Goal: Task Accomplishment & Management: Manage account settings

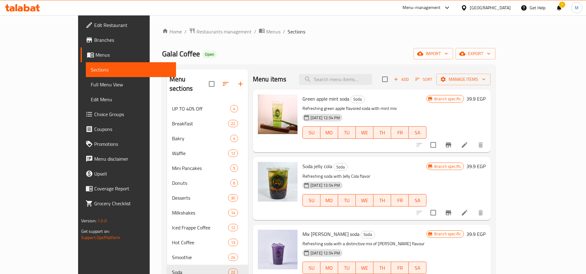
scroll to position [105, 0]
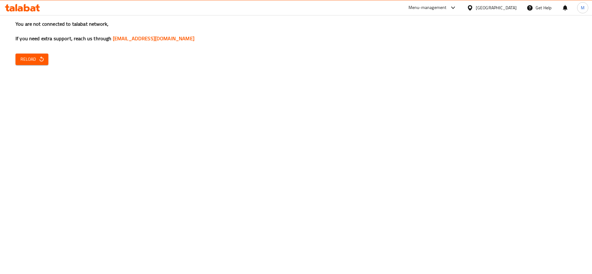
click at [42, 58] on icon "button" at bounding box center [41, 58] width 4 height 5
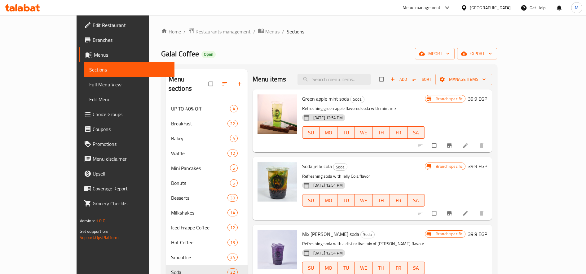
click at [196, 31] on span "Restaurants management" at bounding box center [223, 31] width 55 height 7
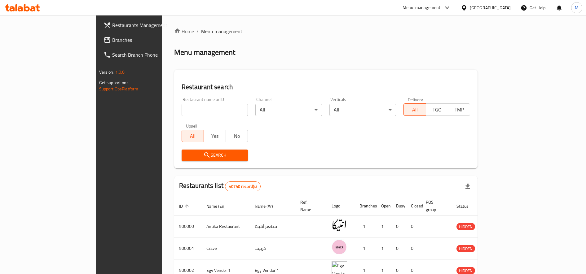
click at [182, 110] on input "search" at bounding box center [215, 110] width 67 height 12
type input "high burger"
click at [204, 155] on icon "submit" at bounding box center [206, 154] width 5 height 5
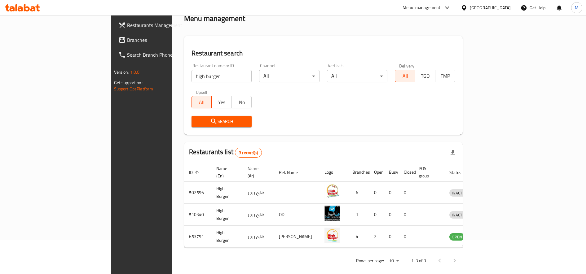
scroll to position [34, 0]
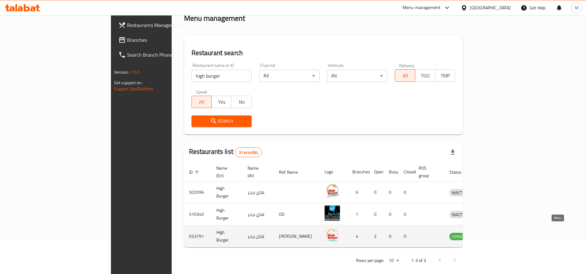
click at [490, 234] on icon "enhanced table" at bounding box center [486, 236] width 7 height 5
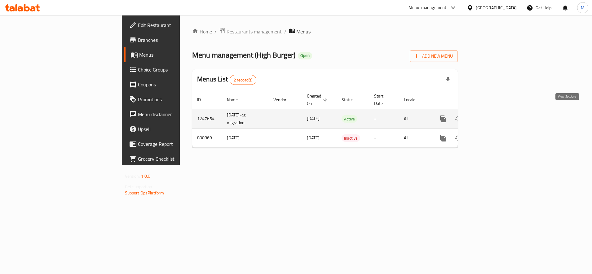
click at [492, 115] on icon "enhanced table" at bounding box center [487, 118] width 7 height 7
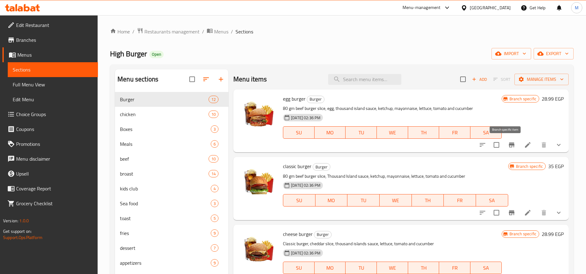
click at [508, 148] on icon "Branch-specific-item" at bounding box center [511, 144] width 7 height 7
click at [509, 216] on button "Branch-specific-item" at bounding box center [511, 212] width 15 height 15
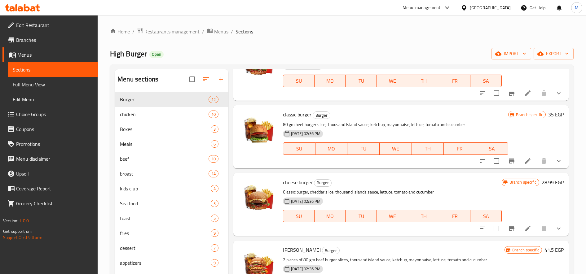
click at [509, 92] on icon "Branch-specific-item" at bounding box center [512, 93] width 6 height 5
click at [509, 161] on icon "Branch-specific-item" at bounding box center [511, 160] width 7 height 7
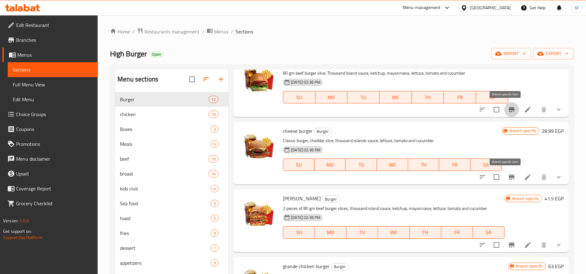
click at [506, 182] on button "Branch-specific-item" at bounding box center [511, 177] width 15 height 15
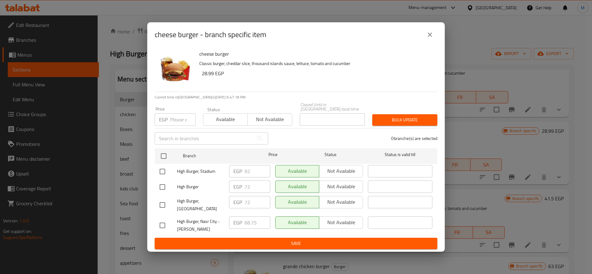
click at [430, 34] on icon "close" at bounding box center [429, 34] width 7 height 7
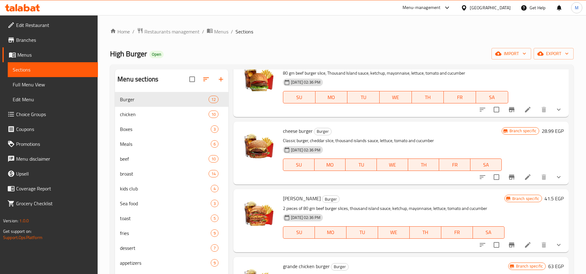
click at [542, 131] on h6 "28.99 EGP" at bounding box center [553, 131] width 22 height 9
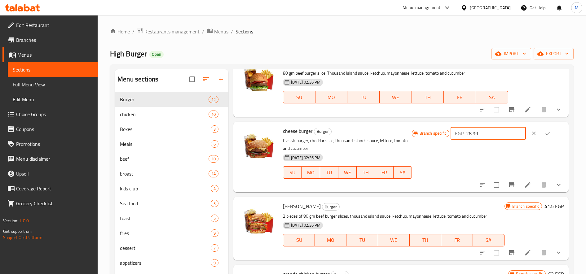
click at [478, 137] on input "28.99" at bounding box center [496, 133] width 60 height 12
type input "92"
click at [543, 136] on button "ok" at bounding box center [548, 134] width 14 height 14
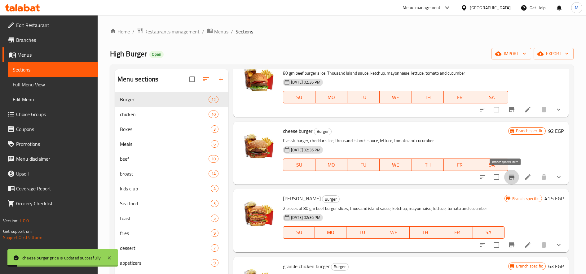
click at [508, 176] on icon "Branch-specific-item" at bounding box center [511, 177] width 7 height 7
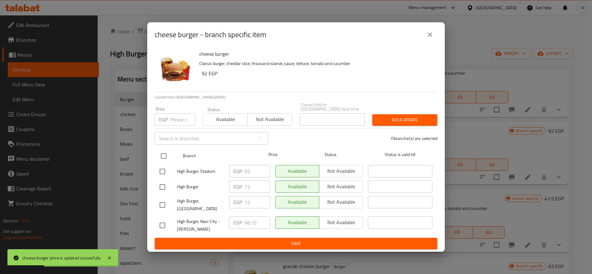
click at [165, 155] on input "checkbox" at bounding box center [163, 156] width 13 height 13
checkbox input "true"
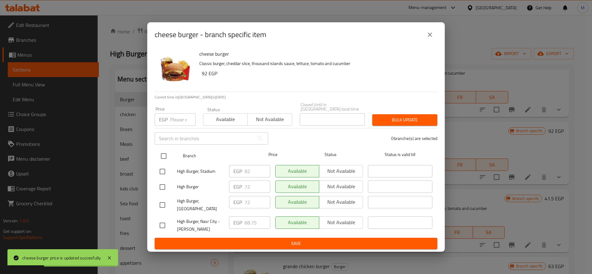
checkbox input "true"
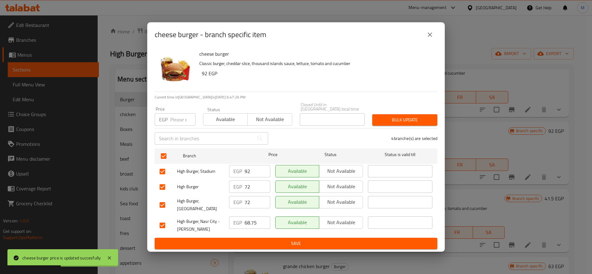
click at [402, 121] on span "Bulk update" at bounding box center [404, 120] width 55 height 8
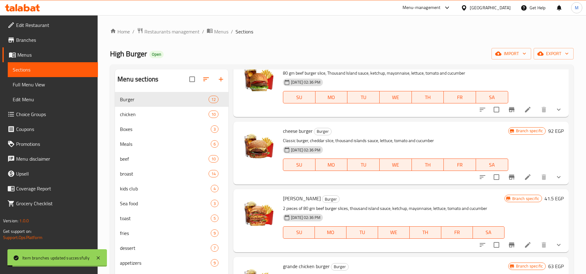
scroll to position [0, 0]
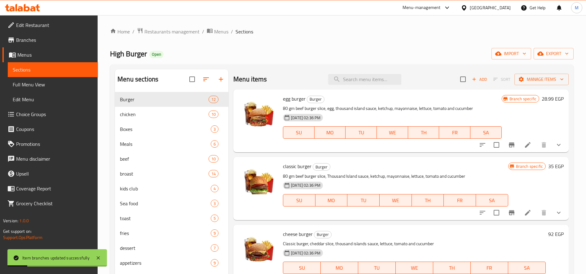
click at [509, 144] on icon "Branch-specific-item" at bounding box center [512, 145] width 6 height 5
click at [543, 100] on h6 "28.99 EGP" at bounding box center [553, 99] width 22 height 9
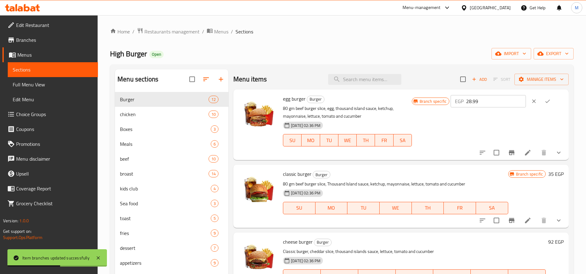
click at [508, 101] on input "28.99" at bounding box center [496, 101] width 60 height 12
type input "50"
click at [544, 98] on icon "ok" at bounding box center [547, 101] width 6 height 6
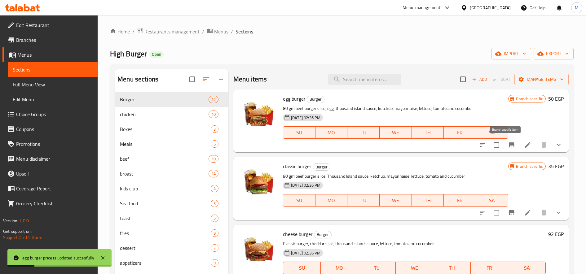
click at [508, 144] on icon "Branch-specific-item" at bounding box center [511, 144] width 7 height 7
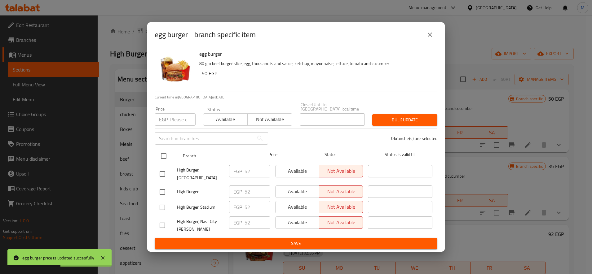
click at [161, 155] on input "checkbox" at bounding box center [163, 156] width 13 height 13
checkbox input "true"
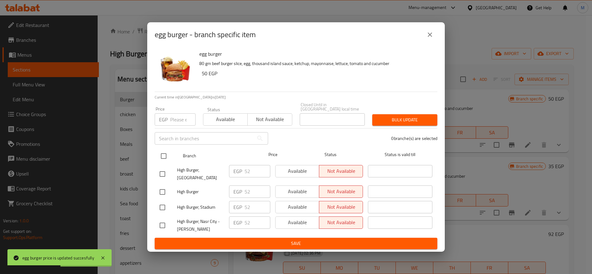
checkbox input "true"
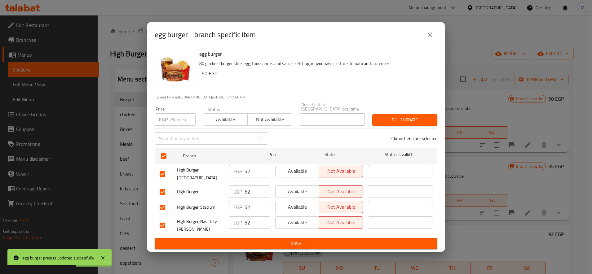
click at [400, 118] on span "Bulk update" at bounding box center [404, 120] width 55 height 8
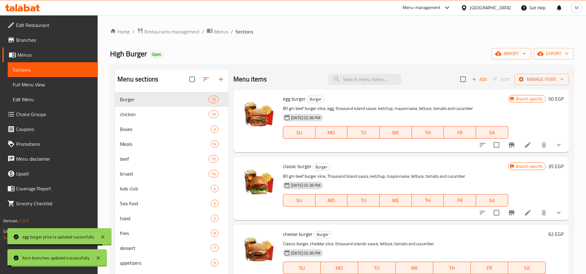
click at [521, 121] on div "Branch specific 50 EGP" at bounding box center [535, 121] width 55 height 53
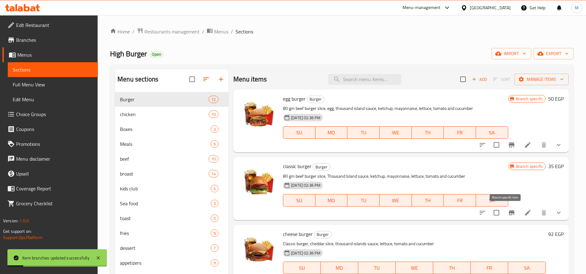
click at [509, 213] on icon "Branch-specific-item" at bounding box center [512, 212] width 6 height 5
click at [548, 166] on h6 "35 EGP" at bounding box center [555, 166] width 15 height 9
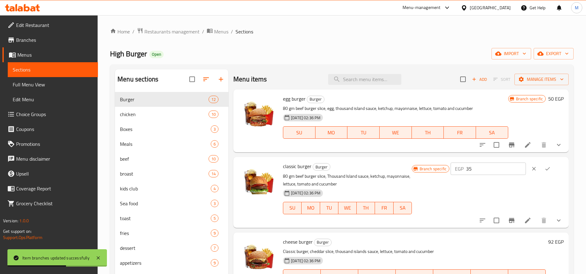
click at [494, 172] on input "35" at bounding box center [496, 169] width 60 height 12
type input "80"
click at [544, 169] on icon "ok" at bounding box center [547, 169] width 6 height 6
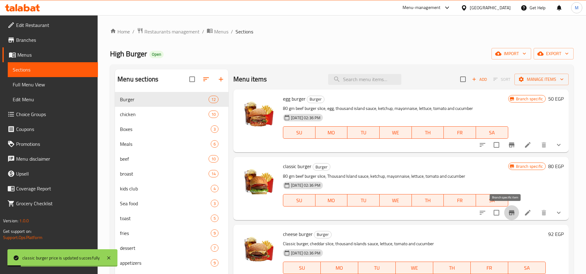
click at [508, 214] on icon "Branch-specific-item" at bounding box center [511, 212] width 7 height 7
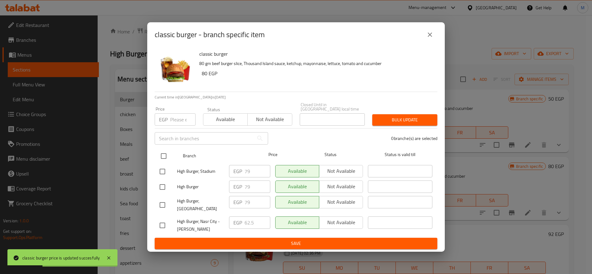
click at [160, 151] on input "checkbox" at bounding box center [163, 156] width 13 height 13
checkbox input "true"
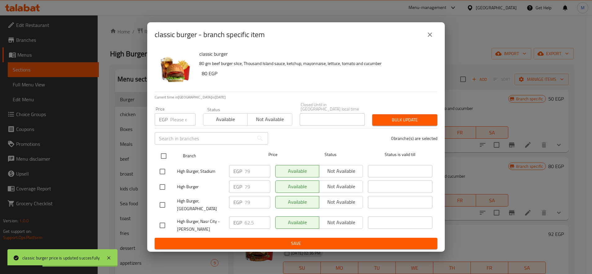
checkbox input "true"
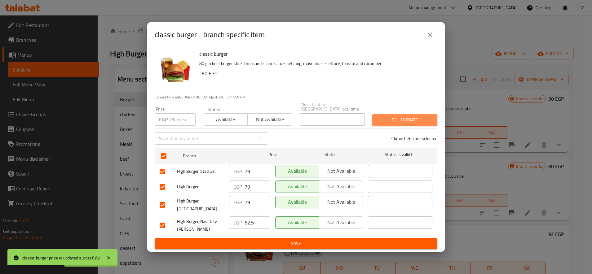
click at [391, 116] on span "Bulk update" at bounding box center [404, 120] width 55 height 8
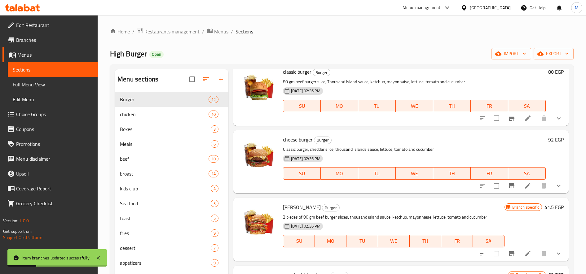
scroll to position [155, 0]
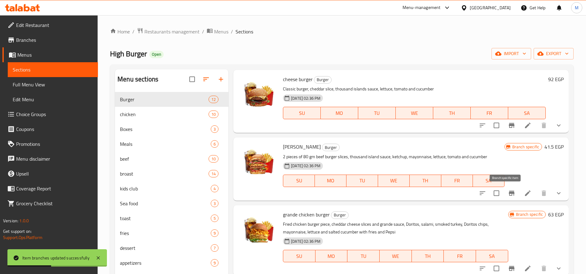
click at [509, 192] on icon "Branch-specific-item" at bounding box center [512, 193] width 6 height 5
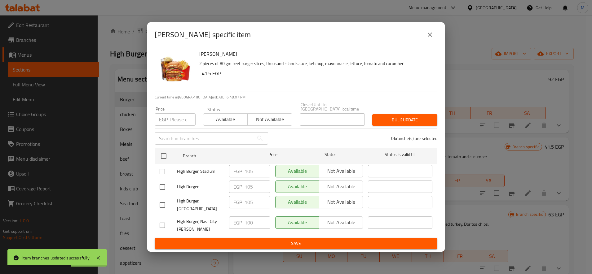
click at [163, 169] on input "checkbox" at bounding box center [162, 171] width 13 height 13
checkbox input "true"
click at [254, 168] on input "105" at bounding box center [258, 171] width 26 height 12
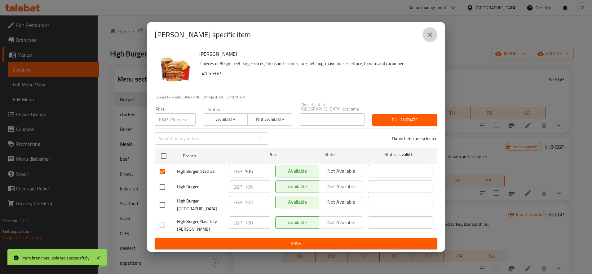
click at [433, 37] on icon "close" at bounding box center [429, 34] width 7 height 7
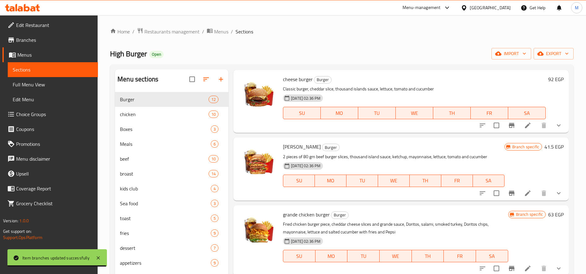
click at [548, 151] on h6 "41.5 EGP" at bounding box center [553, 147] width 19 height 9
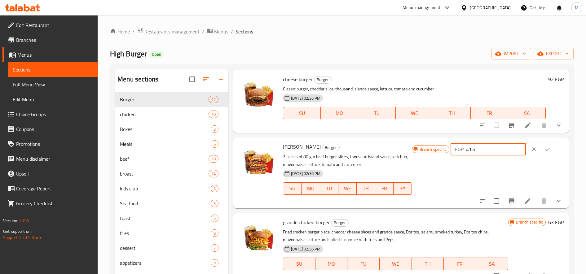
click at [500, 150] on input "41.5" at bounding box center [496, 149] width 60 height 12
paste input "10"
type input "105"
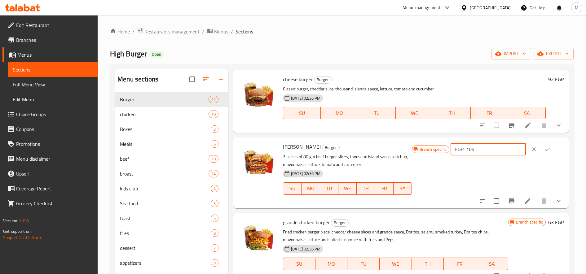
click at [543, 149] on button "ok" at bounding box center [548, 150] width 14 height 14
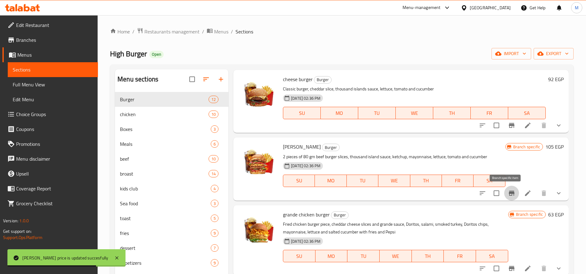
click at [508, 192] on icon "Branch-specific-item" at bounding box center [511, 193] width 7 height 7
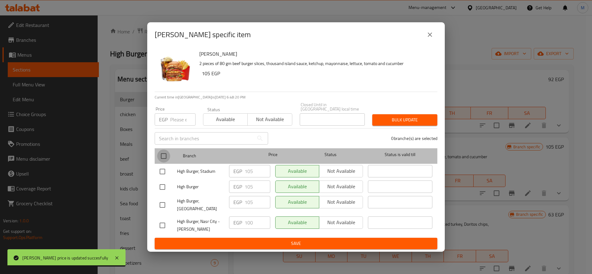
click at [167, 153] on input "checkbox" at bounding box center [163, 156] width 13 height 13
checkbox input "true"
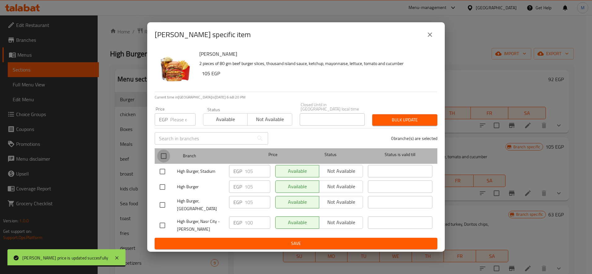
checkbox input "true"
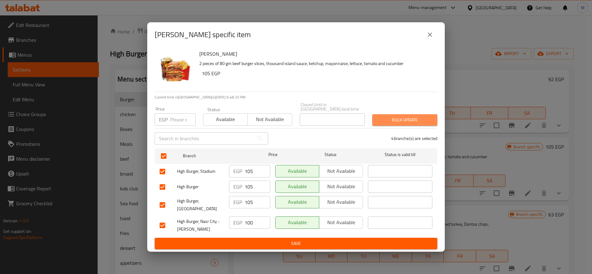
click at [389, 119] on span "Bulk update" at bounding box center [404, 120] width 55 height 8
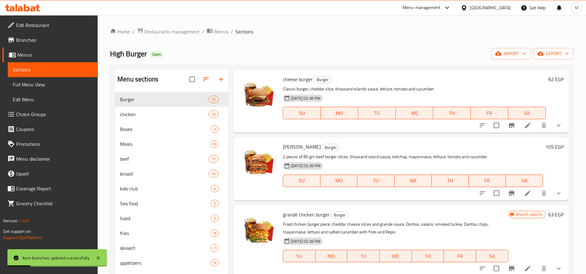
scroll to position [207, 0]
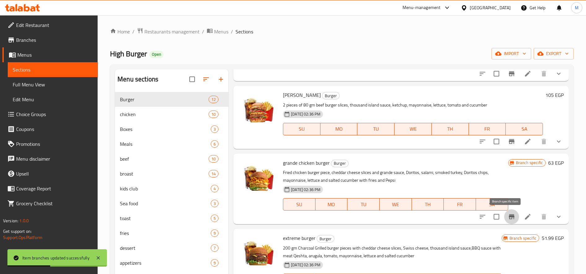
click at [508, 214] on icon "Branch-specific-item" at bounding box center [511, 216] width 7 height 7
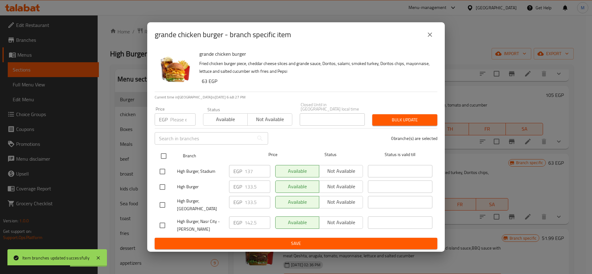
click at [166, 156] on input "checkbox" at bounding box center [163, 156] width 13 height 13
checkbox input "true"
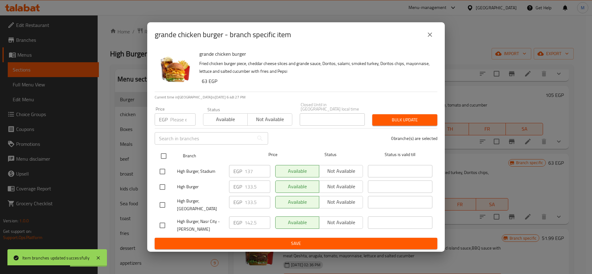
checkbox input "true"
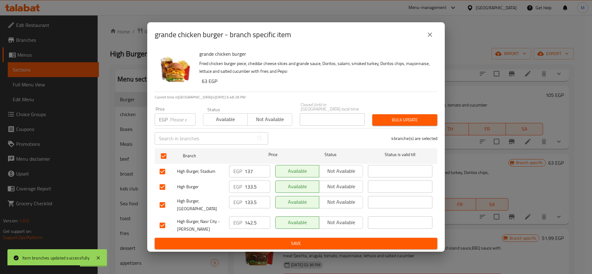
click at [249, 169] on input "137" at bounding box center [258, 171] width 26 height 12
click at [429, 38] on icon "close" at bounding box center [429, 34] width 7 height 7
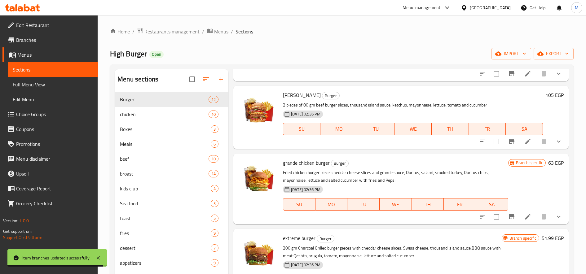
click at [549, 165] on h6 "63 EGP" at bounding box center [555, 163] width 15 height 9
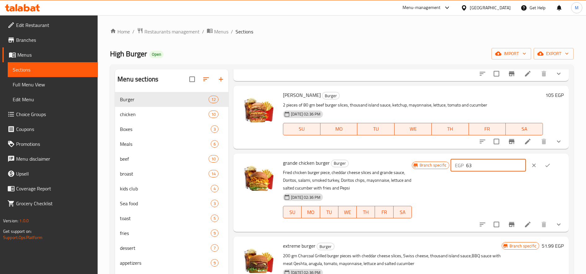
click at [484, 168] on input "63" at bounding box center [496, 165] width 60 height 12
paste input "137"
type input "137"
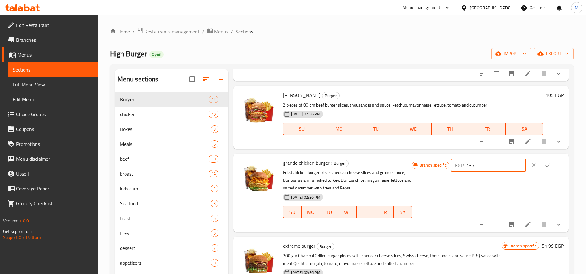
click at [544, 163] on icon "ok" at bounding box center [547, 165] width 6 height 6
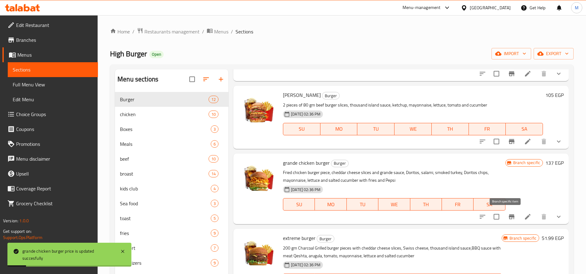
click at [512, 217] on button "Branch-specific-item" at bounding box center [511, 216] width 15 height 15
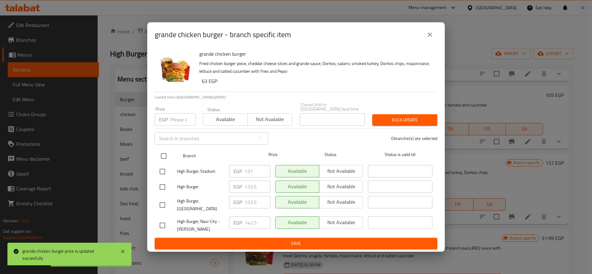
click at [160, 157] on input "checkbox" at bounding box center [163, 156] width 13 height 13
checkbox input "true"
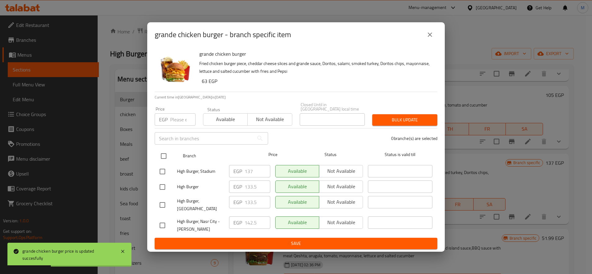
checkbox input "true"
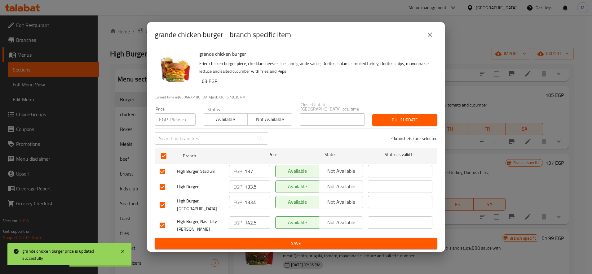
click at [398, 116] on span "Bulk update" at bounding box center [404, 120] width 55 height 8
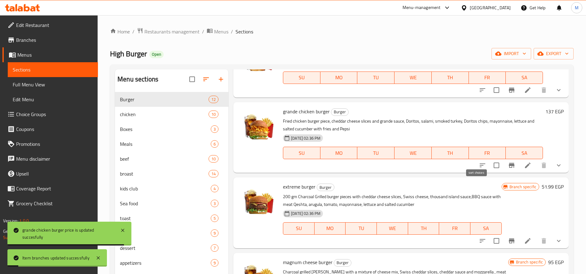
scroll to position [310, 0]
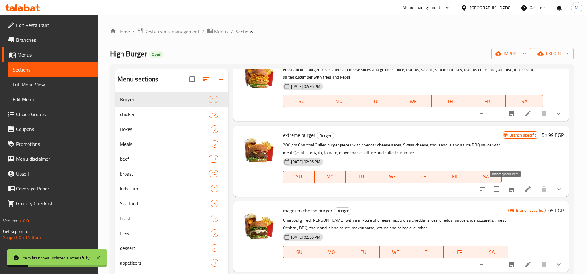
click at [504, 189] on button "Branch-specific-item" at bounding box center [511, 189] width 15 height 15
click at [545, 137] on h6 "51.99 EGP" at bounding box center [553, 135] width 22 height 9
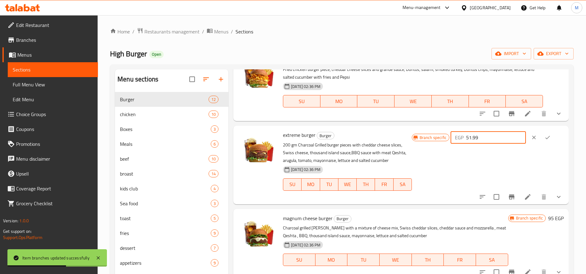
click at [492, 134] on input "51.99" at bounding box center [496, 137] width 60 height 12
type input "141"
click at [544, 138] on icon "ok" at bounding box center [547, 137] width 6 height 6
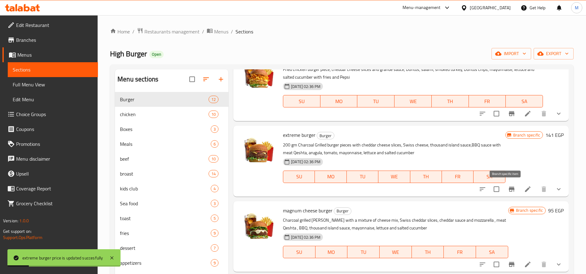
click at [509, 189] on icon "Branch-specific-item" at bounding box center [512, 189] width 6 height 5
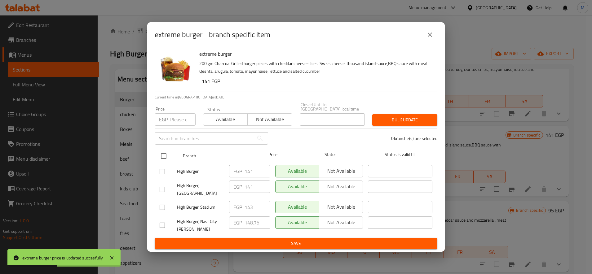
click at [161, 152] on input "checkbox" at bounding box center [163, 156] width 13 height 13
checkbox input "true"
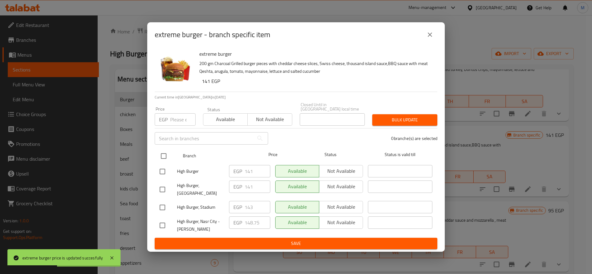
checkbox input "true"
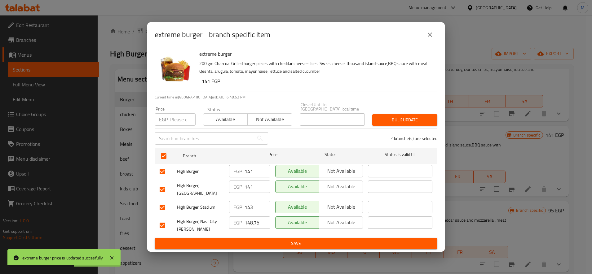
drag, startPoint x: 398, startPoint y: 125, endPoint x: 404, endPoint y: 122, distance: 7.4
click at [399, 127] on div "4 branche(s) are selected" at bounding box center [356, 138] width 169 height 22
click at [406, 120] on span "Bulk update" at bounding box center [404, 120] width 55 height 8
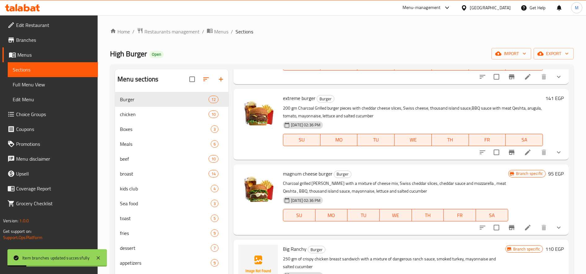
scroll to position [362, 0]
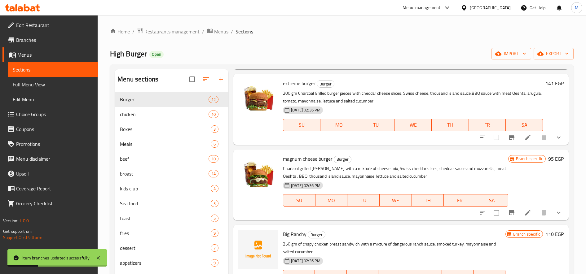
click at [508, 210] on icon "Branch-specific-item" at bounding box center [511, 212] width 7 height 7
click at [548, 155] on h6 "95 EGP" at bounding box center [555, 159] width 15 height 9
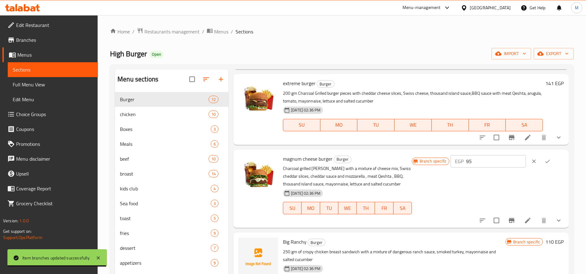
click at [500, 162] on input "95" at bounding box center [496, 161] width 60 height 12
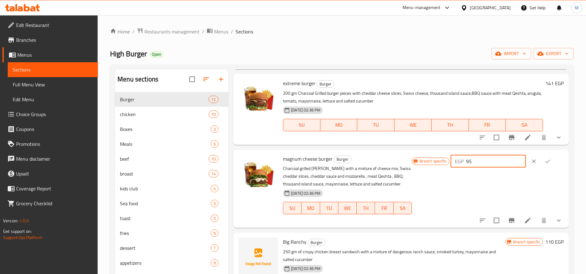
click at [500, 162] on input "95" at bounding box center [496, 161] width 60 height 12
type input "145"
click at [547, 159] on icon "ok" at bounding box center [547, 161] width 6 height 6
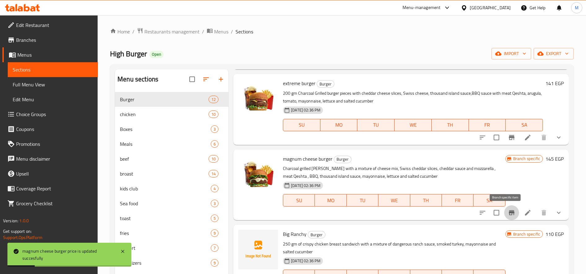
click at [510, 212] on button "Branch-specific-item" at bounding box center [511, 212] width 15 height 15
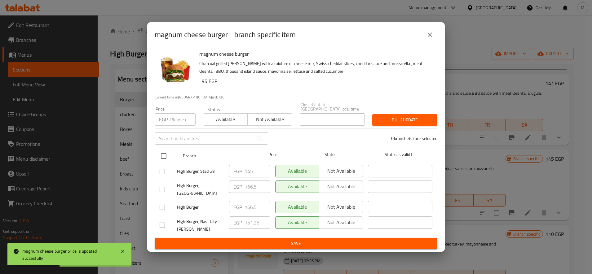
click at [165, 156] on input "checkbox" at bounding box center [163, 156] width 13 height 13
checkbox input "true"
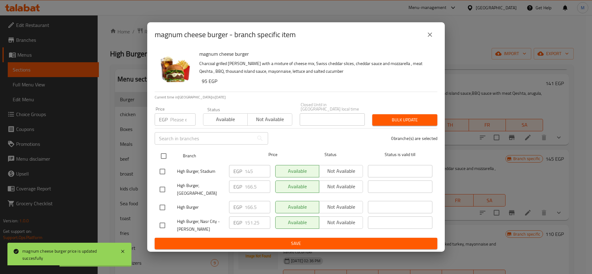
checkbox input "true"
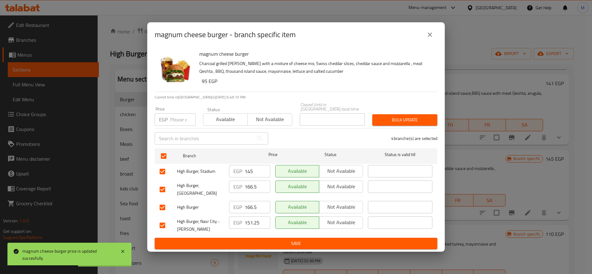
click at [391, 117] on span "Bulk update" at bounding box center [404, 120] width 55 height 8
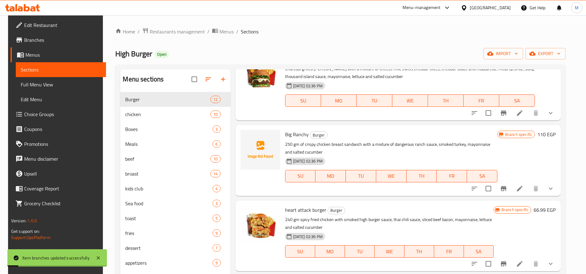
scroll to position [465, 0]
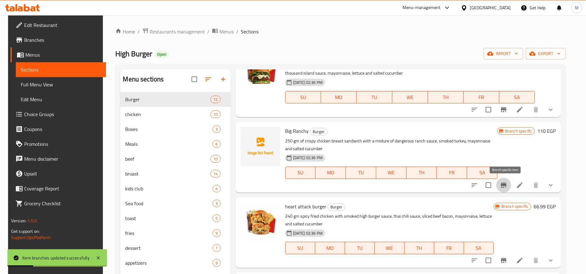
click at [505, 182] on icon "Branch-specific-item" at bounding box center [503, 185] width 7 height 7
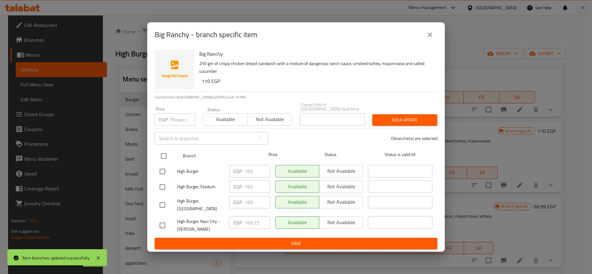
click at [167, 153] on input "checkbox" at bounding box center [163, 156] width 13 height 13
checkbox input "true"
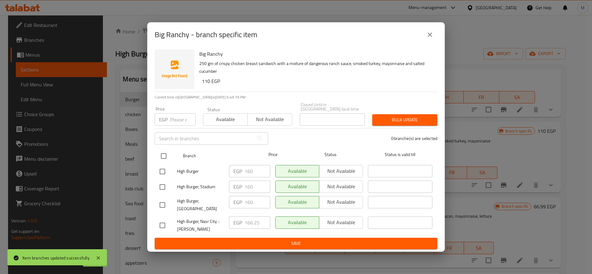
checkbox input "true"
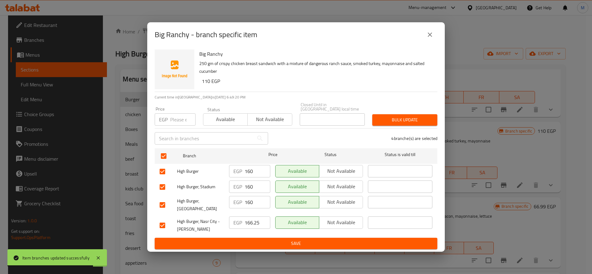
click at [247, 172] on input "160" at bounding box center [258, 171] width 26 height 12
click at [431, 35] on icon "close" at bounding box center [430, 35] width 4 height 4
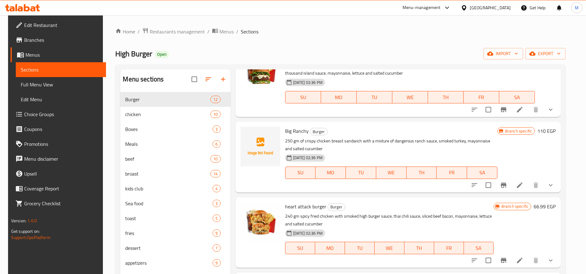
click at [552, 130] on h6 "110 EGP" at bounding box center [546, 131] width 18 height 9
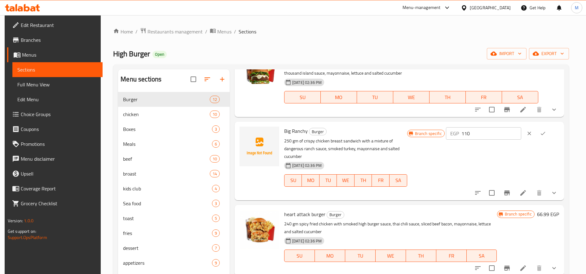
click at [504, 139] on input "110" at bounding box center [491, 133] width 60 height 12
paste input "6"
type input "160"
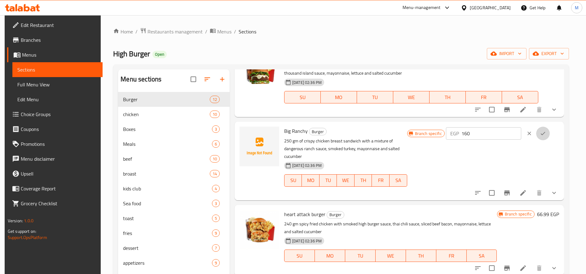
click at [544, 134] on icon "ok" at bounding box center [543, 133] width 6 height 6
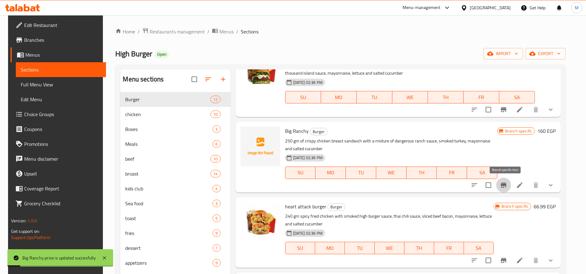
click at [506, 185] on icon "Branch-specific-item" at bounding box center [504, 185] width 6 height 5
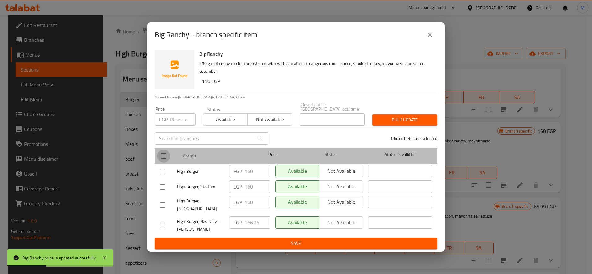
drag, startPoint x: 158, startPoint y: 156, endPoint x: 172, endPoint y: 156, distance: 13.9
click at [159, 156] on input "checkbox" at bounding box center [163, 156] width 13 height 13
checkbox input "true"
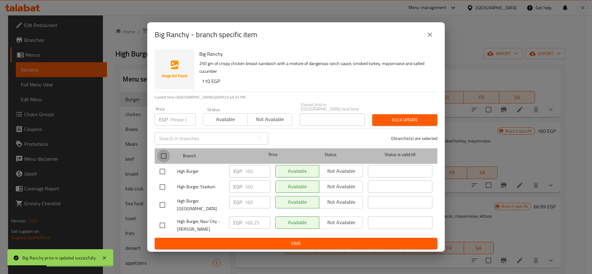
checkbox input "true"
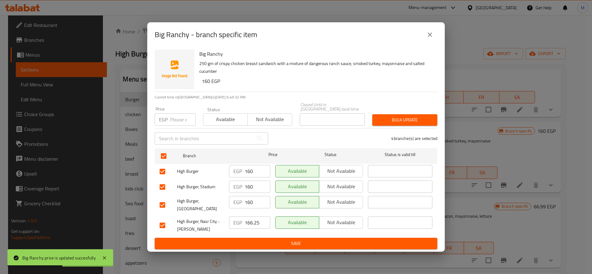
click at [393, 118] on span "Bulk update" at bounding box center [404, 120] width 55 height 8
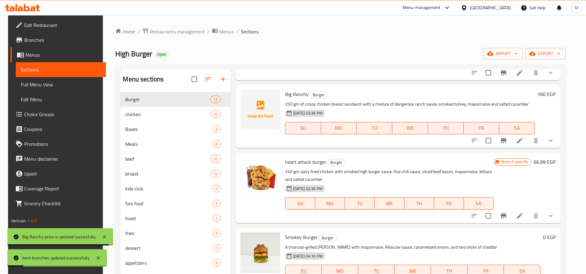
scroll to position [517, 0]
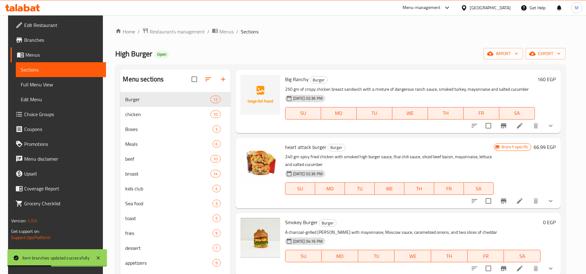
click at [510, 197] on button "Branch-specific-item" at bounding box center [503, 201] width 15 height 15
click at [508, 196] on button "Branch-specific-item" at bounding box center [503, 201] width 15 height 15
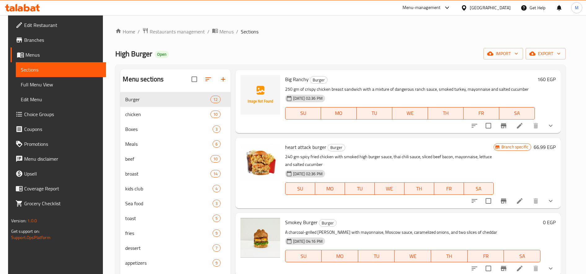
click at [546, 147] on h6 "66.99 EGP" at bounding box center [545, 147] width 22 height 9
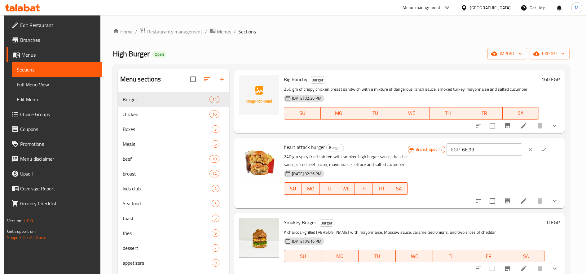
click at [486, 148] on input "66.99" at bounding box center [492, 149] width 60 height 12
type input "165"
click at [546, 148] on icon "ok" at bounding box center [544, 150] width 6 height 6
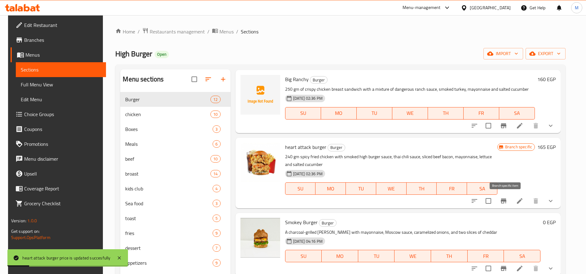
click at [509, 201] on button "Branch-specific-item" at bounding box center [503, 201] width 15 height 15
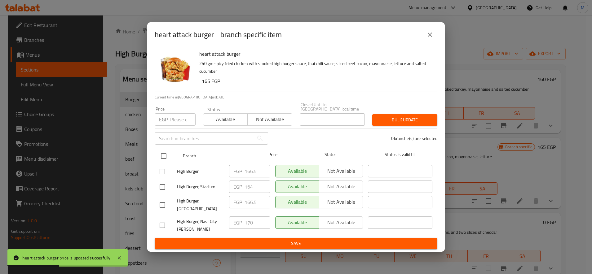
click at [166, 150] on input "checkbox" at bounding box center [163, 156] width 13 height 13
checkbox input "true"
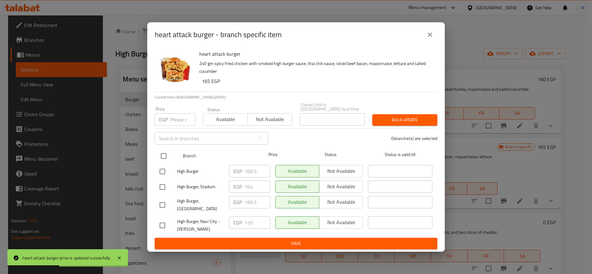
checkbox input "true"
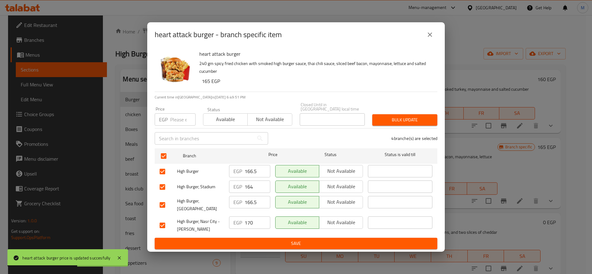
click at [418, 114] on button "Bulk update" at bounding box center [404, 119] width 65 height 11
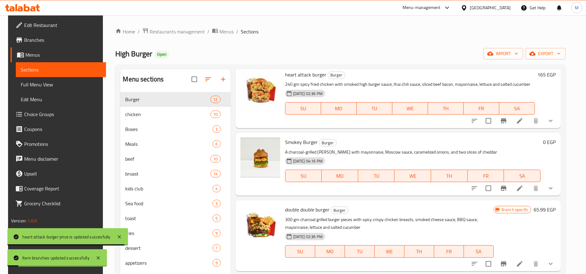
scroll to position [592, 0]
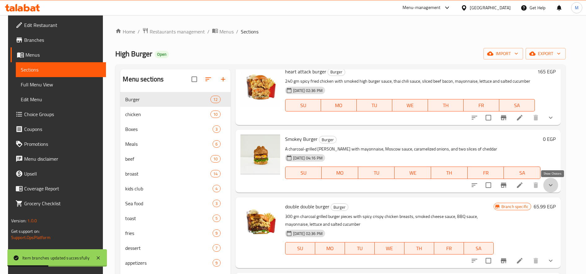
click at [554, 187] on icon "show more" at bounding box center [550, 185] width 7 height 7
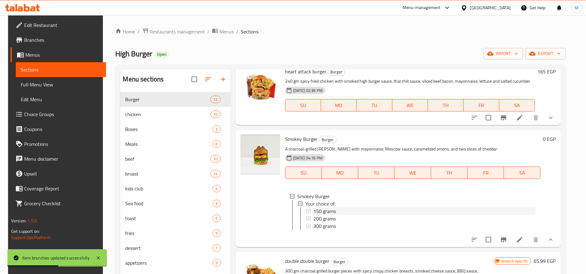
click at [329, 211] on span "150 grams" at bounding box center [324, 211] width 23 height 7
click at [333, 218] on span "200 grams" at bounding box center [324, 218] width 23 height 7
click at [329, 224] on span "300 grams" at bounding box center [324, 226] width 23 height 7
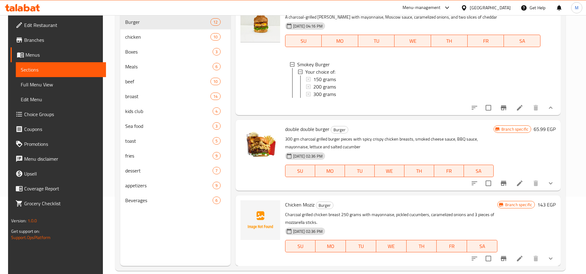
scroll to position [87, 0]
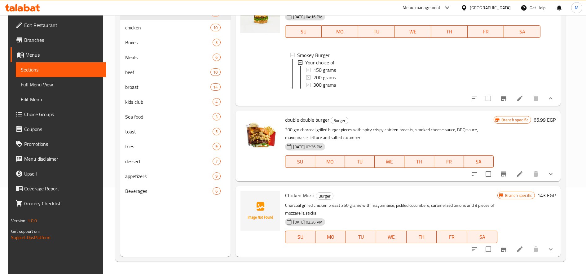
click at [561, 173] on div "double double burger Burger 300 gm charcoal grilled burger pieces with spicy cr…" at bounding box center [398, 146] width 325 height 71
click at [558, 174] on button "show more" at bounding box center [550, 174] width 15 height 15
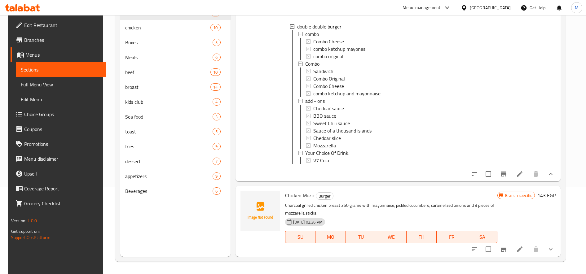
click at [555, 182] on button "show more" at bounding box center [550, 174] width 15 height 15
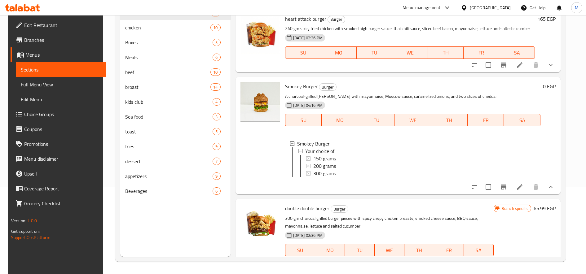
scroll to position [653, 0]
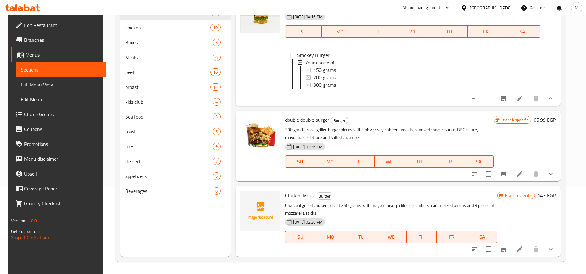
click at [507, 175] on icon "Branch-specific-item" at bounding box center [503, 173] width 7 height 7
click at [545, 119] on h6 "65.99 EGP" at bounding box center [545, 120] width 22 height 9
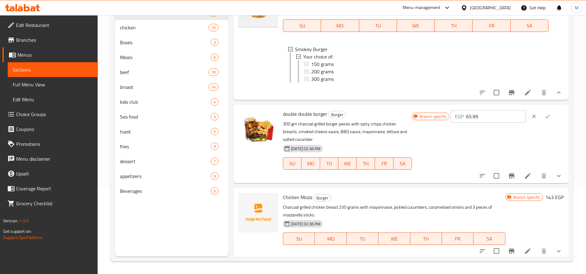
click at [492, 123] on input "65.99" at bounding box center [496, 116] width 60 height 12
type input "170"
click at [544, 118] on button "ok" at bounding box center [548, 117] width 14 height 14
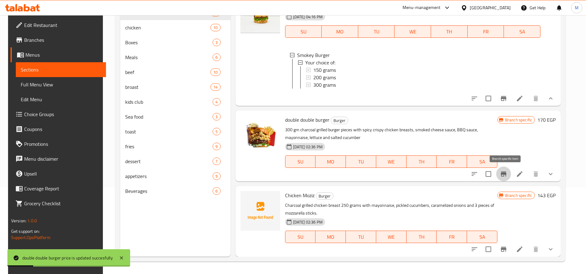
click at [507, 178] on icon "Branch-specific-item" at bounding box center [503, 173] width 7 height 7
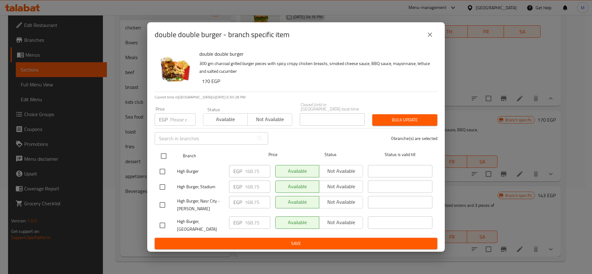
click at [167, 155] on input "checkbox" at bounding box center [163, 156] width 13 height 13
checkbox input "true"
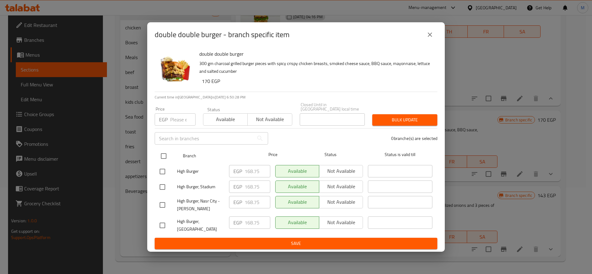
checkbox input "true"
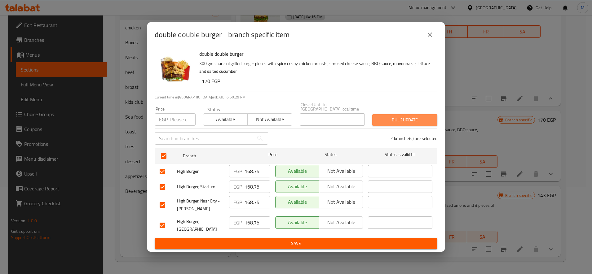
click at [395, 117] on span "Bulk update" at bounding box center [404, 120] width 55 height 8
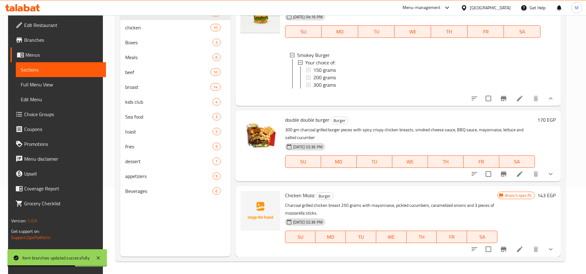
click at [506, 250] on icon "Branch-specific-item" at bounding box center [504, 249] width 6 height 5
click at [551, 194] on h6 "143 EGP" at bounding box center [546, 195] width 18 height 9
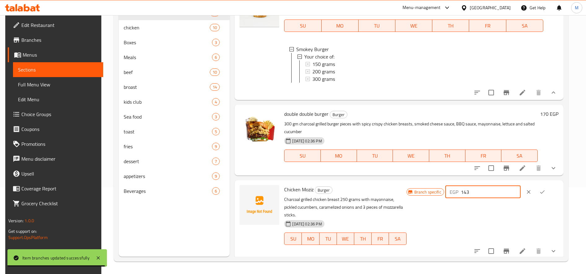
click at [506, 196] on input "143" at bounding box center [491, 192] width 60 height 12
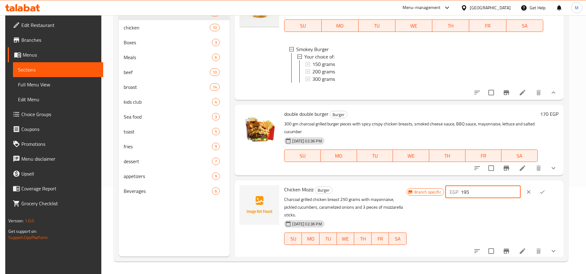
type input "195"
click at [545, 195] on icon "ok" at bounding box center [542, 192] width 6 height 6
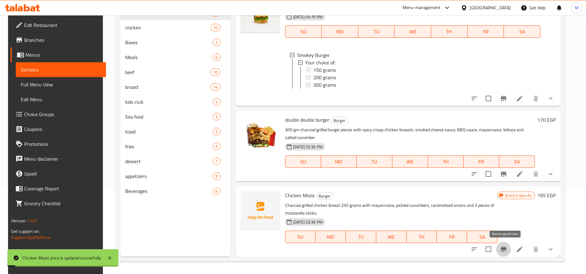
click at [506, 252] on icon "Branch-specific-item" at bounding box center [504, 249] width 6 height 5
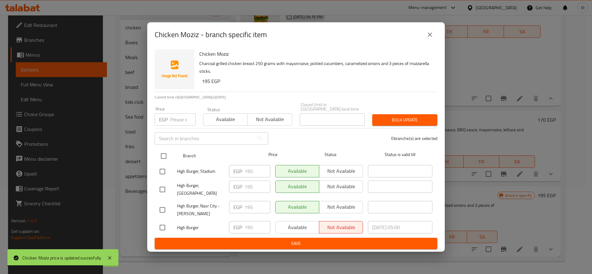
click at [155, 153] on div "Branch Price Status Status is valid till" at bounding box center [296, 155] width 283 height 15
click at [161, 151] on input "checkbox" at bounding box center [163, 156] width 13 height 13
checkbox input "true"
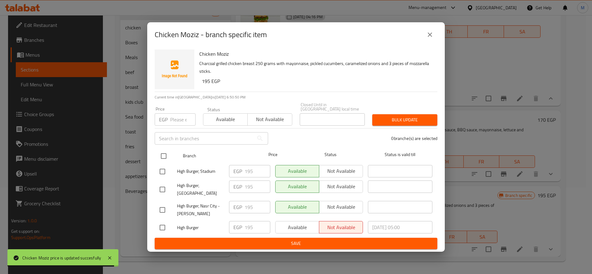
checkbox input "true"
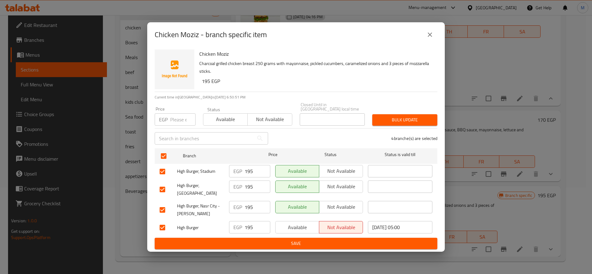
click at [420, 121] on span "Bulk update" at bounding box center [404, 120] width 55 height 8
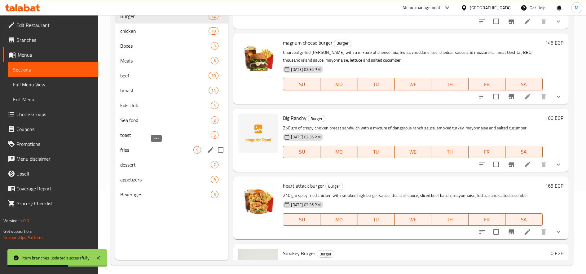
scroll to position [0, 0]
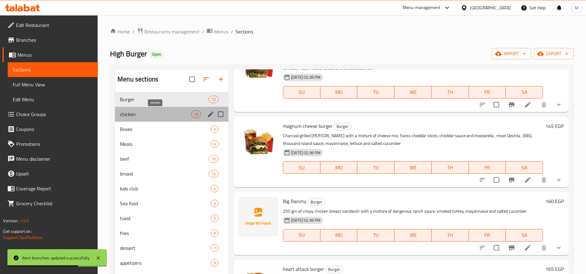
click at [148, 113] on span "chicken" at bounding box center [155, 114] width 71 height 7
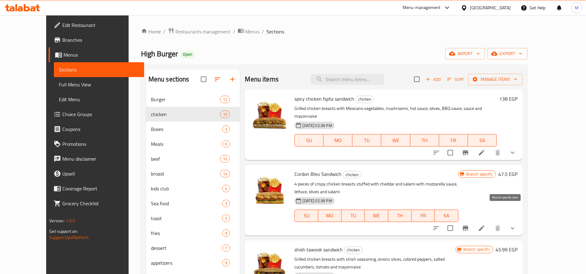
click at [468, 226] on icon "Branch-specific-item" at bounding box center [466, 228] width 6 height 5
click at [518, 170] on h6 "47.5 EGP" at bounding box center [507, 174] width 19 height 9
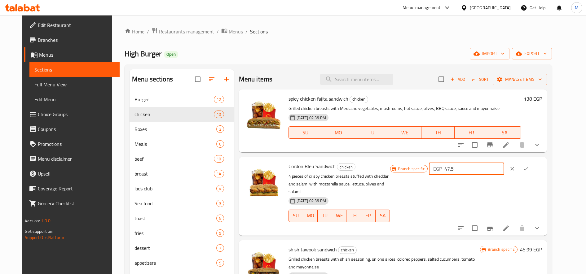
click at [474, 164] on input "47.5" at bounding box center [474, 169] width 60 height 12
type input "140"
click at [529, 168] on icon "ok" at bounding box center [526, 169] width 6 height 6
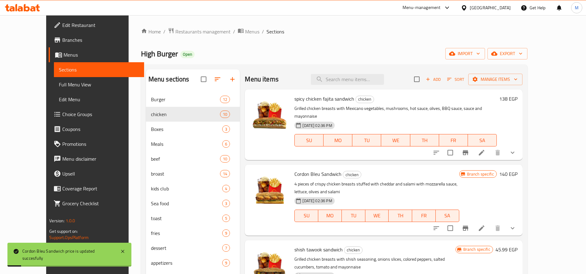
click at [468, 226] on icon "Branch-specific-item" at bounding box center [466, 228] width 6 height 5
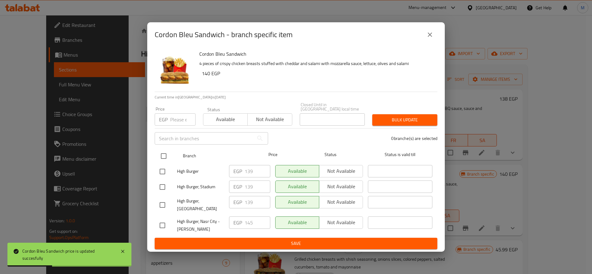
click at [161, 152] on input "checkbox" at bounding box center [163, 156] width 13 height 13
checkbox input "true"
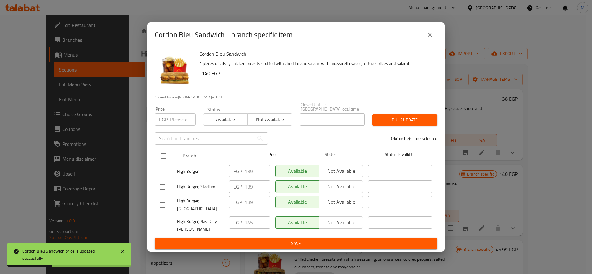
checkbox input "true"
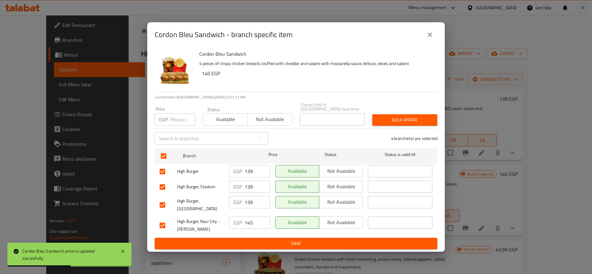
click at [419, 116] on span "Bulk update" at bounding box center [404, 120] width 55 height 8
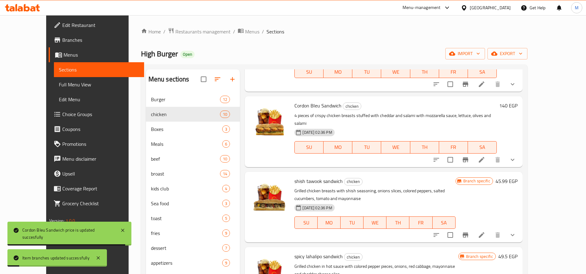
scroll to position [103, 0]
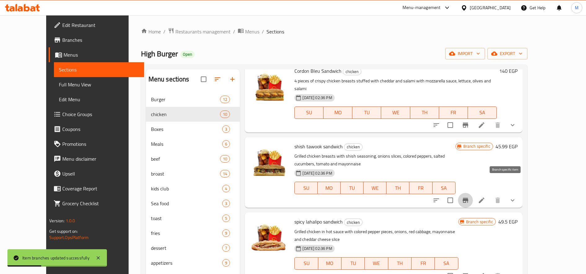
click at [468, 198] on icon "Branch-specific-item" at bounding box center [466, 200] width 6 height 5
click at [518, 142] on h6 "45.99 EGP" at bounding box center [507, 146] width 22 height 9
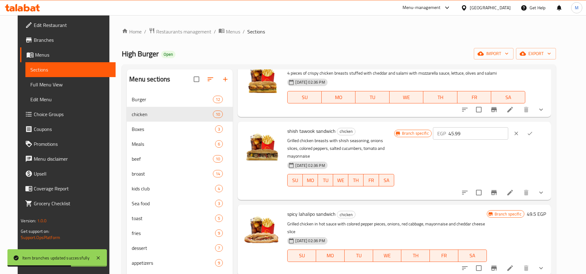
click at [485, 136] on input "45.99" at bounding box center [478, 133] width 60 height 12
type input "140"
click at [533, 136] on icon "ok" at bounding box center [530, 133] width 6 height 6
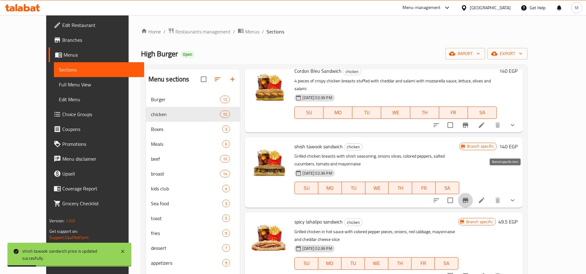
click at [469, 197] on icon "Branch-specific-item" at bounding box center [465, 200] width 7 height 7
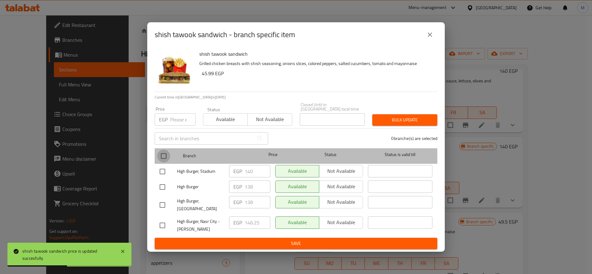
drag, startPoint x: 160, startPoint y: 151, endPoint x: 190, endPoint y: 152, distance: 30.4
click at [160, 151] on input "checkbox" at bounding box center [163, 156] width 13 height 13
checkbox input "true"
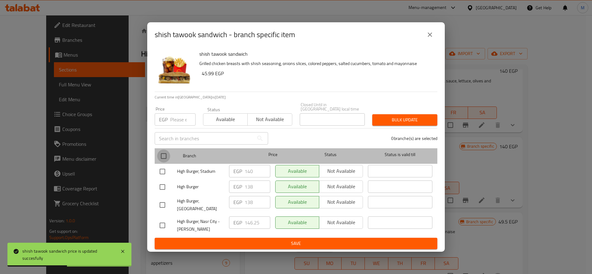
checkbox input "true"
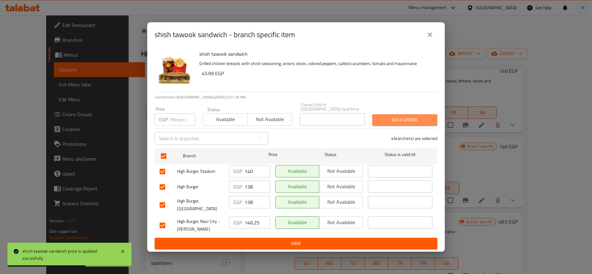
click at [406, 116] on span "Bulk update" at bounding box center [404, 120] width 55 height 8
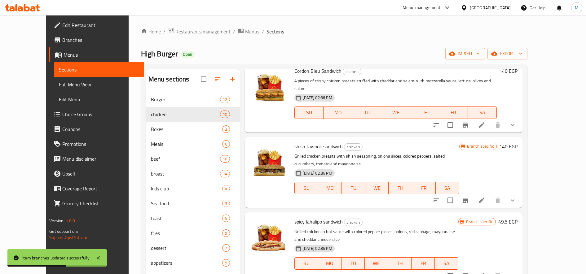
click at [473, 193] on button "Branch-specific-item" at bounding box center [465, 200] width 15 height 15
click at [469, 272] on icon "Branch-specific-item" at bounding box center [465, 275] width 7 height 7
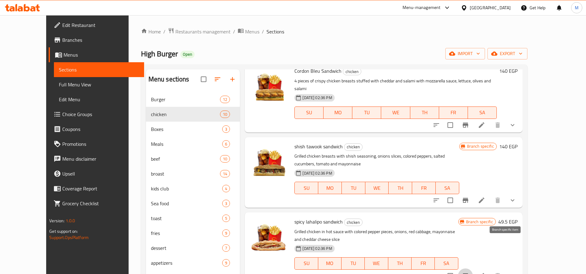
click at [518, 142] on h6 "140 EGP" at bounding box center [508, 146] width 18 height 9
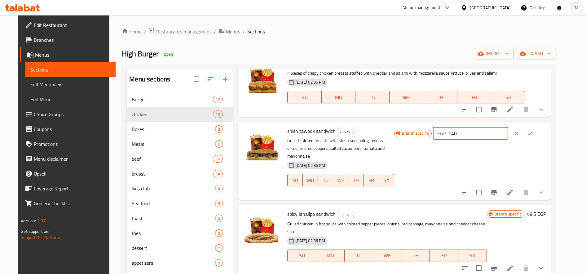
click at [474, 131] on input "140" at bounding box center [478, 133] width 60 height 12
click at [518, 134] on icon "clear" at bounding box center [516, 134] width 4 height 4
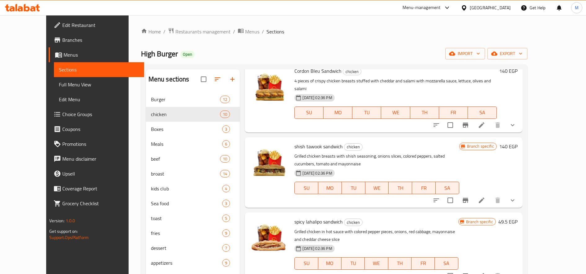
click at [518, 218] on h6 "49.5 EGP" at bounding box center [507, 222] width 19 height 9
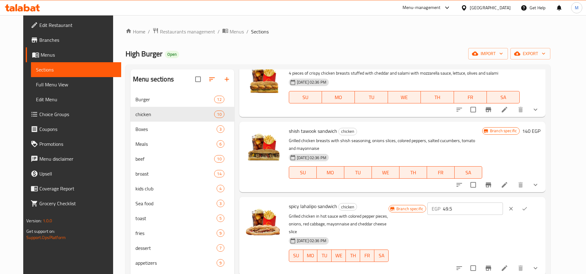
click at [501, 203] on input "49.5" at bounding box center [473, 209] width 60 height 12
paste input "140"
type input "140"
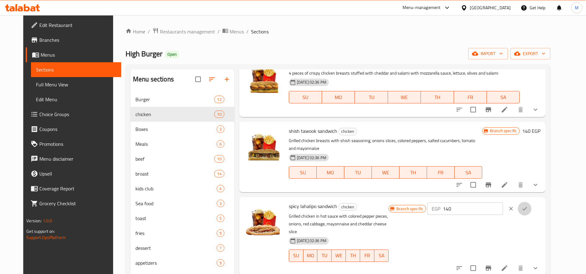
click at [528, 206] on icon "ok" at bounding box center [525, 209] width 6 height 6
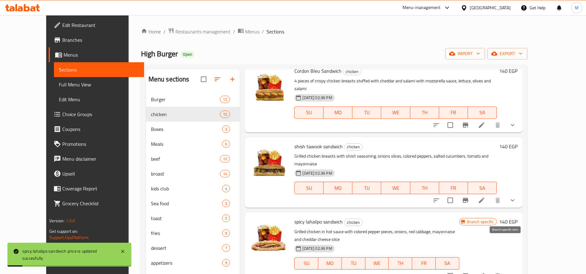
click at [473, 269] on button "Branch-specific-item" at bounding box center [465, 276] width 15 height 15
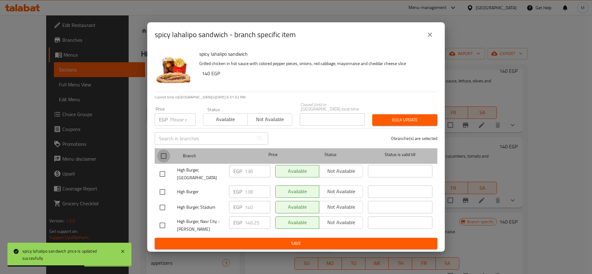
click at [163, 151] on input "checkbox" at bounding box center [163, 156] width 13 height 13
checkbox input "true"
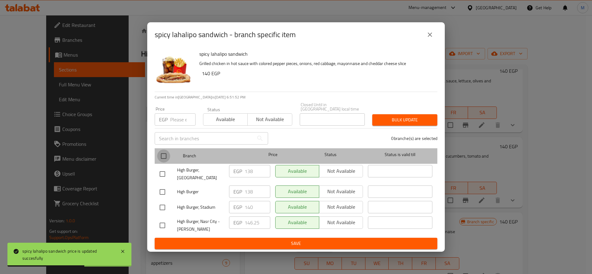
checkbox input "true"
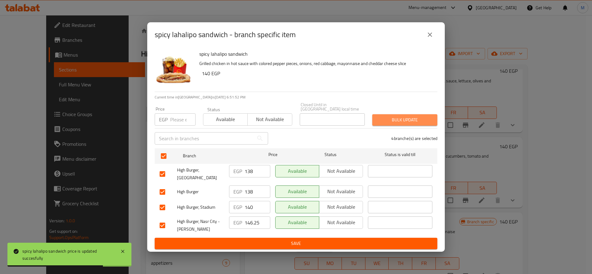
click at [390, 120] on span "Bulk update" at bounding box center [404, 120] width 55 height 8
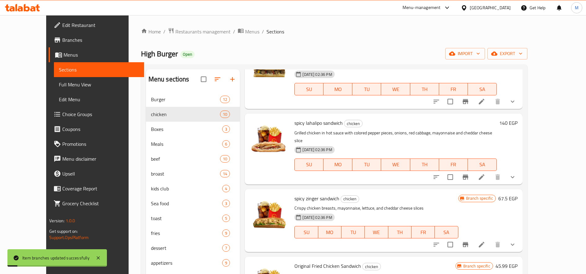
scroll to position [207, 0]
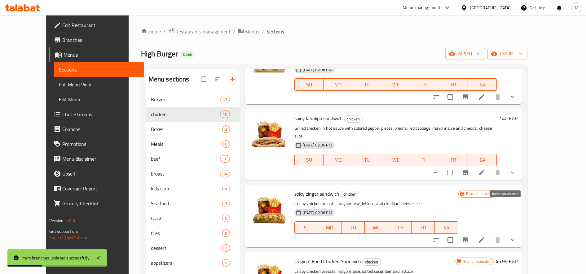
click at [469, 236] on icon "Branch-specific-item" at bounding box center [465, 239] width 7 height 7
click at [518, 190] on h6 "67.5 EGP" at bounding box center [507, 194] width 19 height 9
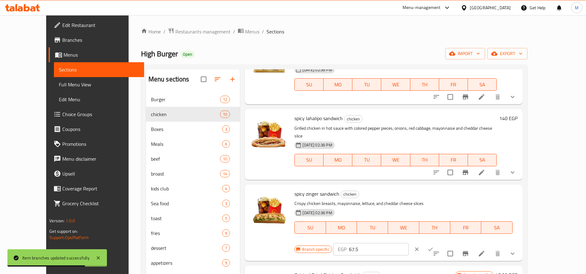
click at [409, 243] on input "67.5" at bounding box center [379, 249] width 60 height 12
paste input "140"
type input "140"
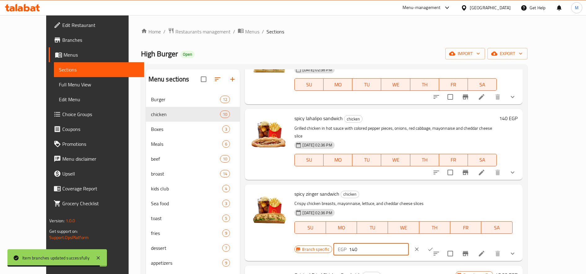
click at [437, 243] on button "ok" at bounding box center [431, 250] width 14 height 14
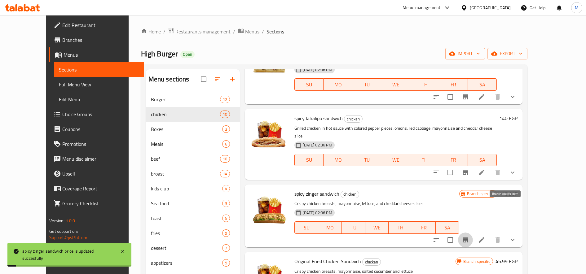
click at [468, 238] on icon "Branch-specific-item" at bounding box center [466, 240] width 6 height 5
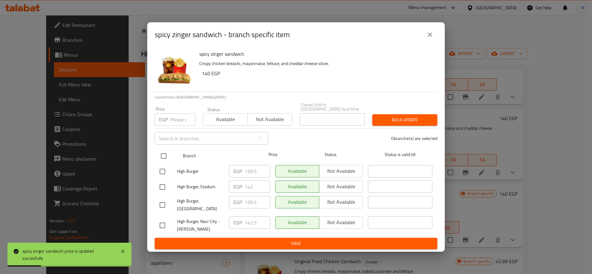
click at [159, 154] on input "checkbox" at bounding box center [163, 156] width 13 height 13
checkbox input "true"
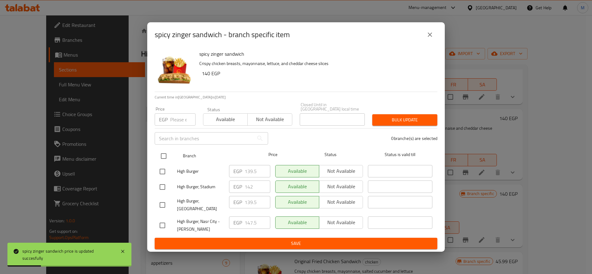
checkbox input "true"
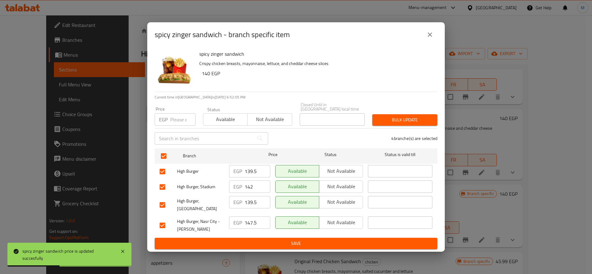
click at [390, 116] on span "Bulk update" at bounding box center [404, 120] width 55 height 8
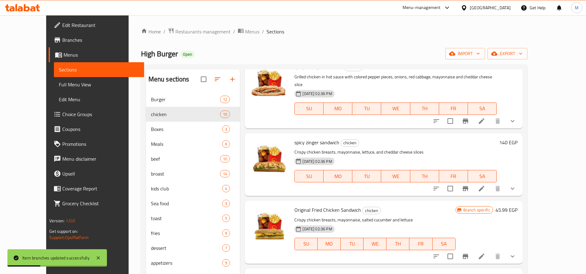
scroll to position [310, 0]
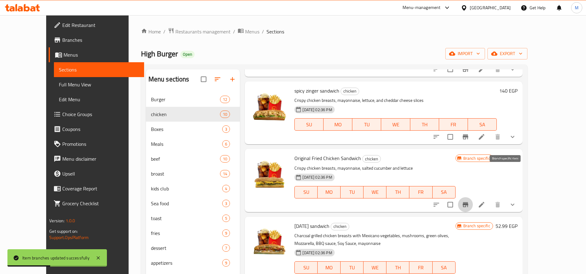
click at [468, 202] on icon "Branch-specific-item" at bounding box center [466, 204] width 6 height 5
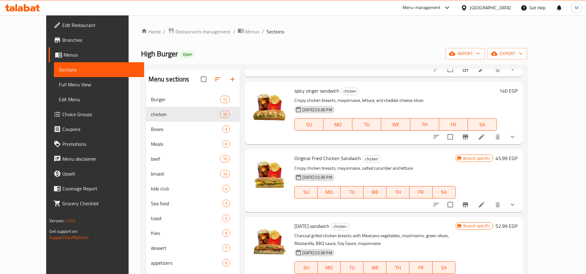
click at [518, 154] on h6 "45.99 EGP" at bounding box center [507, 158] width 22 height 9
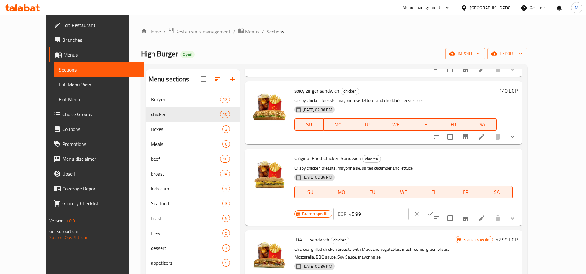
click at [409, 208] on input "45.99" at bounding box center [379, 214] width 60 height 12
type input "145"
click at [437, 207] on button "ok" at bounding box center [431, 214] width 14 height 14
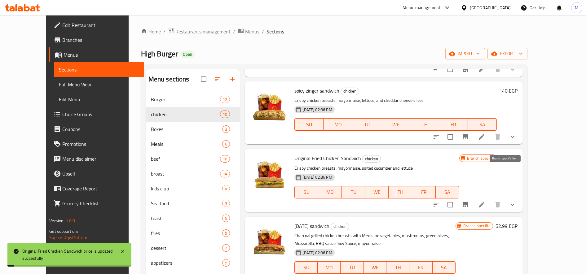
click at [468, 202] on icon "Branch-specific-item" at bounding box center [466, 204] width 6 height 5
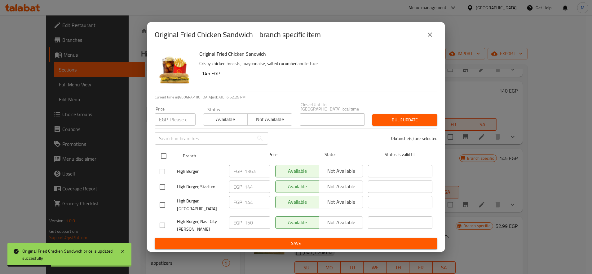
drag, startPoint x: 159, startPoint y: 151, endPoint x: 163, endPoint y: 151, distance: 3.7
click at [160, 151] on input "checkbox" at bounding box center [163, 156] width 13 height 13
checkbox input "true"
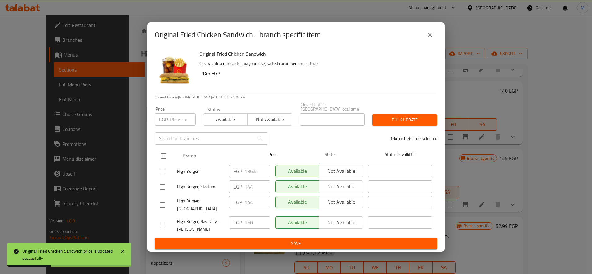
checkbox input "true"
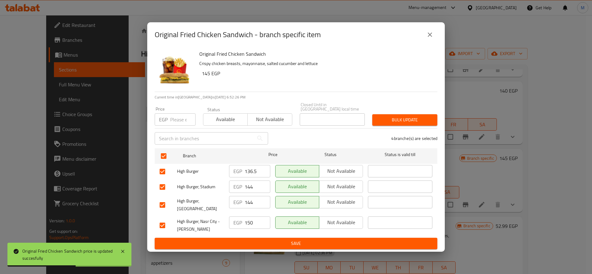
click at [422, 116] on span "Bulk update" at bounding box center [404, 120] width 55 height 8
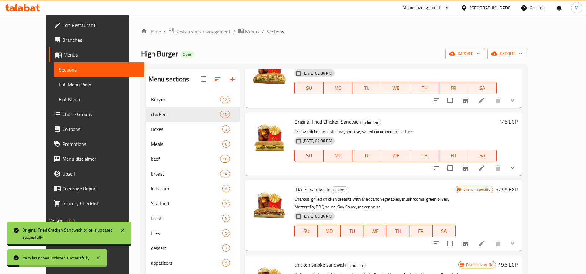
scroll to position [362, 0]
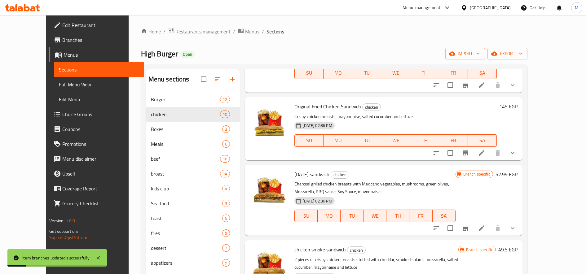
click at [473, 221] on button "Branch-specific-item" at bounding box center [465, 228] width 15 height 15
click at [518, 102] on h6 "145 EGP" at bounding box center [508, 106] width 18 height 9
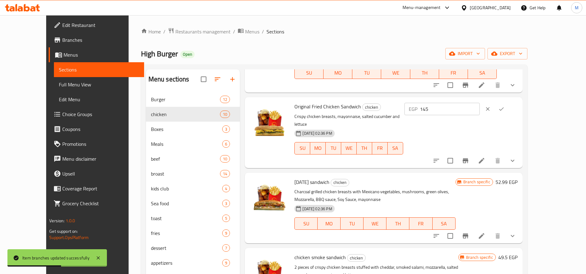
click at [480, 103] on input "145" at bounding box center [450, 109] width 60 height 12
click at [491, 106] on icon "clear" at bounding box center [488, 109] width 6 height 6
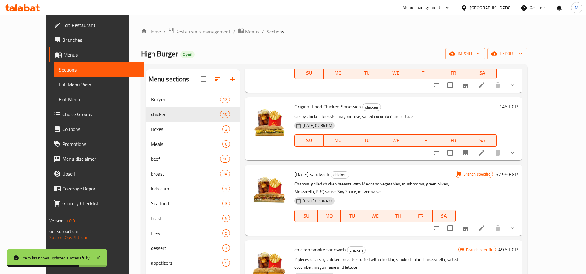
click at [518, 170] on h6 "52.99 EGP" at bounding box center [507, 174] width 22 height 9
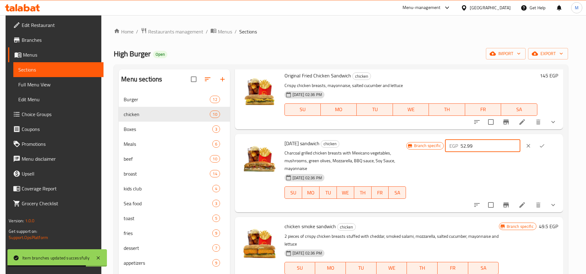
click at [496, 147] on input "52.99" at bounding box center [491, 146] width 60 height 12
paste input "145"
type input "145"
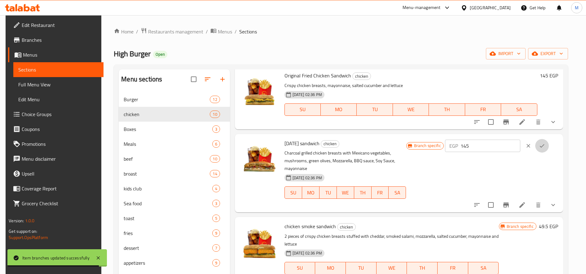
drag, startPoint x: 547, startPoint y: 143, endPoint x: 536, endPoint y: 161, distance: 21.0
click at [545, 143] on icon "ok" at bounding box center [542, 146] width 6 height 6
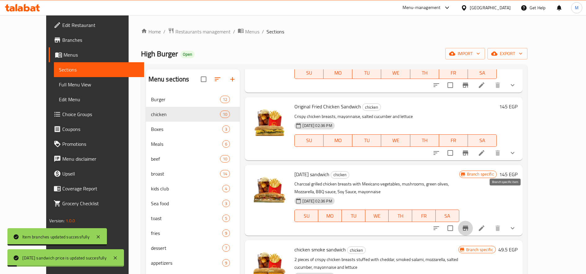
click at [468, 226] on icon "Branch-specific-item" at bounding box center [466, 228] width 6 height 5
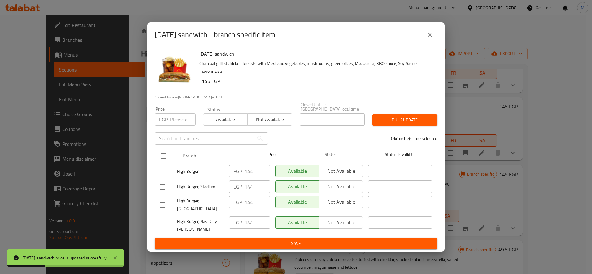
click at [168, 154] on input "checkbox" at bounding box center [163, 156] width 13 height 13
checkbox input "true"
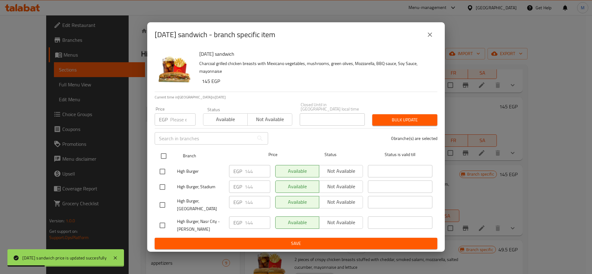
checkbox input "true"
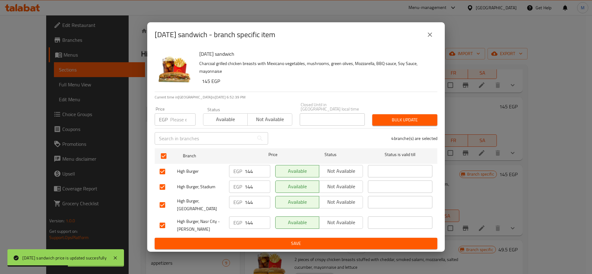
click at [412, 111] on div "Bulk update" at bounding box center [404, 120] width 73 height 19
click at [410, 116] on span "Bulk update" at bounding box center [404, 120] width 55 height 8
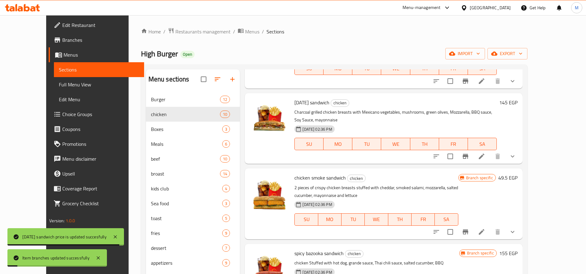
scroll to position [434, 0]
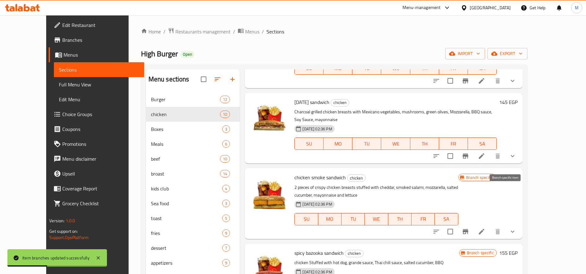
click at [468, 229] on icon "Branch-specific-item" at bounding box center [466, 231] width 6 height 5
click at [518, 173] on h6 "49.5 EGP" at bounding box center [507, 177] width 19 height 9
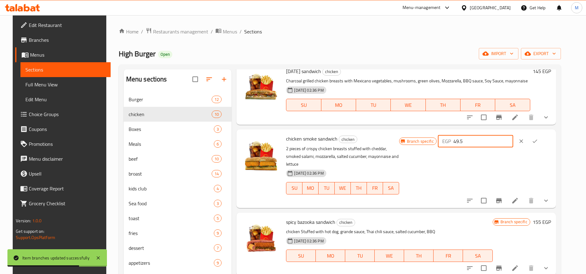
click at [505, 142] on input "49.5" at bounding box center [483, 141] width 60 height 12
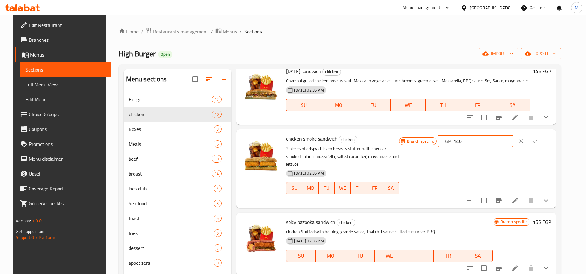
type input "140"
click at [538, 141] on icon "ok" at bounding box center [535, 141] width 6 height 6
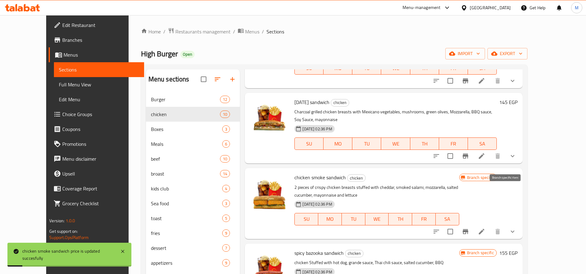
click at [469, 228] on icon "Branch-specific-item" at bounding box center [465, 231] width 7 height 7
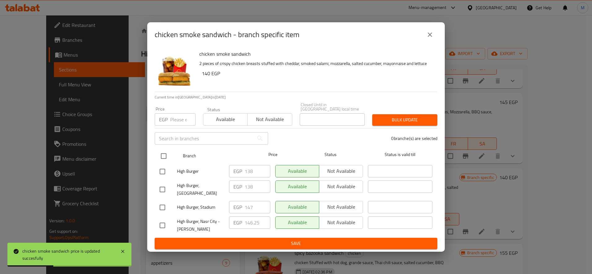
click at [167, 155] on input "checkbox" at bounding box center [163, 156] width 13 height 13
checkbox input "true"
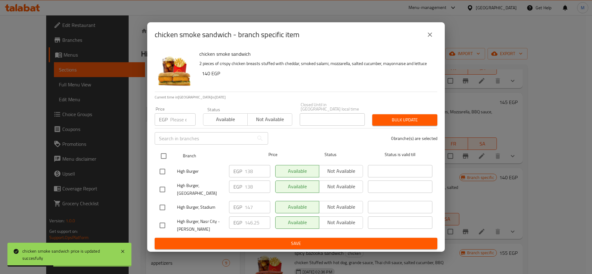
checkbox input "true"
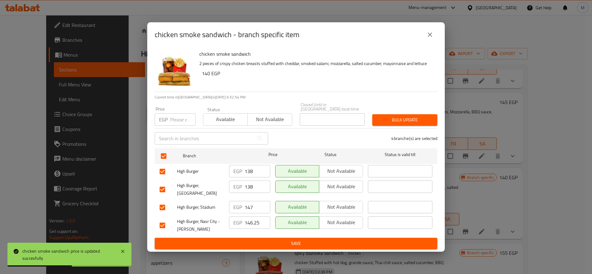
click at [407, 123] on button "Bulk update" at bounding box center [404, 119] width 65 height 11
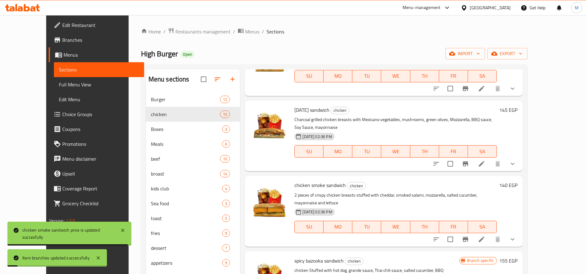
scroll to position [87, 0]
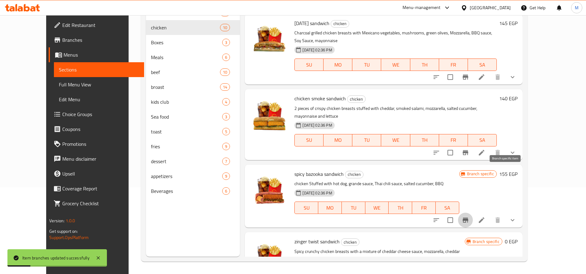
click at [469, 217] on icon "Branch-specific-item" at bounding box center [465, 220] width 7 height 7
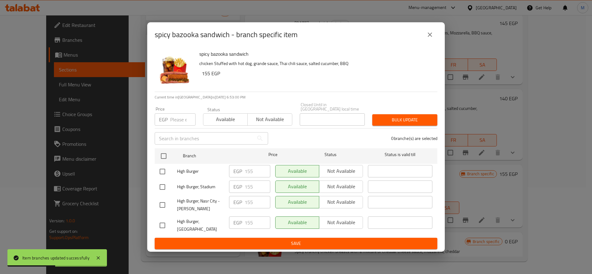
click at [156, 170] on input "checkbox" at bounding box center [162, 171] width 13 height 13
checkbox input "true"
click at [253, 170] on input "155" at bounding box center [258, 171] width 26 height 12
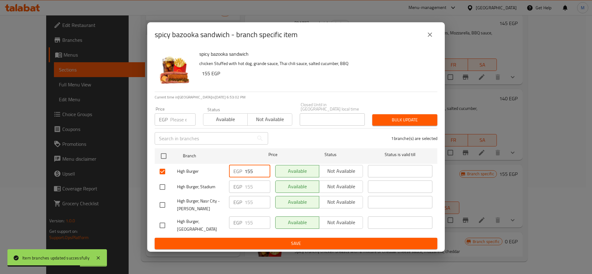
click at [433, 38] on icon "close" at bounding box center [429, 34] width 7 height 7
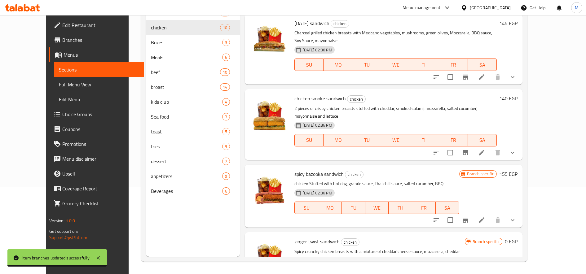
click at [468, 218] on icon "Branch-specific-item" at bounding box center [466, 220] width 6 height 5
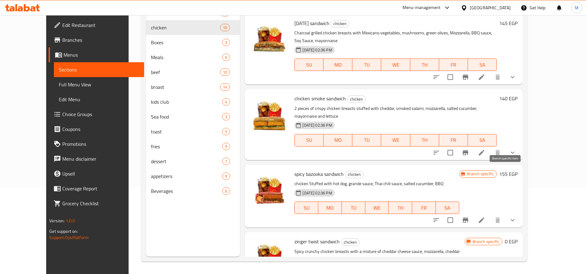
click at [468, 218] on icon "Branch-specific-item" at bounding box center [466, 220] width 6 height 5
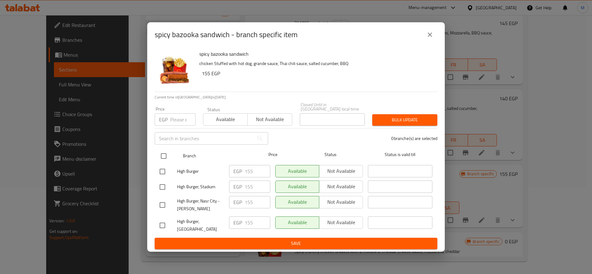
click at [158, 150] on input "checkbox" at bounding box center [163, 156] width 13 height 13
checkbox input "true"
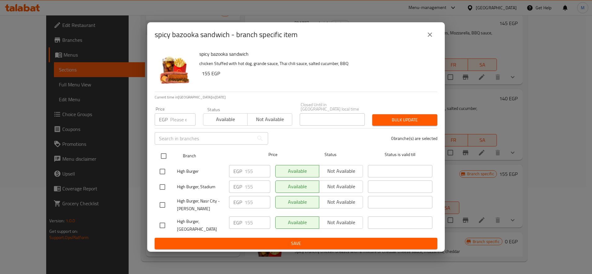
checkbox input "true"
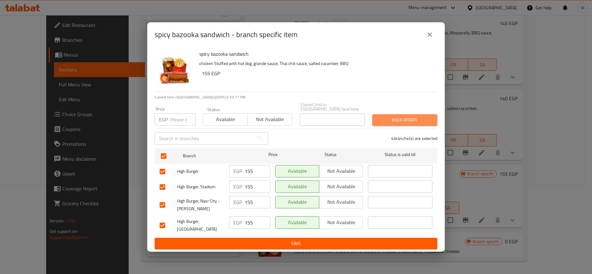
drag, startPoint x: 393, startPoint y: 114, endPoint x: 397, endPoint y: 116, distance: 4.3
click at [394, 116] on span "Bulk update" at bounding box center [404, 120] width 55 height 8
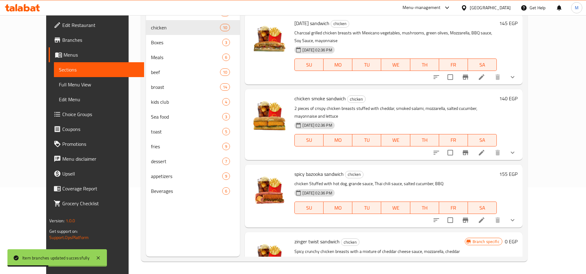
drag, startPoint x: 547, startPoint y: 249, endPoint x: 543, endPoint y: 247, distance: 4.3
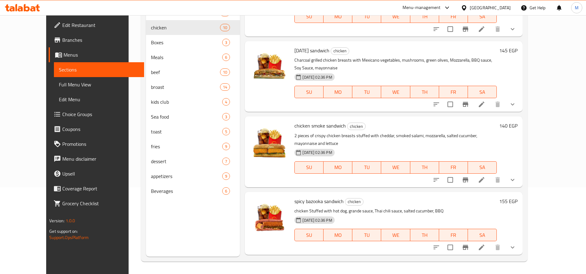
scroll to position [606, 0]
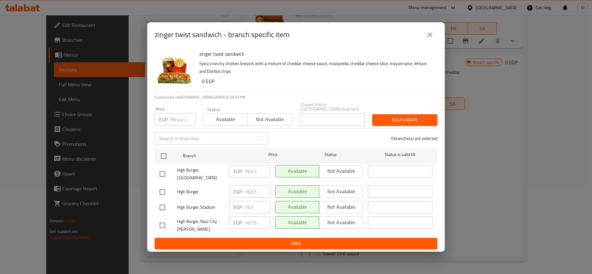
click at [431, 37] on icon "close" at bounding box center [429, 34] width 7 height 7
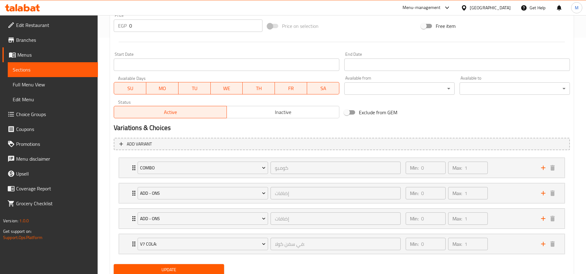
scroll to position [259, 0]
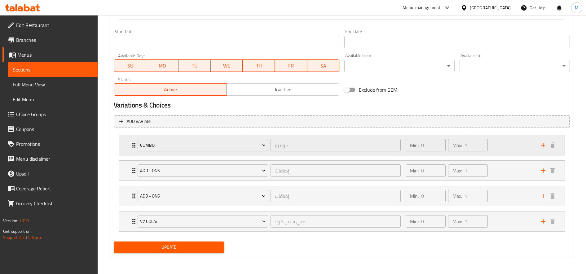
click at [507, 140] on div "Min: 0 ​ Max: 1 ​" at bounding box center [469, 145] width 135 height 20
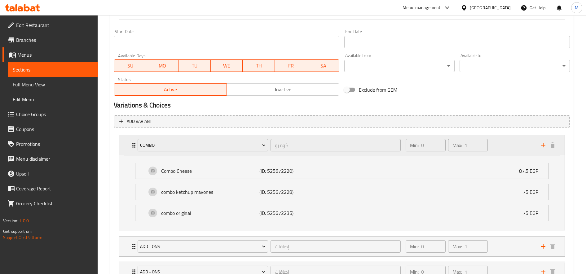
click at [508, 145] on div "Min: 0 ​ Max: 1 ​" at bounding box center [469, 145] width 135 height 20
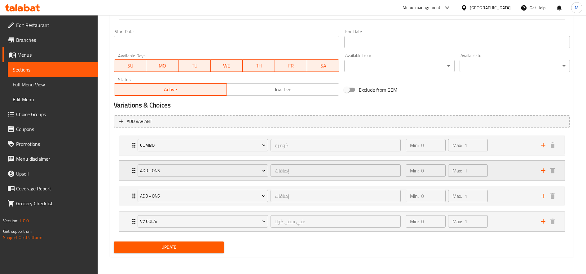
click at [507, 173] on div "Min: 0 ​ Max: 1 ​" at bounding box center [469, 171] width 135 height 20
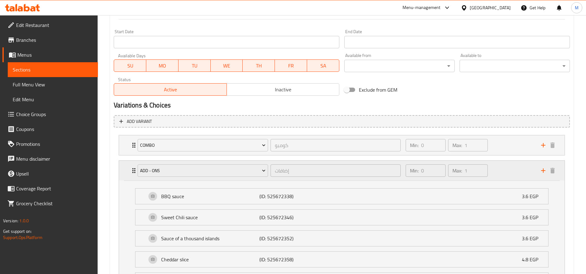
click at [507, 173] on div "Min: 0 ​ Max: 1 ​" at bounding box center [469, 171] width 135 height 20
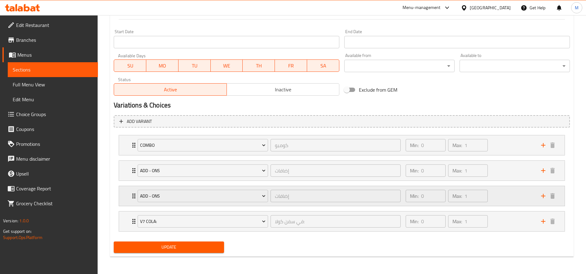
click at [514, 199] on div "Min: 0 ​ Max: 1 ​" at bounding box center [469, 196] width 135 height 20
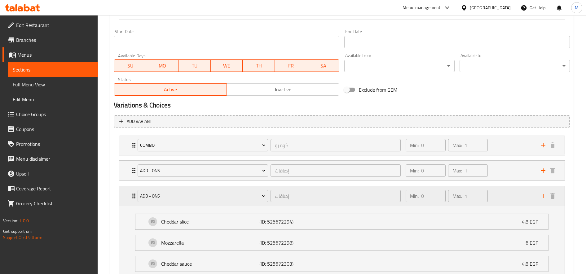
click at [524, 202] on div "Min: 0 ​ Max: 1 ​" at bounding box center [469, 196] width 135 height 20
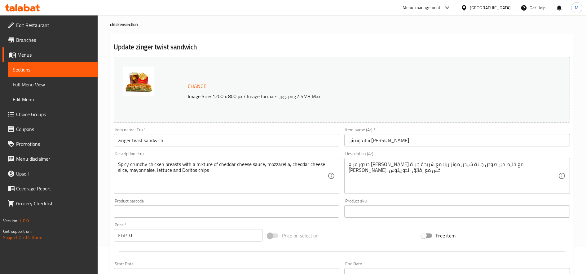
scroll to position [0, 0]
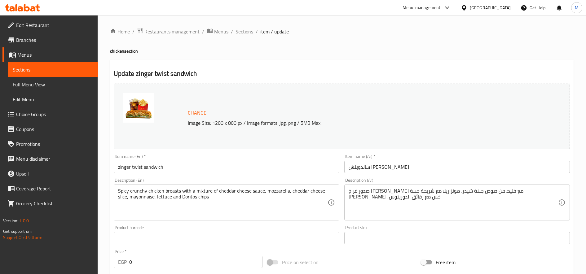
click at [245, 30] on span "Sections" at bounding box center [245, 31] width 18 height 7
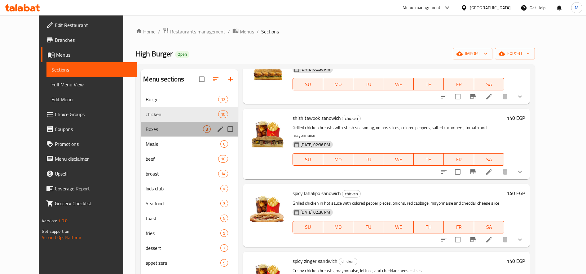
click at [143, 133] on div "Boxes 3" at bounding box center [189, 129] width 97 height 15
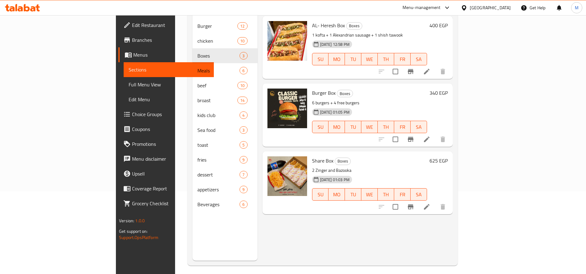
scroll to position [87, 0]
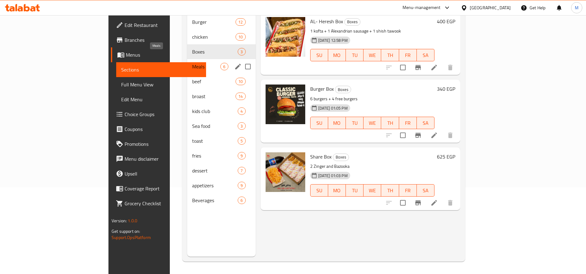
click at [192, 63] on span "Meals" at bounding box center [206, 66] width 28 height 7
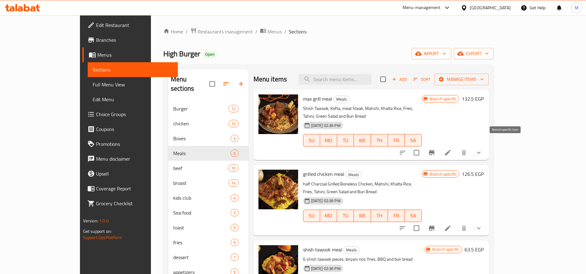
click at [435, 149] on icon "Branch-specific-item" at bounding box center [431, 152] width 7 height 7
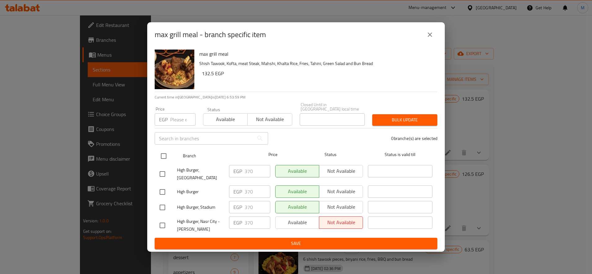
click at [168, 154] on input "checkbox" at bounding box center [163, 156] width 13 height 13
checkbox input "true"
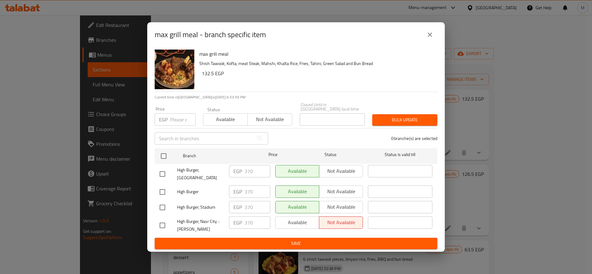
checkbox input "true"
click at [252, 170] on input "370" at bounding box center [258, 171] width 26 height 12
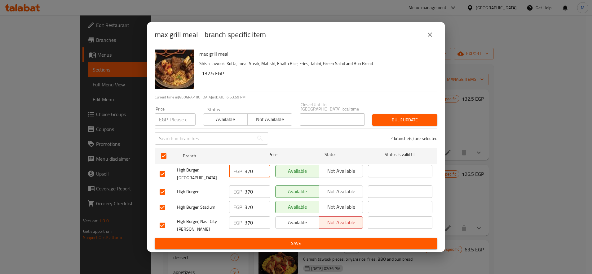
click at [252, 170] on input "370" at bounding box center [258, 171] width 26 height 12
click at [248, 170] on input "370" at bounding box center [258, 171] width 26 height 12
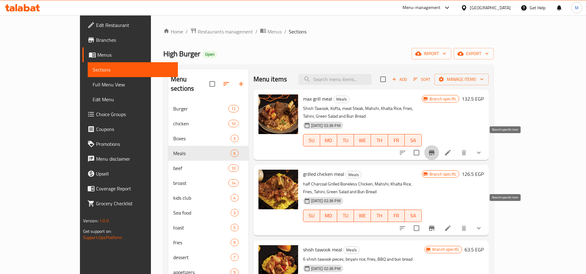
click at [434, 226] on icon "Branch-specific-item" at bounding box center [432, 228] width 6 height 5
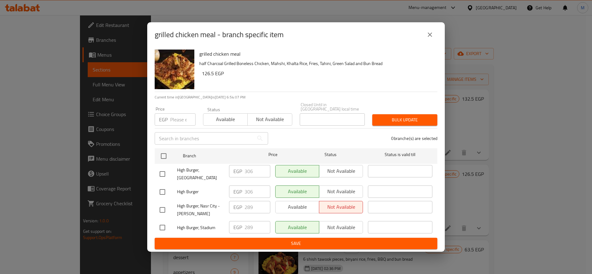
click at [165, 169] on input "checkbox" at bounding box center [162, 174] width 13 height 13
checkbox input "true"
click at [250, 169] on input "306" at bounding box center [258, 171] width 26 height 12
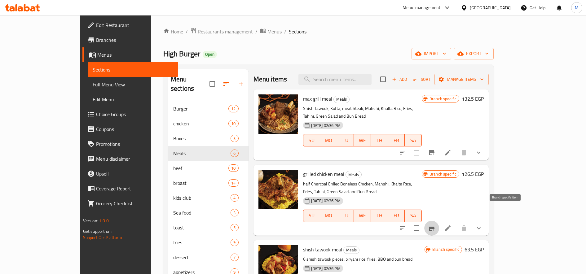
click at [434, 226] on icon "Branch-specific-item" at bounding box center [432, 228] width 6 height 5
click at [435, 225] on icon "Branch-specific-item" at bounding box center [431, 228] width 7 height 7
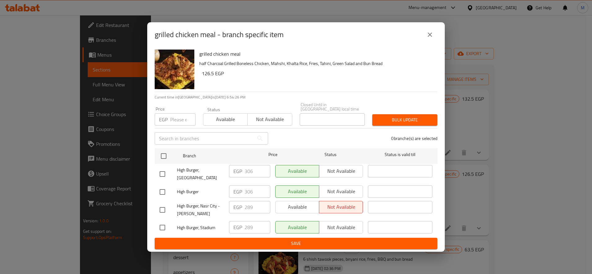
click at [166, 226] on input "checkbox" at bounding box center [162, 227] width 13 height 13
checkbox input "true"
click at [426, 39] on button "close" at bounding box center [429, 34] width 15 height 15
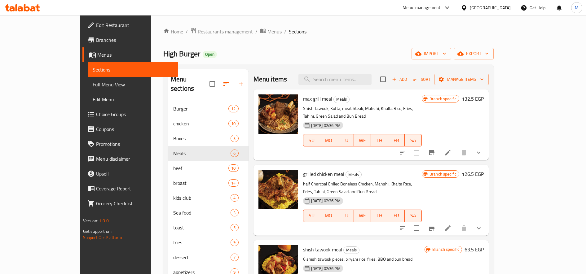
click at [484, 170] on h6 "126.5 EGP" at bounding box center [473, 174] width 22 height 9
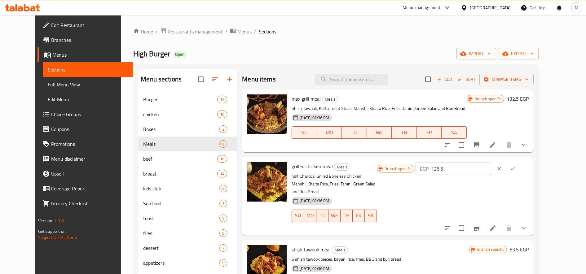
click at [480, 168] on div "EGP 126.5 ​" at bounding box center [453, 169] width 75 height 12
click at [485, 168] on input "126.5" at bounding box center [461, 169] width 60 height 12
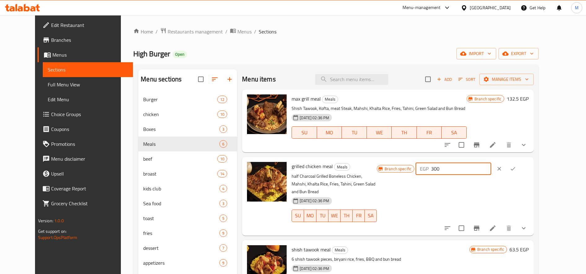
type input "300"
click at [516, 168] on icon "ok" at bounding box center [513, 169] width 6 height 6
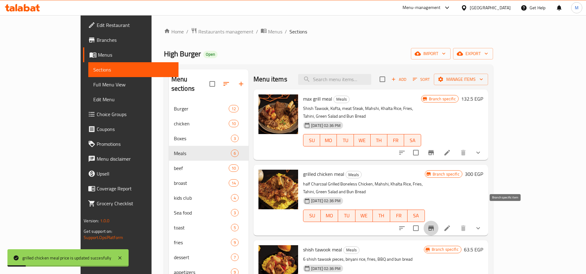
click at [439, 221] on button "Branch-specific-item" at bounding box center [431, 228] width 15 height 15
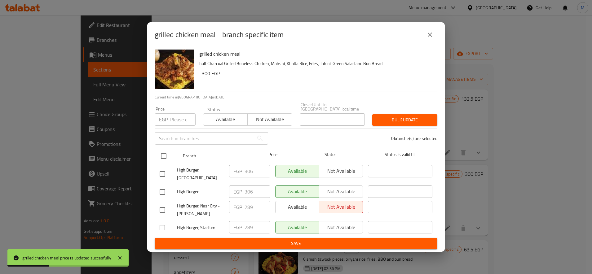
click at [161, 153] on input "checkbox" at bounding box center [163, 156] width 13 height 13
checkbox input "true"
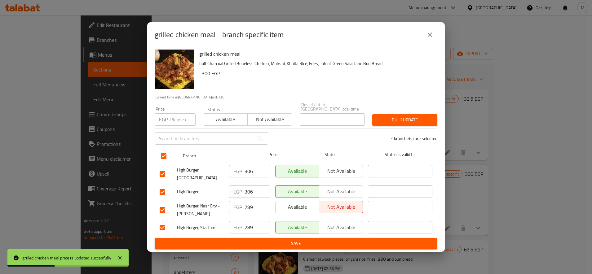
checkbox input "true"
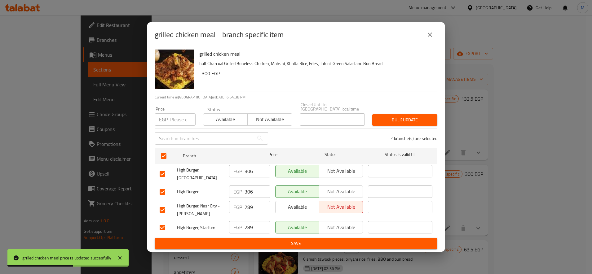
click at [384, 120] on span "Bulk update" at bounding box center [404, 120] width 55 height 8
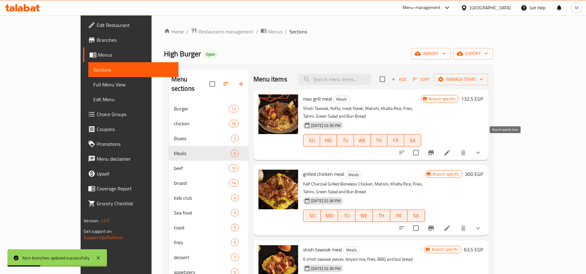
click at [435, 149] on icon "Branch-specific-item" at bounding box center [430, 152] width 7 height 7
click at [483, 99] on h6 "132.5 EGP" at bounding box center [472, 99] width 22 height 9
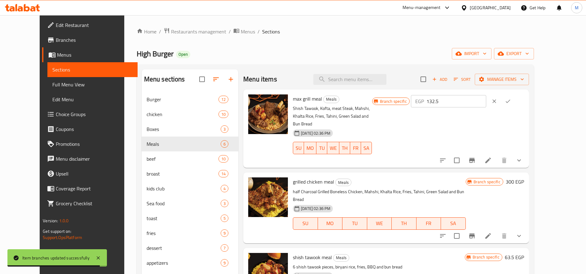
click at [479, 101] on input "132.5" at bounding box center [456, 101] width 60 height 12
click at [480, 101] on input "132.5" at bounding box center [456, 101] width 60 height 12
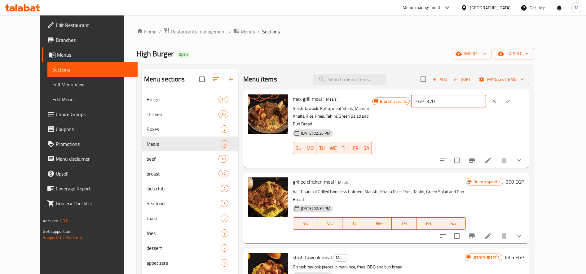
type input "370"
click at [515, 100] on button "ok" at bounding box center [508, 102] width 14 height 14
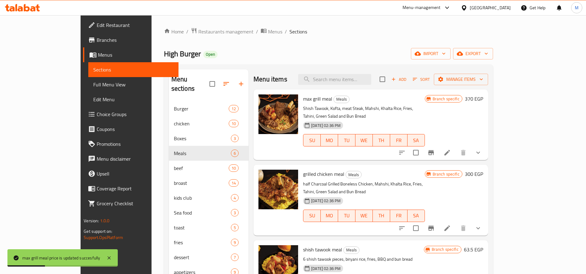
drag, startPoint x: 513, startPoint y: 141, endPoint x: 506, endPoint y: 145, distance: 8.0
click at [486, 145] on div at bounding box center [440, 152] width 91 height 15
click at [434, 150] on icon "Branch-specific-item" at bounding box center [431, 152] width 6 height 5
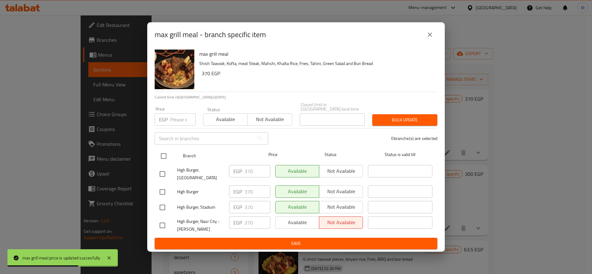
click at [166, 153] on input "checkbox" at bounding box center [163, 156] width 13 height 13
checkbox input "true"
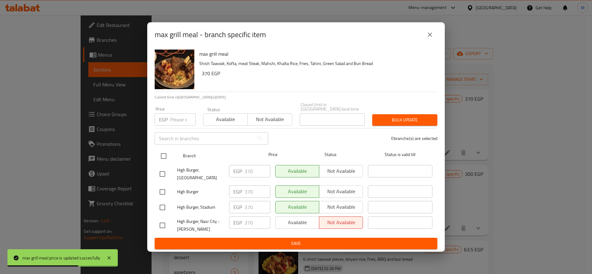
checkbox input "true"
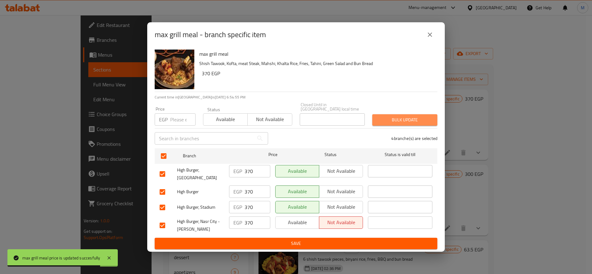
click at [426, 122] on button "Bulk update" at bounding box center [404, 119] width 65 height 11
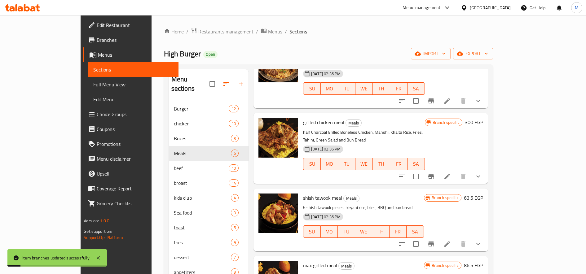
scroll to position [103, 0]
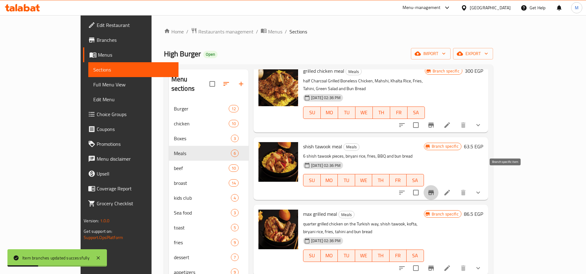
click at [435, 189] on icon "Branch-specific-item" at bounding box center [430, 192] width 7 height 7
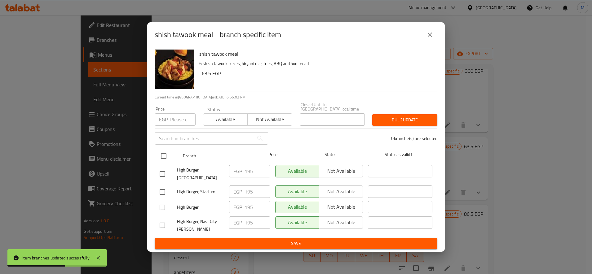
click at [163, 156] on input "checkbox" at bounding box center [163, 156] width 13 height 13
checkbox input "true"
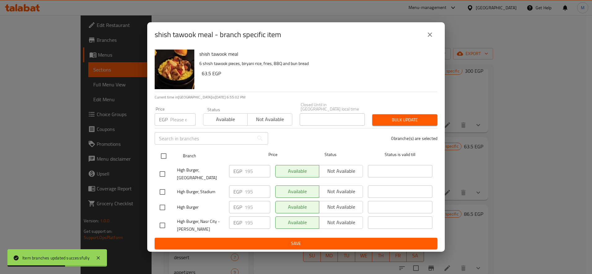
checkbox input "true"
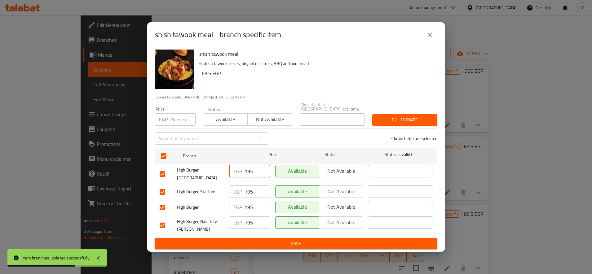
click at [249, 169] on input "195" at bounding box center [258, 171] width 26 height 12
click at [417, 122] on button "Bulk update" at bounding box center [404, 119] width 65 height 11
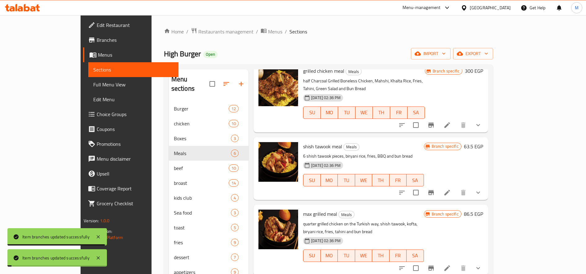
click at [483, 142] on h6 "63.5 EGP" at bounding box center [473, 146] width 19 height 9
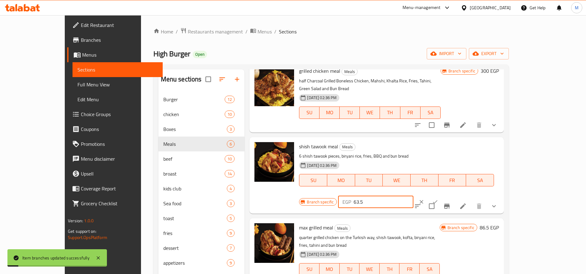
click at [413, 196] on input "63.5" at bounding box center [384, 202] width 60 height 12
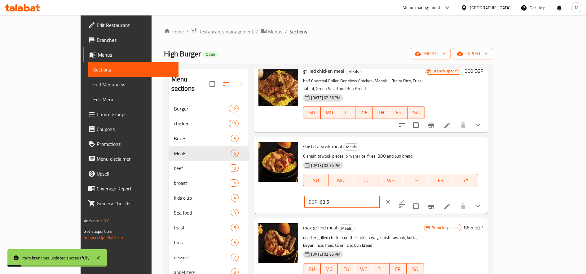
click at [380, 196] on input "63.5" at bounding box center [350, 202] width 60 height 12
paste input "19"
type input "195"
click at [405, 199] on icon "ok" at bounding box center [402, 202] width 6 height 6
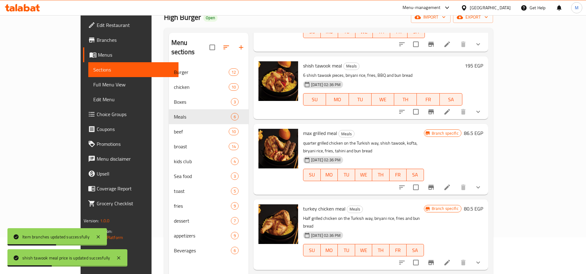
scroll to position [52, 0]
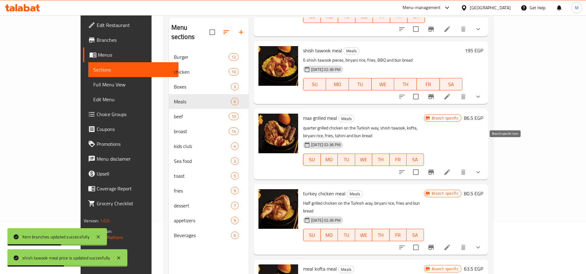
click at [434, 170] on icon "Branch-specific-item" at bounding box center [431, 172] width 6 height 5
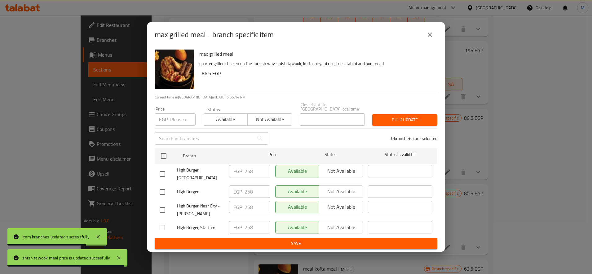
click at [163, 171] on input "checkbox" at bounding box center [162, 174] width 13 height 13
checkbox input "true"
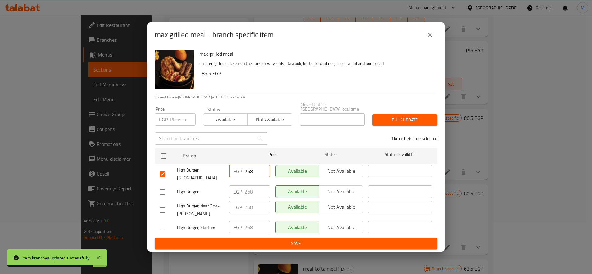
click at [250, 170] on input "258" at bounding box center [258, 171] width 26 height 12
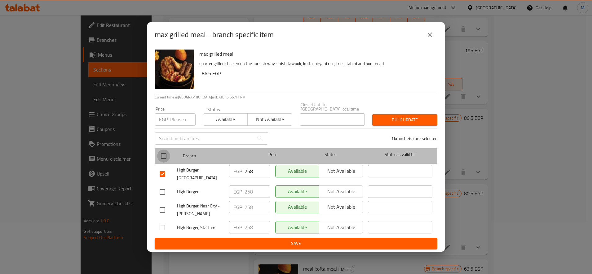
click at [167, 154] on input "checkbox" at bounding box center [163, 156] width 13 height 13
checkbox input "true"
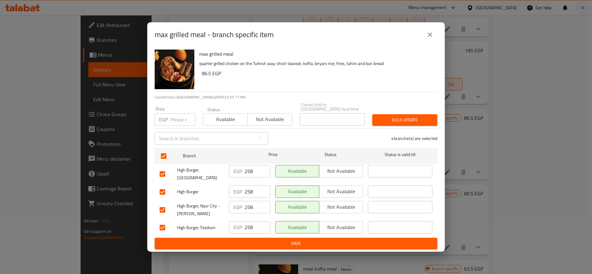
click at [414, 114] on button "Bulk update" at bounding box center [404, 119] width 65 height 11
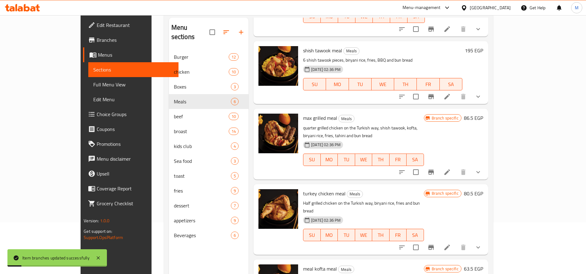
click at [483, 114] on h6 "86.5 EGP" at bounding box center [473, 118] width 19 height 9
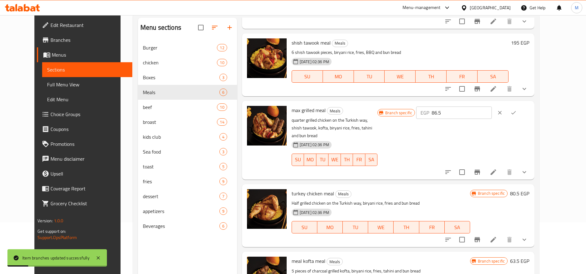
click at [492, 107] on input "86.5" at bounding box center [462, 113] width 60 height 12
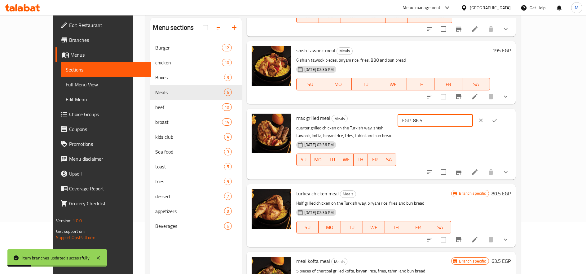
click at [473, 114] on input "86.5" at bounding box center [443, 120] width 60 height 12
paste input "258"
type input "258"
click at [501, 114] on button "ok" at bounding box center [495, 121] width 14 height 14
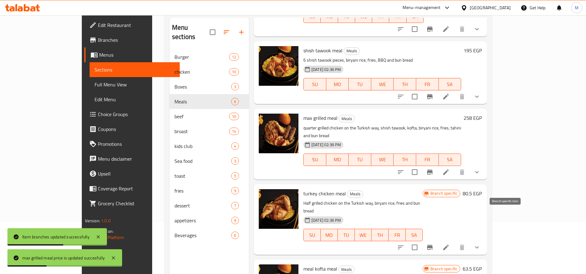
click at [434, 244] on icon "Branch-specific-item" at bounding box center [429, 247] width 7 height 7
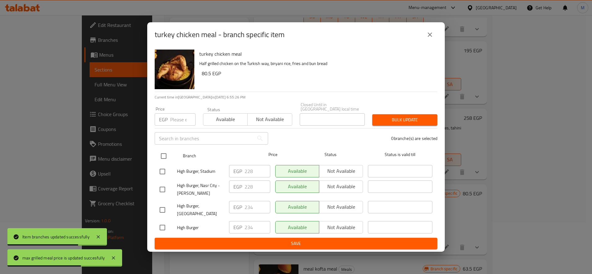
click at [158, 152] on input "checkbox" at bounding box center [163, 156] width 13 height 13
checkbox input "true"
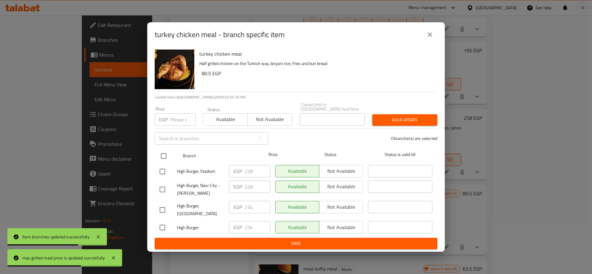
checkbox input "true"
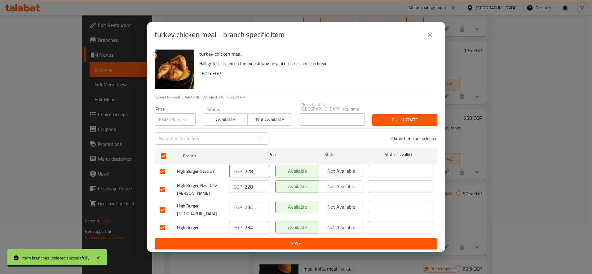
click at [247, 168] on input "228" at bounding box center [258, 171] width 26 height 12
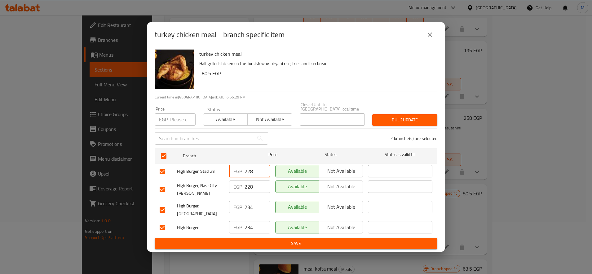
click at [247, 168] on input "228" at bounding box center [258, 171] width 26 height 12
click at [405, 116] on span "Bulk update" at bounding box center [404, 120] width 55 height 8
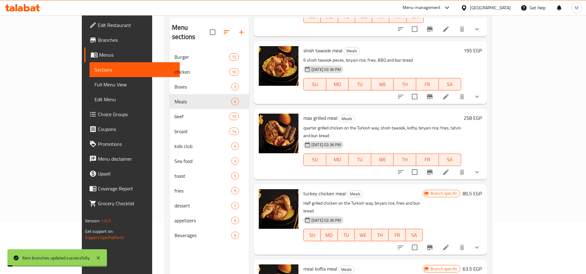
click at [482, 189] on h6 "80.5 EGP" at bounding box center [472, 193] width 19 height 9
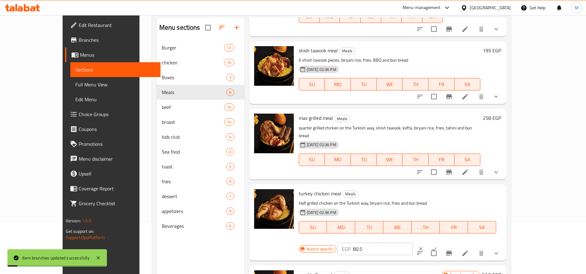
click at [413, 243] on input "80.5" at bounding box center [383, 249] width 60 height 12
paste input "228"
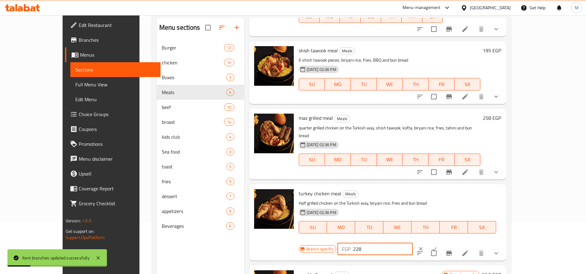
type input "228"
click at [438, 246] on icon "ok" at bounding box center [434, 249] width 6 height 6
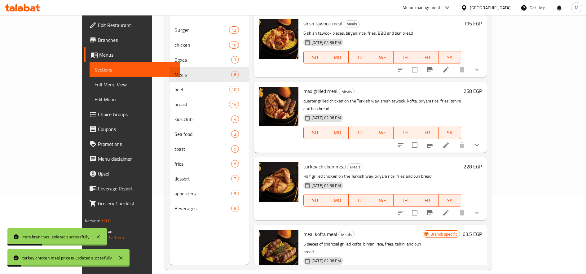
scroll to position [87, 0]
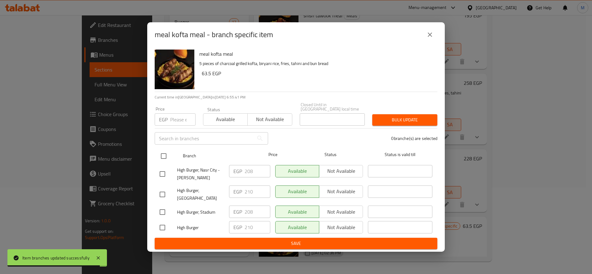
click at [165, 154] on input "checkbox" at bounding box center [163, 156] width 13 height 13
checkbox input "true"
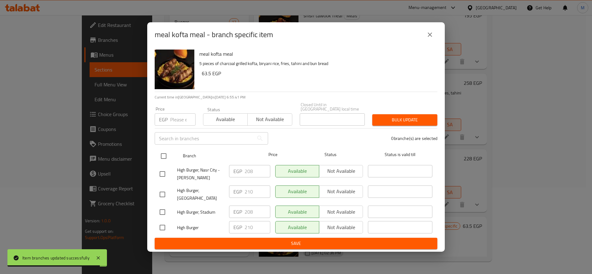
checkbox input "true"
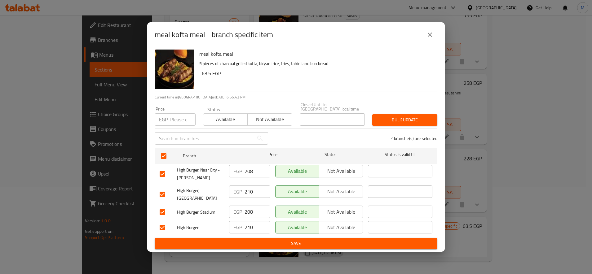
drag, startPoint x: 243, startPoint y: 209, endPoint x: 247, endPoint y: 209, distance: 4.0
click at [245, 209] on div "EGP 208 ​" at bounding box center [249, 212] width 41 height 12
click at [247, 209] on input "208" at bounding box center [258, 212] width 26 height 12
click at [404, 116] on span "Bulk update" at bounding box center [404, 120] width 55 height 8
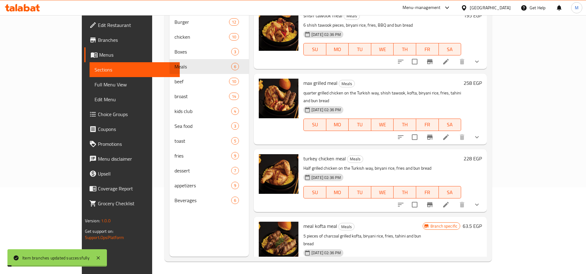
click at [482, 222] on h6 "63.5 EGP" at bounding box center [472, 226] width 19 height 9
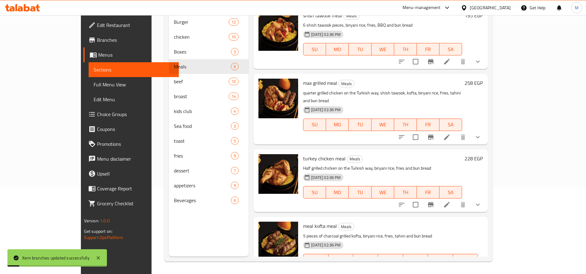
paste input "208"
type input "208"
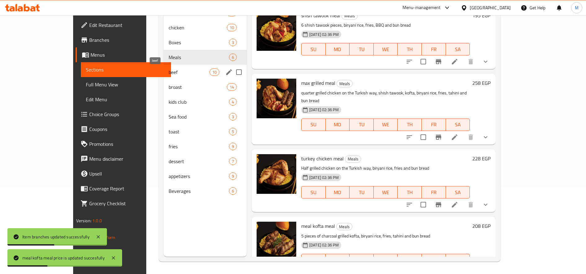
click at [169, 74] on span "beef" at bounding box center [189, 71] width 41 height 7
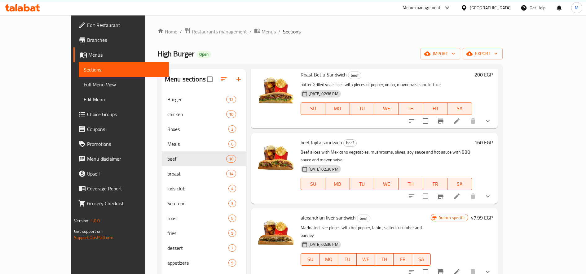
scroll to position [103, 0]
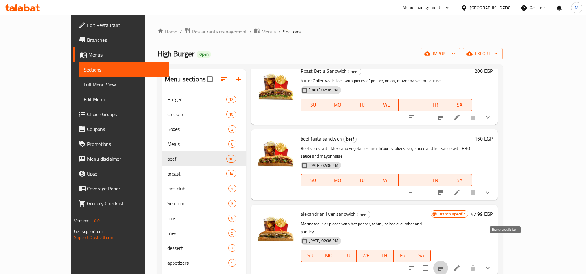
click at [443, 266] on icon "Branch-specific-item" at bounding box center [441, 268] width 6 height 5
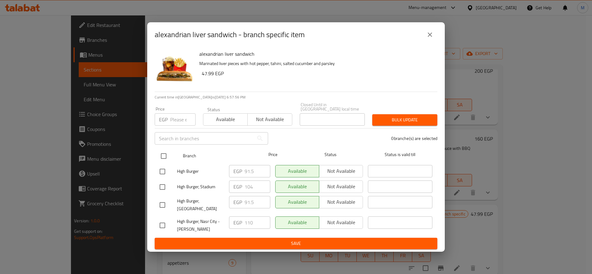
click at [157, 154] on input "checkbox" at bounding box center [163, 156] width 13 height 13
checkbox input "true"
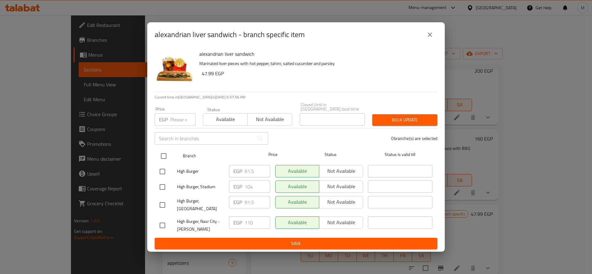
checkbox input "true"
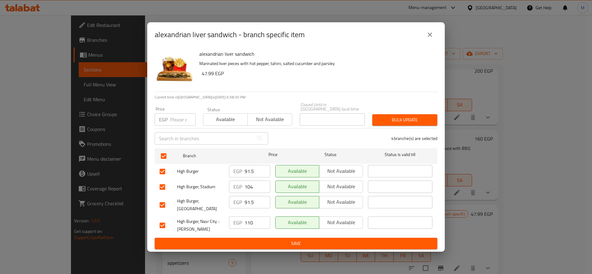
click at [249, 199] on input "91.5" at bounding box center [258, 202] width 26 height 12
click at [406, 119] on span "Bulk update" at bounding box center [404, 120] width 55 height 8
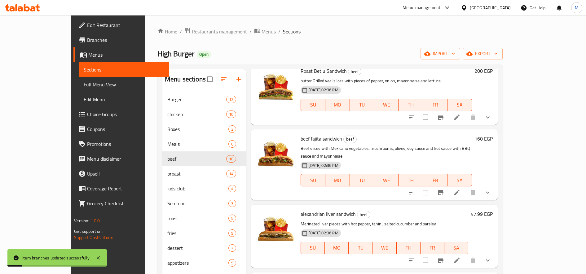
click at [493, 210] on h6 "47.99 EGP" at bounding box center [482, 214] width 22 height 9
click at [377, 264] on input "47.99" at bounding box center [347, 270] width 60 height 12
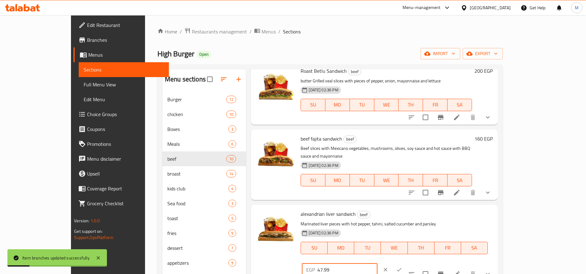
click at [377, 264] on input "47.99" at bounding box center [347, 270] width 60 height 12
paste input "91.5"
type input "91.5"
click at [406, 263] on button "ok" at bounding box center [399, 270] width 14 height 14
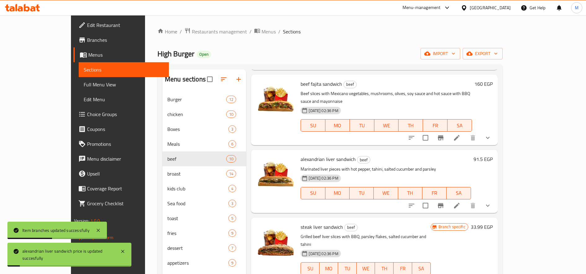
scroll to position [207, 0]
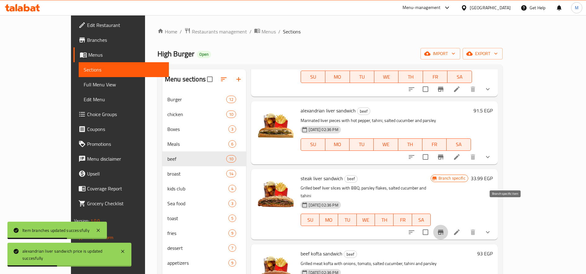
click at [444, 229] on icon "Branch-specific-item" at bounding box center [440, 232] width 7 height 7
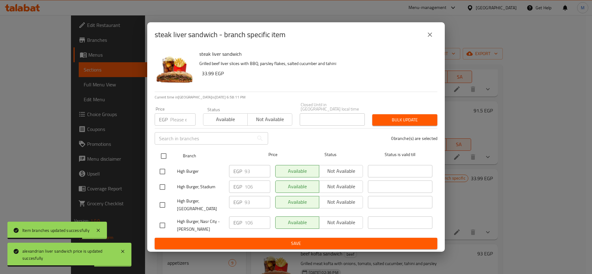
click at [161, 155] on input "checkbox" at bounding box center [163, 156] width 13 height 13
checkbox input "true"
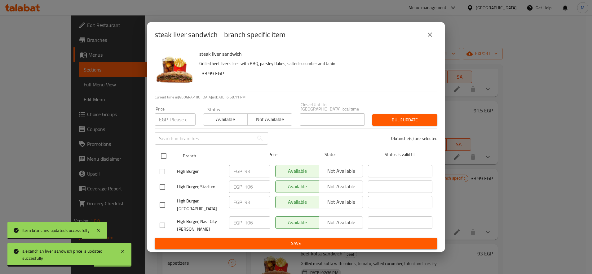
checkbox input "true"
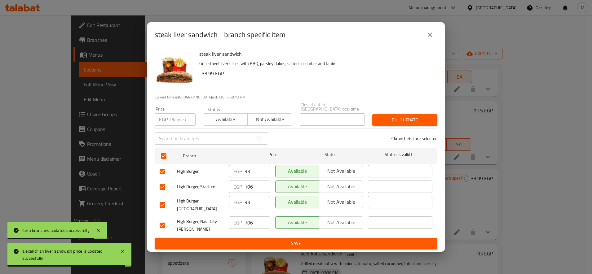
click at [247, 200] on input "93" at bounding box center [258, 202] width 26 height 12
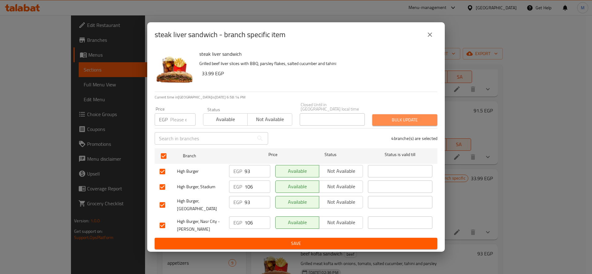
click at [399, 121] on span "Bulk update" at bounding box center [404, 120] width 55 height 8
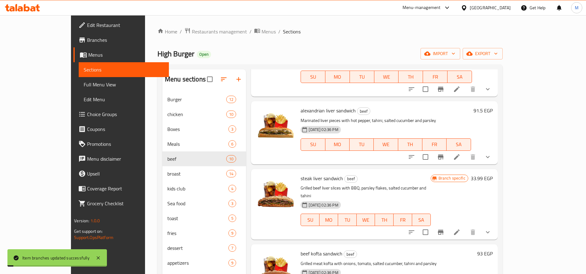
click at [493, 174] on h6 "33.99 EGP" at bounding box center [482, 178] width 22 height 9
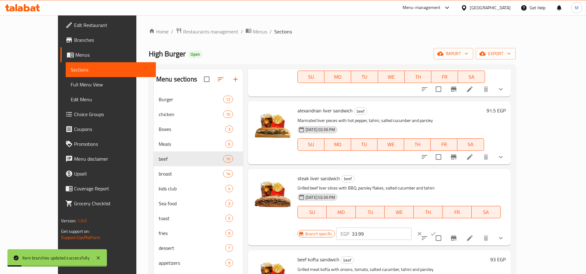
click at [412, 228] on input "33.99" at bounding box center [382, 234] width 60 height 12
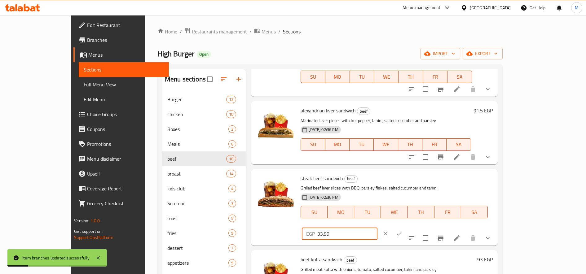
paste input "93"
click at [406, 227] on button "ok" at bounding box center [399, 234] width 14 height 14
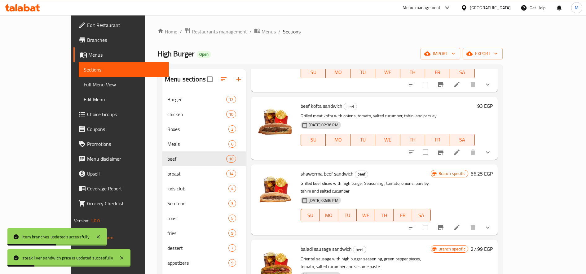
scroll to position [362, 0]
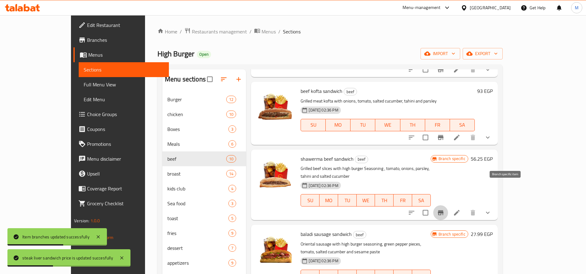
click at [448, 205] on button "Branch-specific-item" at bounding box center [440, 212] width 15 height 15
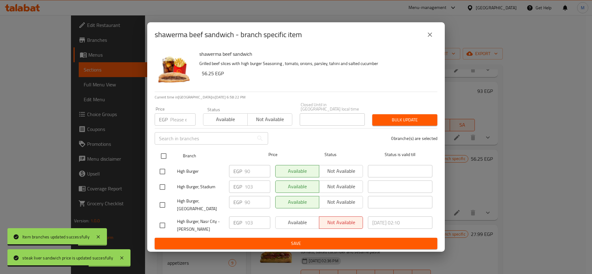
click at [161, 154] on input "checkbox" at bounding box center [163, 156] width 13 height 13
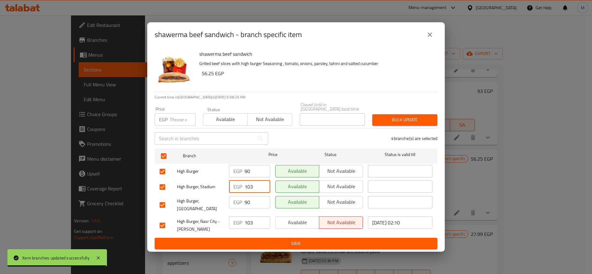
click at [247, 186] on input "103" at bounding box center [258, 187] width 26 height 12
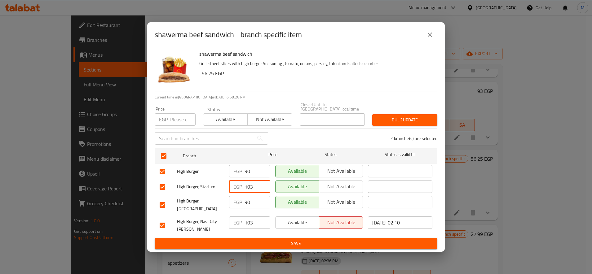
click at [392, 117] on span "Bulk update" at bounding box center [404, 120] width 55 height 8
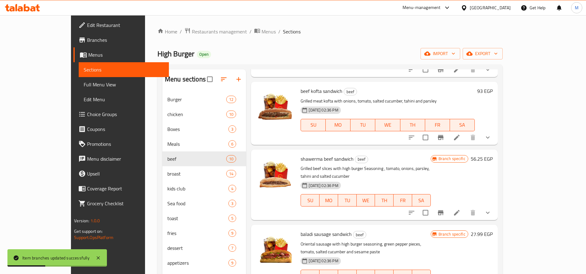
click at [493, 155] on h6 "56.25 EGP" at bounding box center [482, 159] width 22 height 9
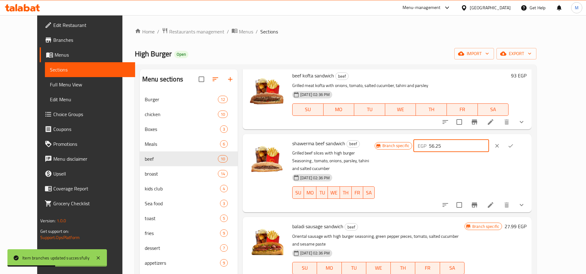
click at [489, 144] on input "56.25" at bounding box center [459, 146] width 60 height 12
paste input "103"
click at [518, 148] on button "ok" at bounding box center [511, 146] width 14 height 14
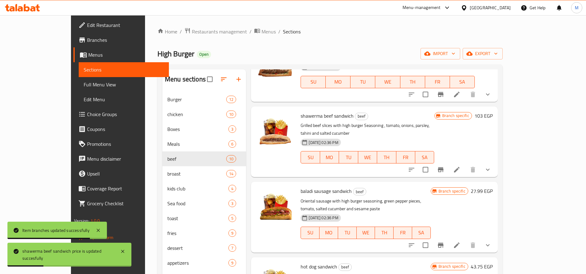
scroll to position [413, 0]
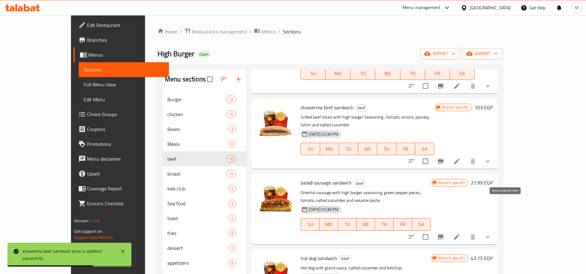
click at [444, 233] on icon "Branch-specific-item" at bounding box center [440, 236] width 7 height 7
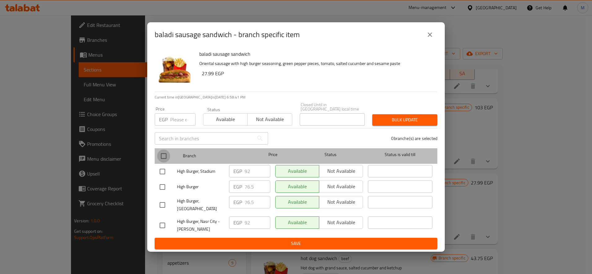
click at [169, 150] on input "checkbox" at bounding box center [163, 156] width 13 height 13
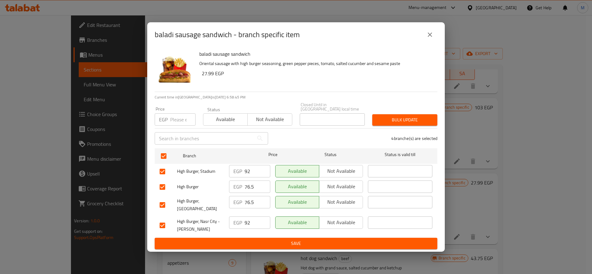
click at [243, 170] on div "EGP 92 ​" at bounding box center [249, 171] width 41 height 12
click at [249, 170] on input "92" at bounding box center [258, 171] width 26 height 12
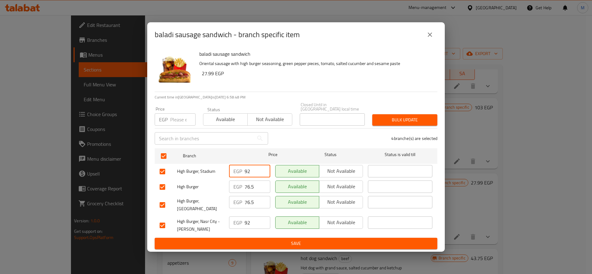
click at [409, 117] on span "Bulk update" at bounding box center [404, 120] width 55 height 8
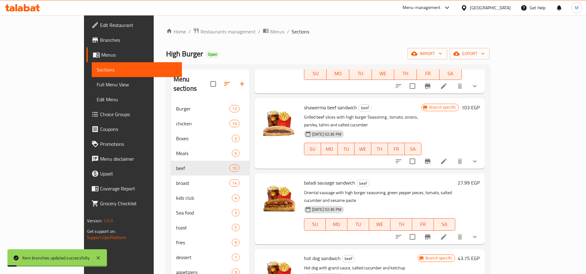
click at [480, 179] on h6 "27.99 EGP" at bounding box center [469, 183] width 22 height 9
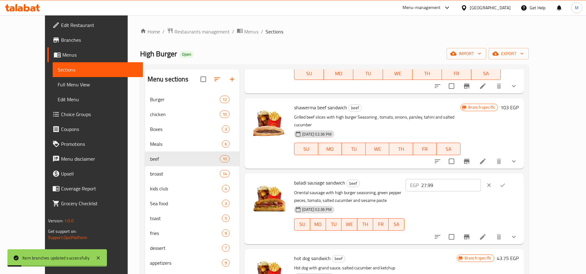
click at [481, 179] on input "27.99" at bounding box center [451, 185] width 60 height 12
paste input "92"
click at [509, 179] on button "ok" at bounding box center [503, 186] width 14 height 14
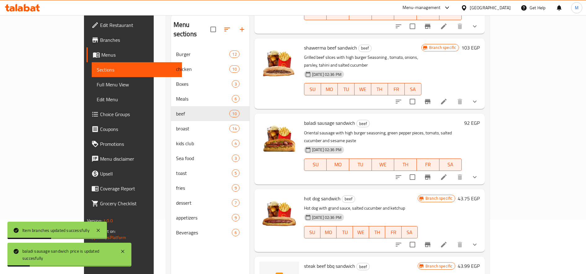
scroll to position [87, 0]
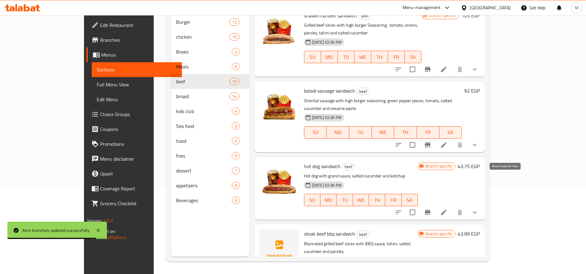
click at [431, 209] on icon "Branch-specific-item" at bounding box center [427, 212] width 7 height 7
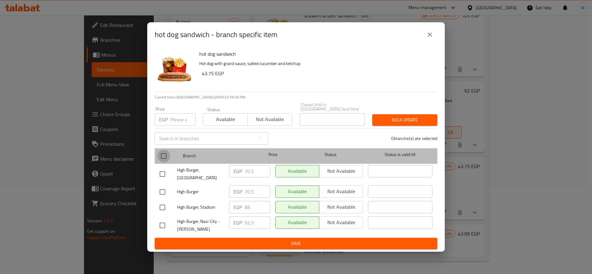
click at [164, 156] on input "checkbox" at bounding box center [163, 156] width 13 height 13
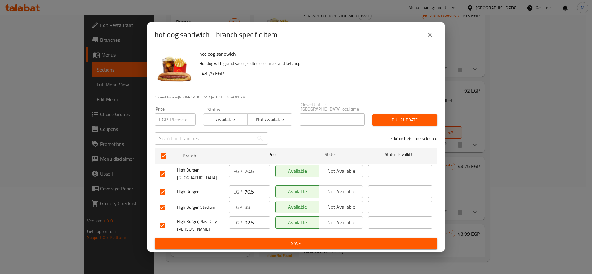
click at [246, 205] on input "88" at bounding box center [258, 207] width 26 height 12
click at [394, 120] on span "Bulk update" at bounding box center [404, 120] width 55 height 8
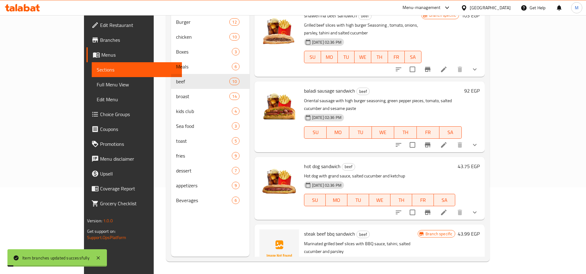
click at [480, 162] on h6 "43.75 EGP" at bounding box center [469, 166] width 22 height 9
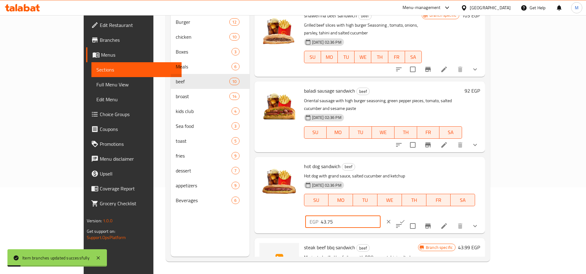
click at [381, 216] on input "43.75" at bounding box center [351, 222] width 60 height 12
paste input "88"
click at [405, 219] on icon "ok" at bounding box center [402, 222] width 6 height 6
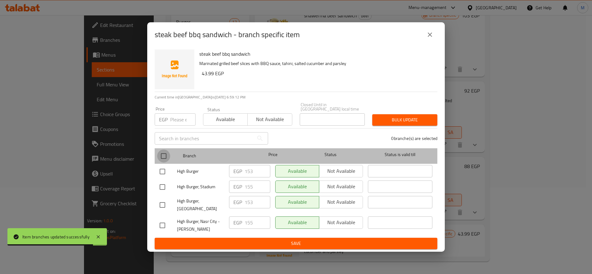
click at [167, 154] on input "checkbox" at bounding box center [163, 156] width 13 height 13
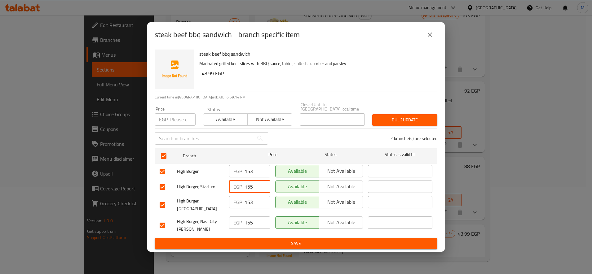
click at [249, 184] on input "155" at bounding box center [258, 187] width 26 height 12
click at [400, 116] on span "Bulk update" at bounding box center [404, 120] width 55 height 8
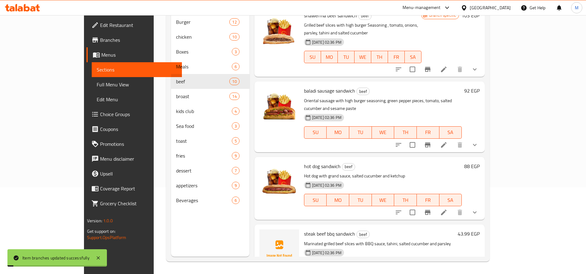
click at [480, 230] on h6 "43.99 EGP" at bounding box center [469, 234] width 22 height 9
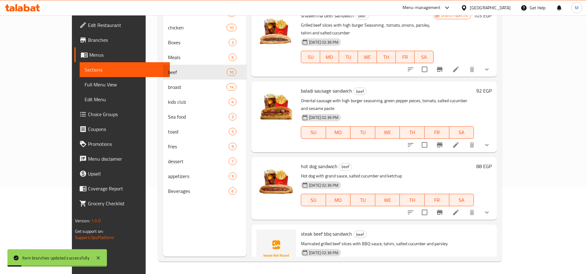
paste input "155"
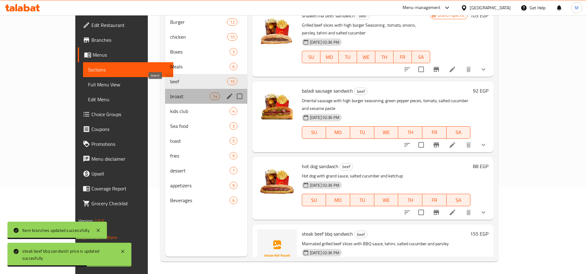
click at [170, 93] on span "broast" at bounding box center [190, 96] width 40 height 7
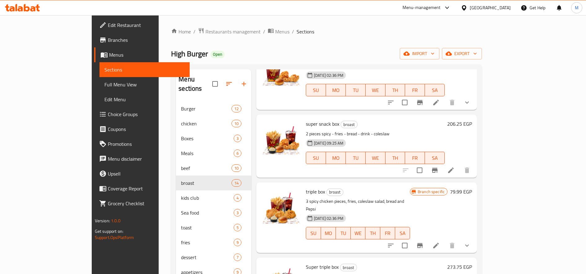
scroll to position [103, 0]
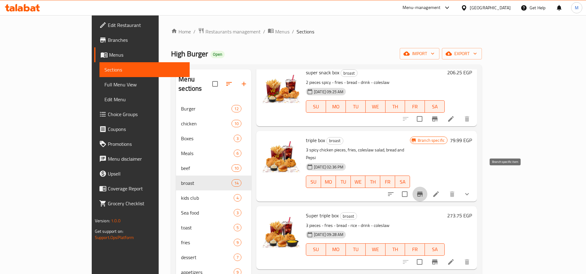
click at [427, 187] on button "Branch-specific-item" at bounding box center [419, 194] width 15 height 15
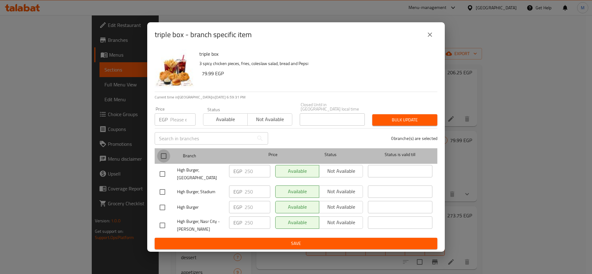
click at [165, 153] on input "checkbox" at bounding box center [163, 156] width 13 height 13
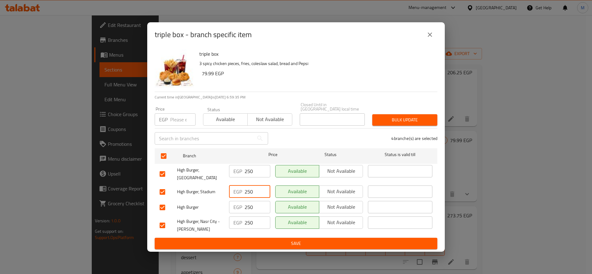
click at [250, 193] on input "250" at bounding box center [258, 192] width 26 height 12
click at [387, 116] on span "Bulk update" at bounding box center [404, 120] width 55 height 8
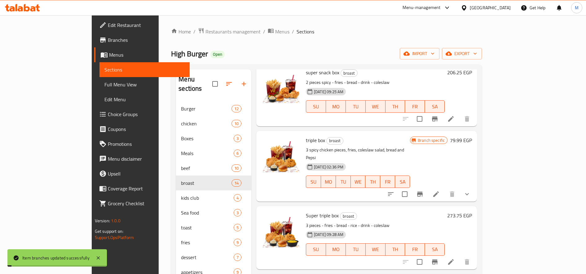
click at [472, 136] on h6 "79.99 EGP" at bounding box center [461, 140] width 22 height 9
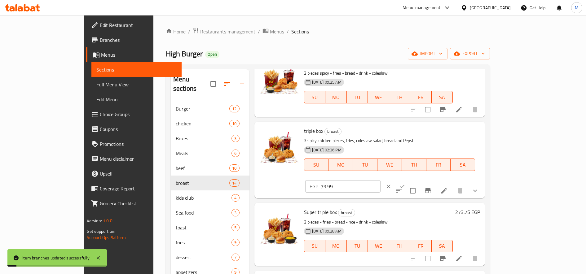
click at [381, 180] on input "79.99" at bounding box center [351, 186] width 60 height 12
paste input "250"
click at [405, 183] on icon "ok" at bounding box center [402, 186] width 6 height 6
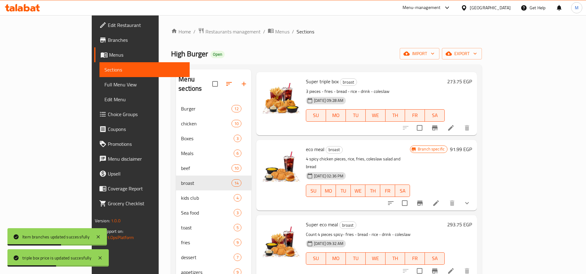
scroll to position [207, 0]
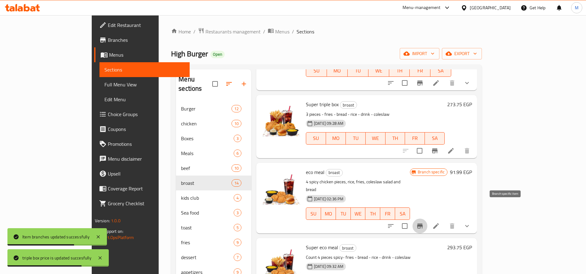
click at [423, 224] on icon "Branch-specific-item" at bounding box center [420, 226] width 6 height 5
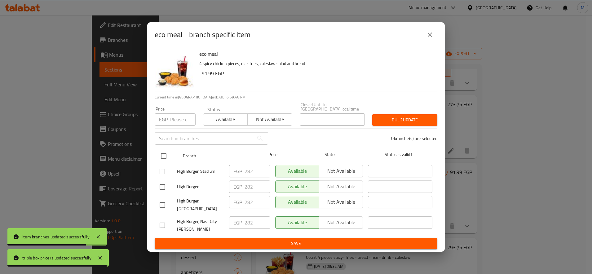
click at [161, 154] on input "checkbox" at bounding box center [163, 156] width 13 height 13
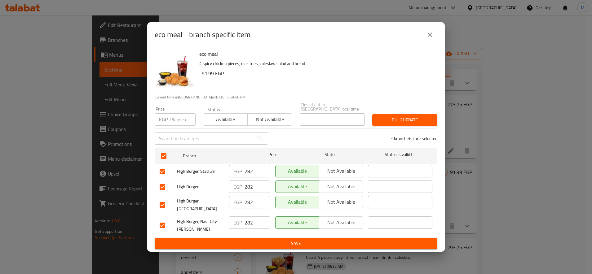
click at [249, 170] on input "282" at bounding box center [258, 171] width 26 height 12
click at [390, 117] on span "Bulk update" at bounding box center [404, 120] width 55 height 8
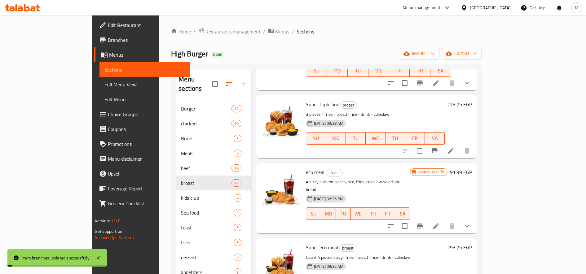
click at [472, 168] on h6 "91.99 EGP" at bounding box center [461, 172] width 22 height 9
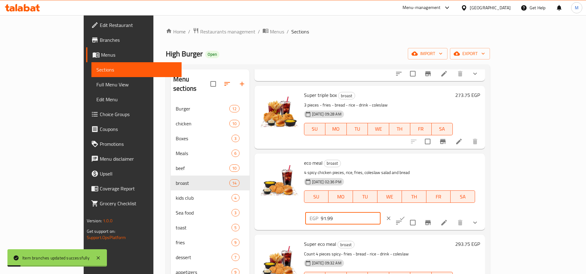
click at [381, 212] on input "91.99" at bounding box center [351, 218] width 60 height 12
paste input "282"
click at [405, 217] on icon "ok" at bounding box center [402, 218] width 5 height 3
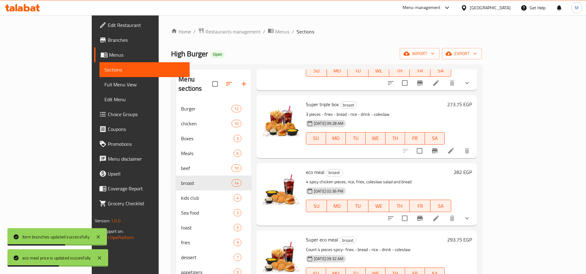
click at [472, 168] on h6 "282 EGP" at bounding box center [463, 172] width 18 height 9
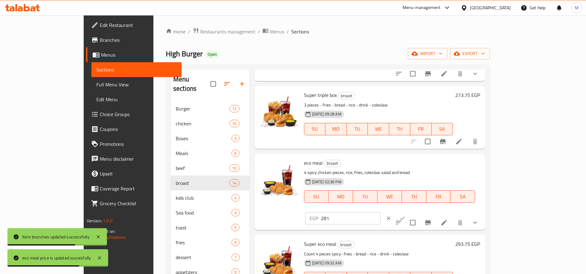
click at [381, 212] on input "281" at bounding box center [351, 218] width 60 height 12
click at [381, 212] on input "280" at bounding box center [351, 218] width 60 height 12
click at [409, 212] on button "ok" at bounding box center [402, 219] width 14 height 14
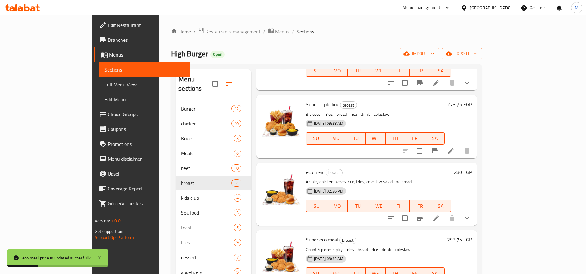
click at [472, 100] on h6 "273.75 EGP" at bounding box center [459, 104] width 25 height 9
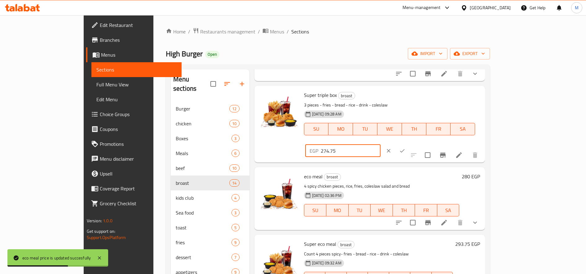
click at [381, 145] on input "274.75" at bounding box center [351, 151] width 60 height 12
click at [381, 145] on input "275.75" at bounding box center [351, 151] width 60 height 12
click at [381, 145] on input "276.75" at bounding box center [351, 151] width 60 height 12
click at [381, 145] on input "277.75" at bounding box center [351, 151] width 60 height 12
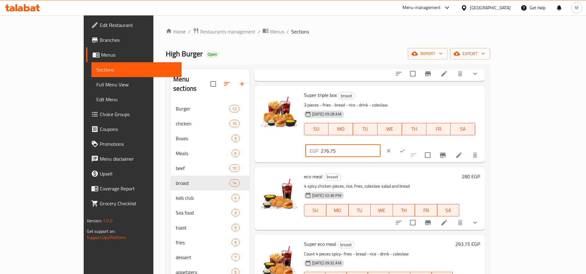
click at [381, 145] on input "276.75" at bounding box center [351, 151] width 60 height 12
click at [381, 145] on input "275.75" at bounding box center [351, 151] width 60 height 12
click at [409, 144] on button "ok" at bounding box center [402, 151] width 14 height 14
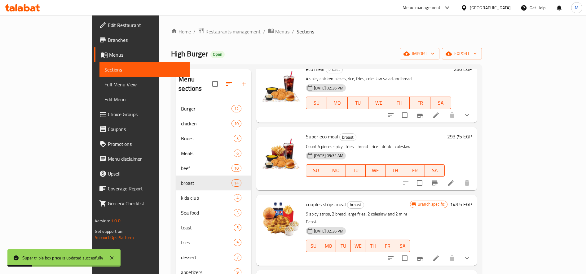
scroll to position [362, 0]
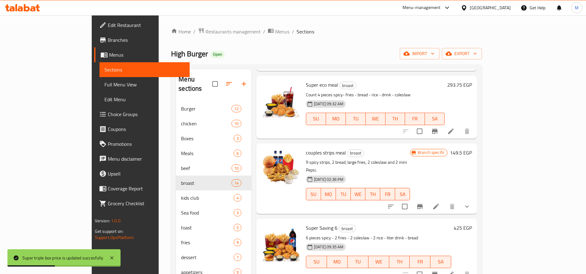
click at [472, 148] on h6 "149.5 EGP" at bounding box center [461, 152] width 22 height 9
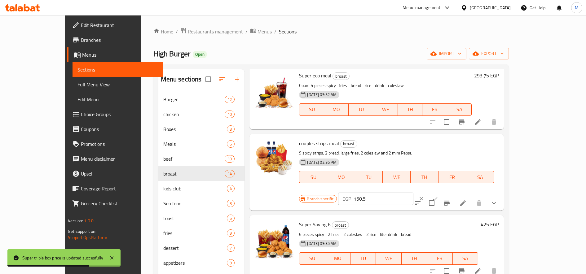
click at [413, 193] on input "150.5" at bounding box center [384, 199] width 60 height 12
click at [413, 193] on input "149.5" at bounding box center [384, 199] width 60 height 12
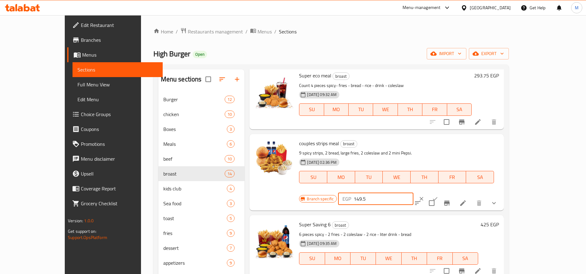
click at [451, 192] on div "Branch specific EGP 149.5 ​" at bounding box center [375, 199] width 152 height 14
click at [425, 196] on icon "clear" at bounding box center [421, 199] width 6 height 6
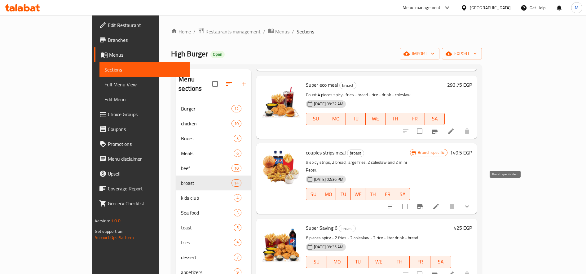
click at [423, 204] on icon "Branch-specific-item" at bounding box center [420, 206] width 6 height 5
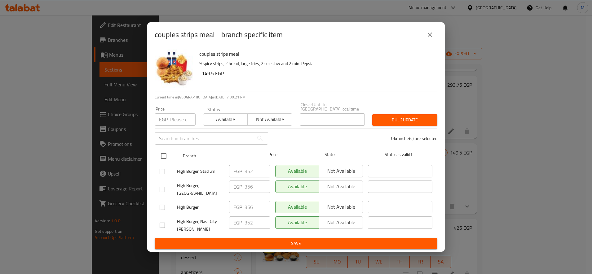
drag, startPoint x: 159, startPoint y: 156, endPoint x: 165, endPoint y: 154, distance: 5.6
click at [160, 155] on input "checkbox" at bounding box center [163, 156] width 13 height 13
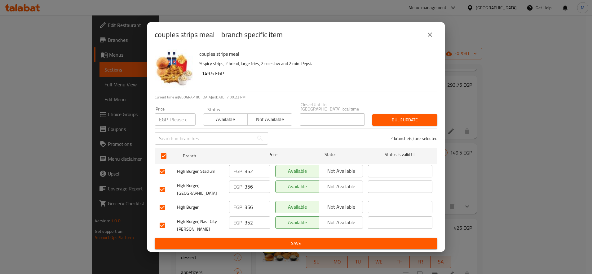
click at [243, 167] on div "EGP 352 ​" at bounding box center [249, 171] width 41 height 12
click at [249, 168] on input "352" at bounding box center [258, 171] width 26 height 12
click at [384, 119] on span "Bulk update" at bounding box center [404, 120] width 55 height 8
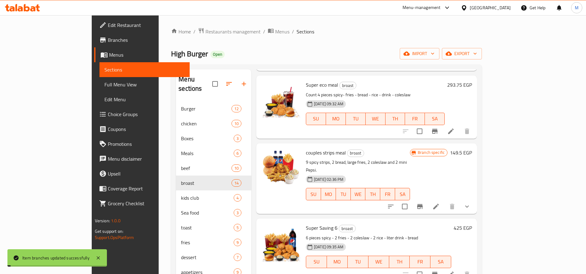
click at [472, 148] on h6 "149.5 EGP" at bounding box center [461, 152] width 22 height 9
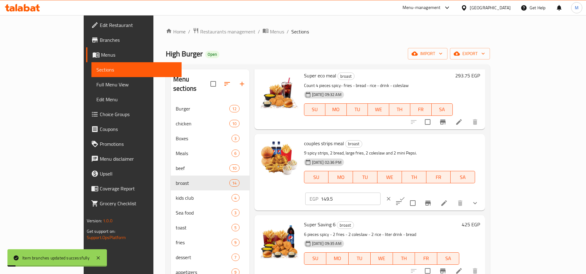
click at [381, 193] on input "149.5" at bounding box center [351, 199] width 60 height 12
paste input "352"
click at [405, 196] on icon "ok" at bounding box center [402, 199] width 6 height 6
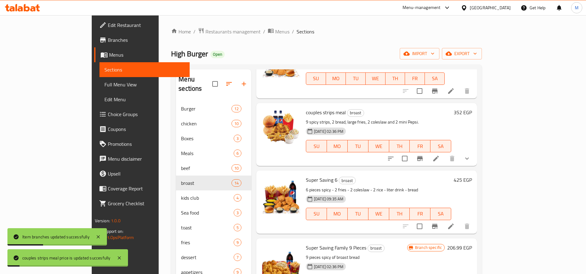
scroll to position [517, 0]
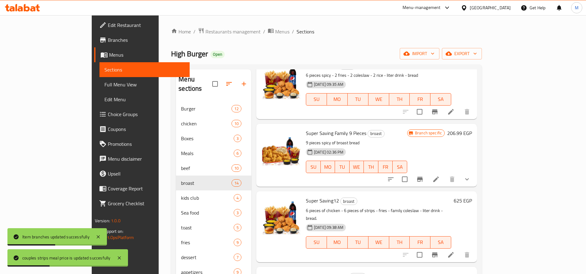
click at [423, 177] on icon "Branch-specific-item" at bounding box center [420, 179] width 6 height 5
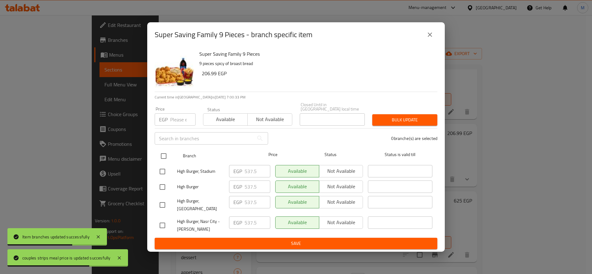
click at [165, 153] on input "checkbox" at bounding box center [163, 156] width 13 height 13
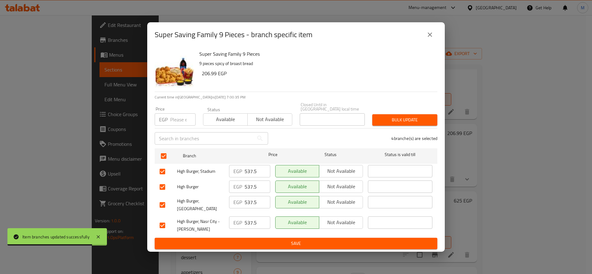
click at [248, 171] on input "537.5" at bounding box center [258, 171] width 26 height 12
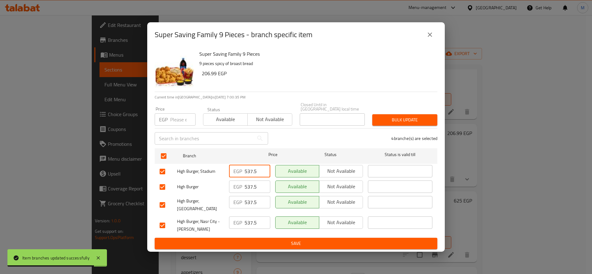
click at [248, 171] on input "537.5" at bounding box center [258, 171] width 26 height 12
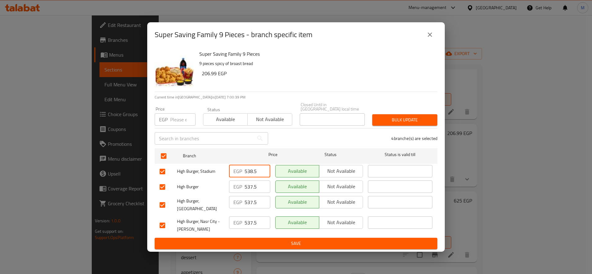
click at [263, 167] on input "538.5" at bounding box center [258, 171] width 26 height 12
click at [262, 173] on input "537.5" at bounding box center [258, 171] width 26 height 12
click at [257, 170] on input "537.5" at bounding box center [258, 171] width 26 height 12
click at [383, 116] on span "Bulk update" at bounding box center [404, 120] width 55 height 8
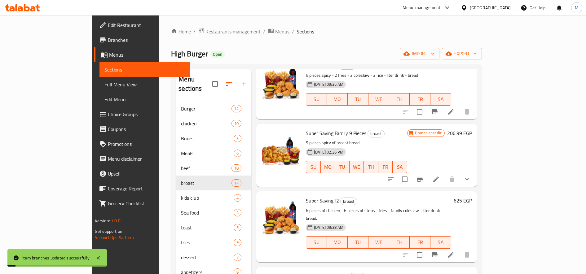
click at [472, 129] on h6 "206.99 EGP" at bounding box center [459, 133] width 25 height 9
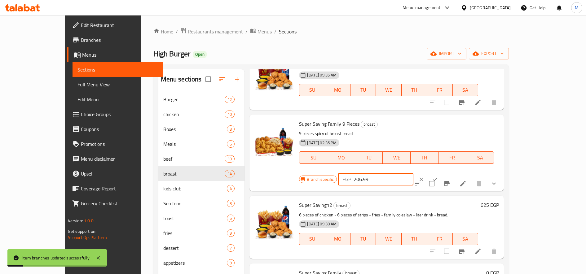
click at [413, 173] on input "206.99" at bounding box center [384, 179] width 60 height 12
paste input "537.5"
click at [438, 176] on icon "ok" at bounding box center [435, 179] width 6 height 6
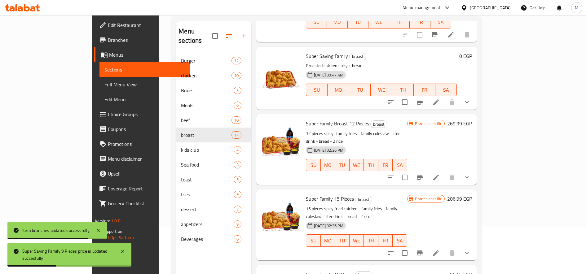
scroll to position [87, 0]
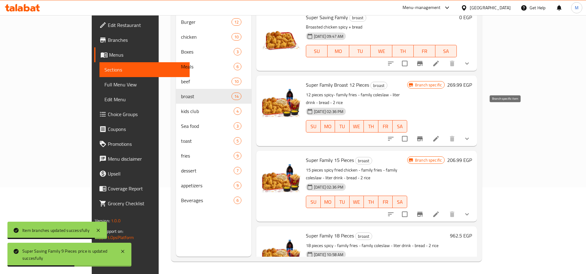
click at [427, 131] on button "Branch-specific-item" at bounding box center [419, 138] width 15 height 15
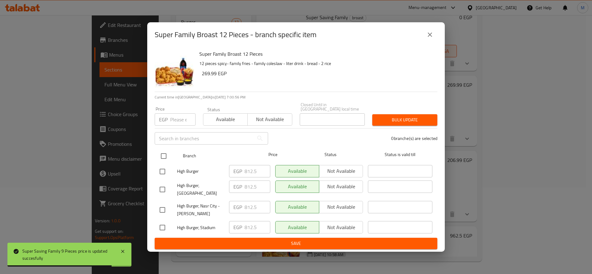
click at [163, 153] on input "checkbox" at bounding box center [163, 156] width 13 height 13
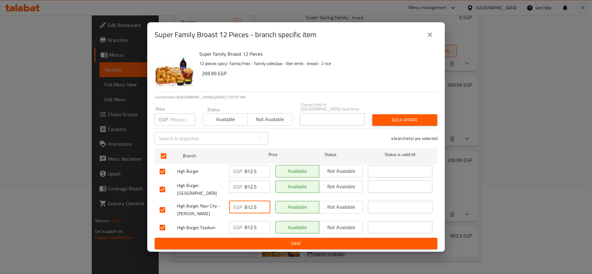
click at [250, 206] on input "812.5" at bounding box center [258, 207] width 26 height 12
click at [250, 186] on input "812.5" at bounding box center [258, 187] width 26 height 12
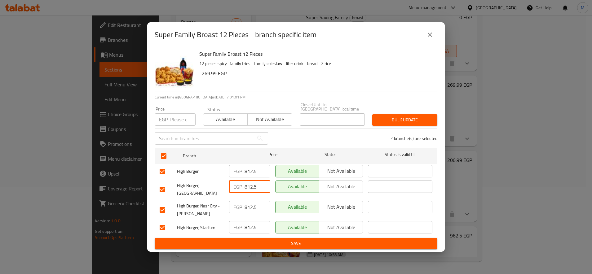
click at [396, 120] on span "Bulk update" at bounding box center [404, 120] width 55 height 8
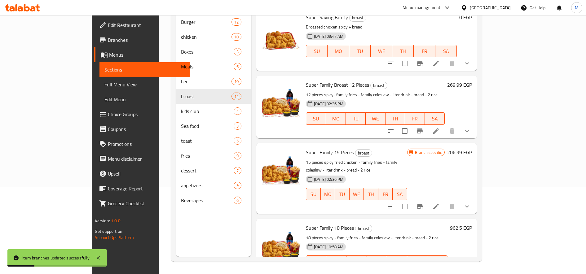
click at [472, 81] on h6 "269.99 EGP" at bounding box center [459, 85] width 25 height 9
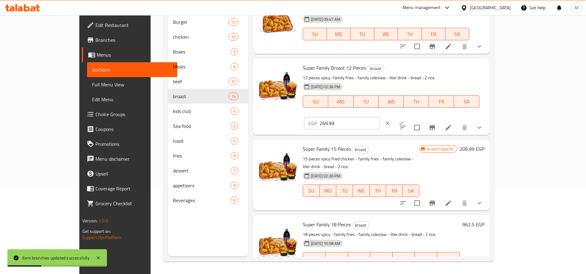
click at [379, 117] on input "269.99" at bounding box center [350, 123] width 60 height 12
paste input "812.5"
click at [404, 120] on icon "ok" at bounding box center [401, 123] width 6 height 6
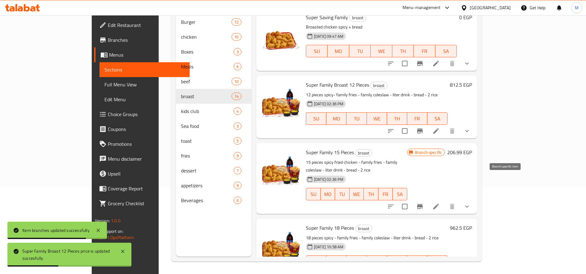
click at [423, 204] on icon "Branch-specific-item" at bounding box center [420, 206] width 6 height 5
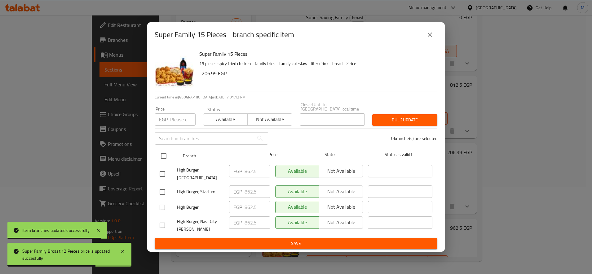
click at [165, 159] on input "checkbox" at bounding box center [163, 156] width 13 height 13
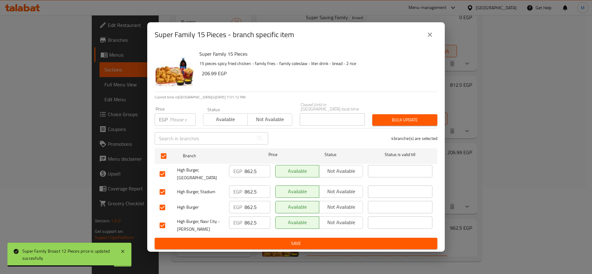
click at [248, 169] on input "862.5" at bounding box center [258, 171] width 26 height 12
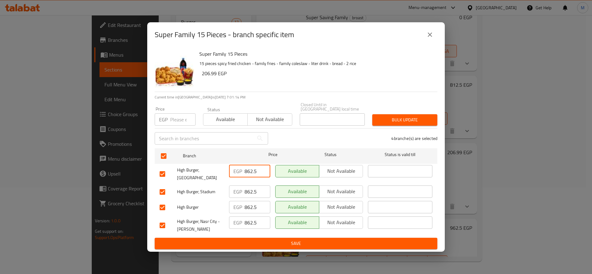
click at [415, 116] on span "Bulk update" at bounding box center [404, 120] width 55 height 8
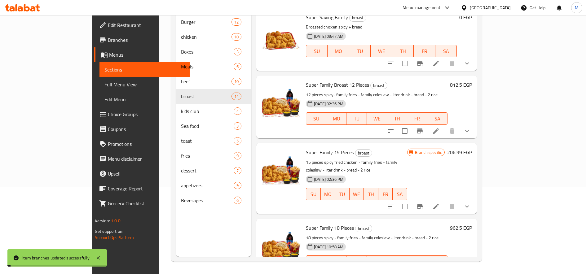
click at [472, 148] on h6 "206.99 EGP" at bounding box center [459, 152] width 25 height 9
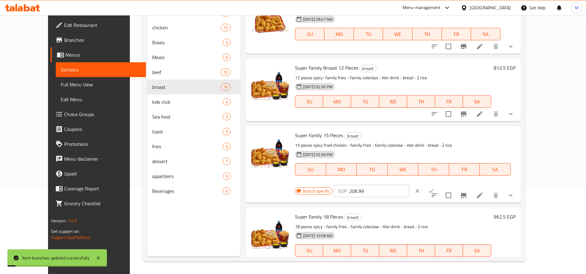
click at [409, 185] on input "206.99" at bounding box center [379, 191] width 60 height 12
paste input "862.5"
click at [438, 184] on button "ok" at bounding box center [431, 191] width 14 height 14
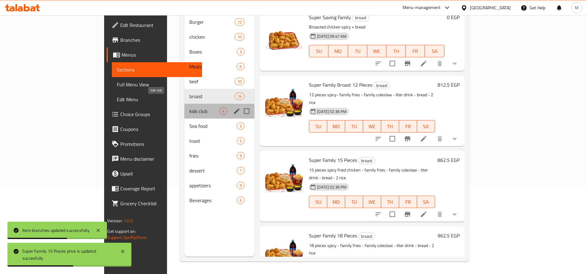
click at [189, 108] on span "kids club" at bounding box center [204, 111] width 30 height 7
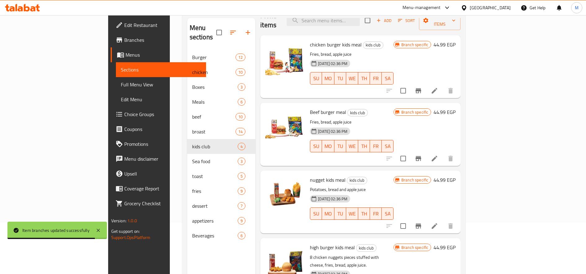
scroll to position [87, 0]
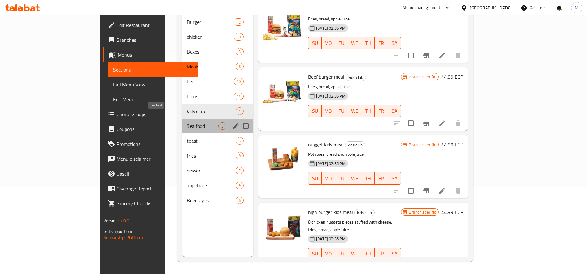
click at [187, 122] on span "Sea food" at bounding box center [203, 125] width 32 height 7
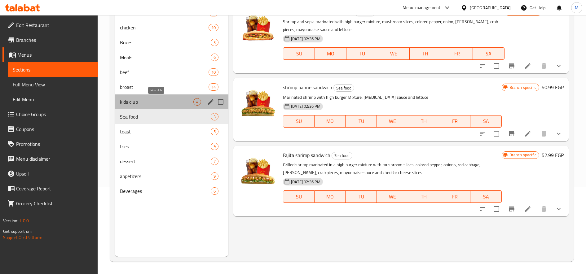
click at [140, 105] on span "kids club" at bounding box center [156, 101] width 73 height 7
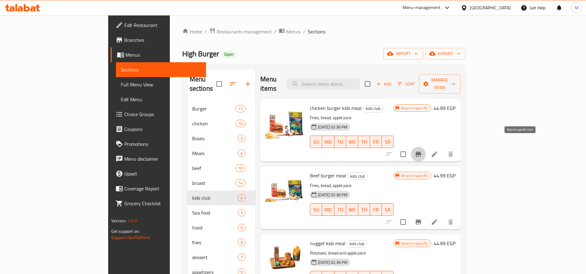
click at [426, 147] on button "Branch-specific-item" at bounding box center [418, 154] width 15 height 15
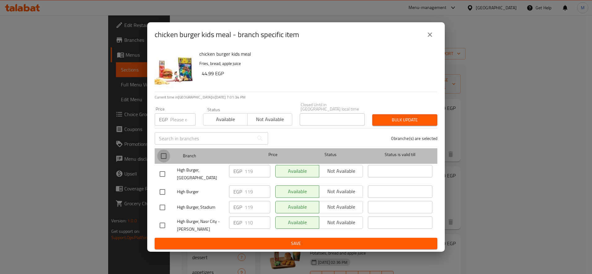
click at [160, 155] on input "checkbox" at bounding box center [163, 156] width 13 height 13
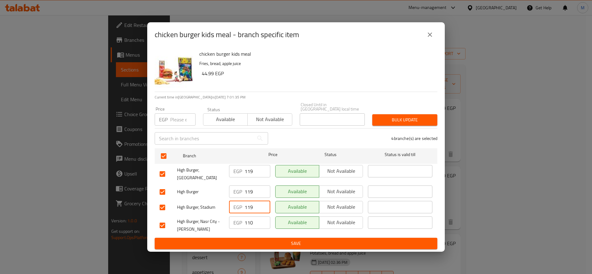
click at [245, 207] on input "119" at bounding box center [258, 207] width 26 height 12
click at [413, 119] on span "Bulk update" at bounding box center [404, 120] width 55 height 8
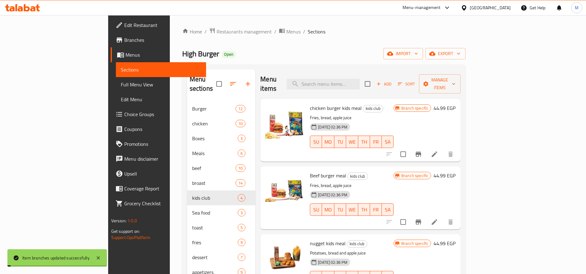
click at [456, 104] on h6 "44.99 EGP" at bounding box center [445, 108] width 22 height 9
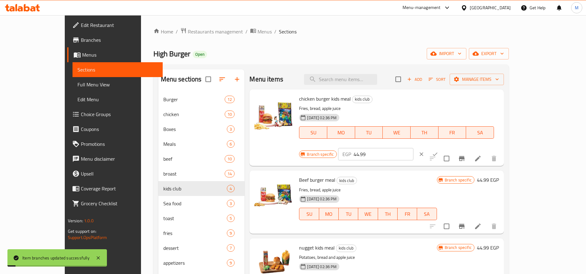
click at [413, 148] on input "44.99" at bounding box center [384, 154] width 60 height 12
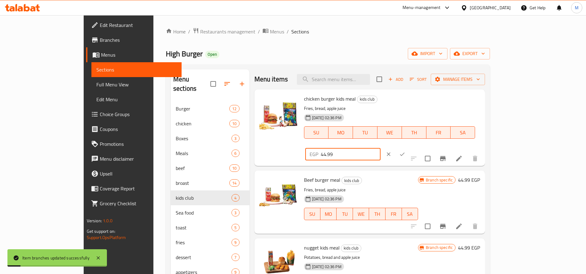
click at [381, 148] on input "44.99" at bounding box center [351, 154] width 60 height 12
paste input "11"
click at [405, 151] on icon "ok" at bounding box center [402, 154] width 6 height 6
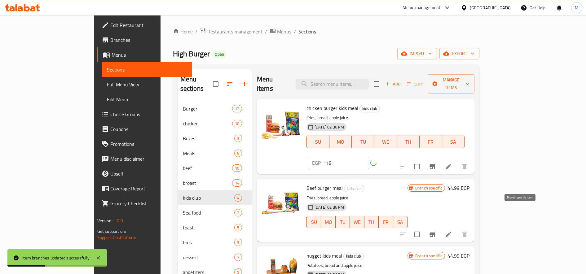
click at [436, 231] on icon "Branch-specific-item" at bounding box center [432, 234] width 7 height 7
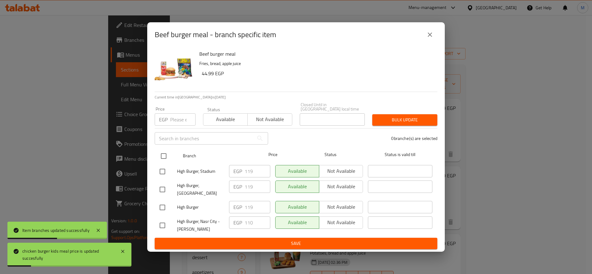
click at [165, 152] on input "checkbox" at bounding box center [163, 156] width 13 height 13
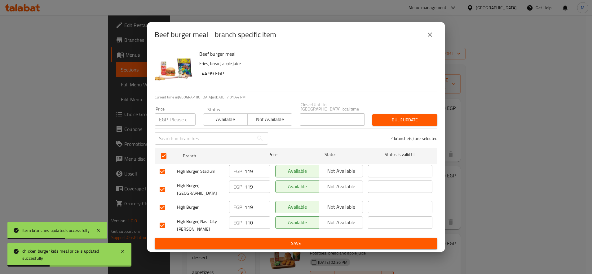
click at [250, 171] on input "119" at bounding box center [258, 171] width 26 height 12
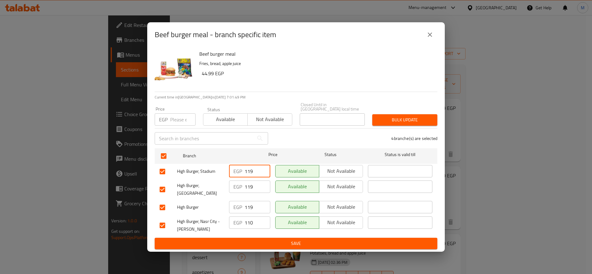
drag, startPoint x: 411, startPoint y: 120, endPoint x: 444, endPoint y: 119, distance: 33.8
click at [411, 120] on span "Bulk update" at bounding box center [404, 120] width 55 height 8
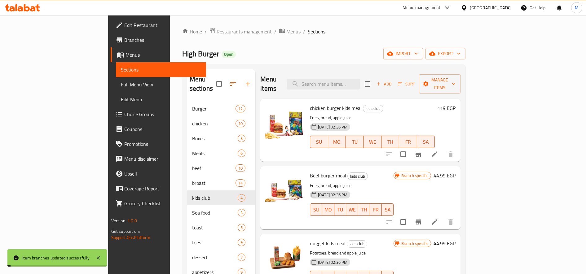
click at [456, 171] on h6 "44.99 EGP" at bounding box center [445, 175] width 22 height 9
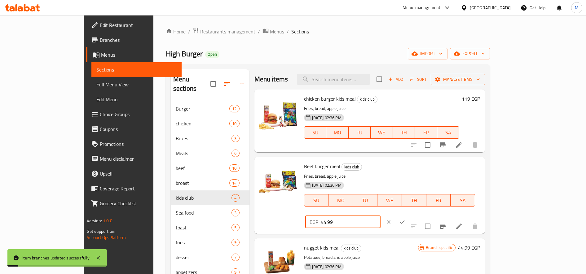
click at [381, 216] on input "44.99" at bounding box center [351, 222] width 60 height 12
paste input "11"
click at [405, 219] on icon "ok" at bounding box center [402, 222] width 6 height 6
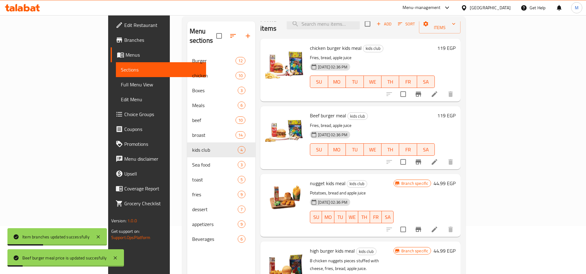
scroll to position [87, 0]
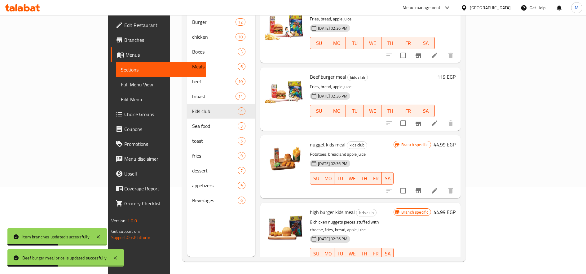
click at [456, 140] on h6 "44.99 EGP" at bounding box center [445, 144] width 22 height 9
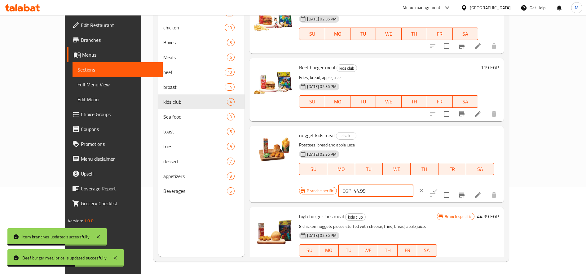
click at [413, 185] on input "44.99" at bounding box center [384, 191] width 60 height 12
paste input "11"
click at [438, 188] on icon "ok" at bounding box center [435, 191] width 6 height 6
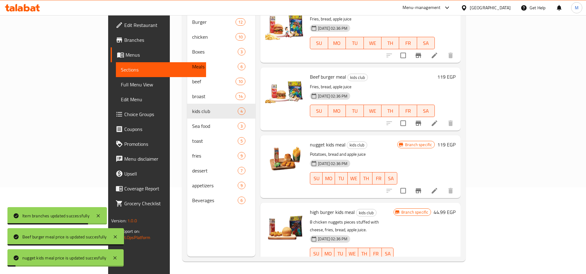
click at [456, 208] on h6 "44.99 EGP" at bounding box center [445, 212] width 22 height 9
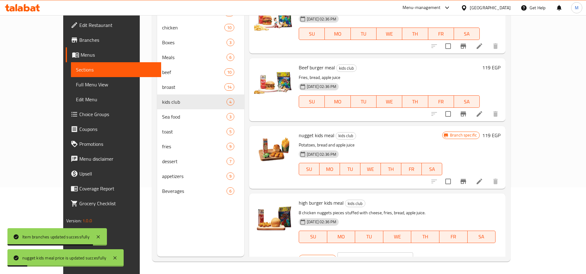
click at [413, 253] on input "44.99" at bounding box center [383, 259] width 60 height 12
paste input "11"
click at [438, 256] on icon "ok" at bounding box center [435, 259] width 6 height 6
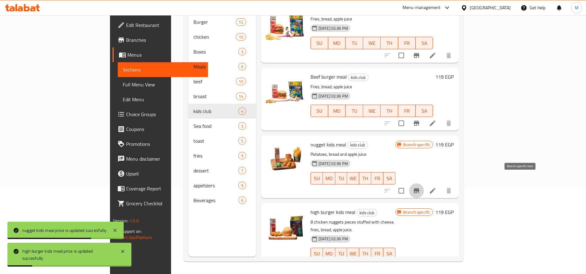
click at [419, 188] on icon "Branch-specific-item" at bounding box center [417, 190] width 6 height 5
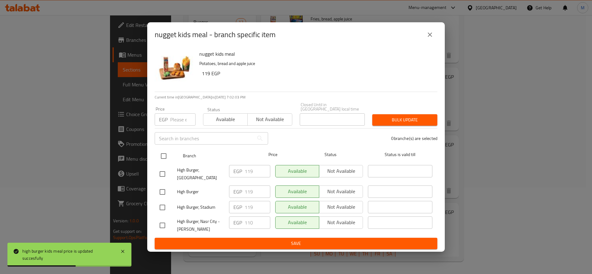
click at [165, 156] on input "checkbox" at bounding box center [163, 156] width 13 height 13
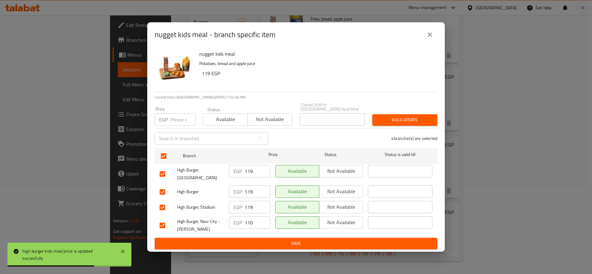
click at [386, 116] on span "Bulk update" at bounding box center [404, 120] width 55 height 8
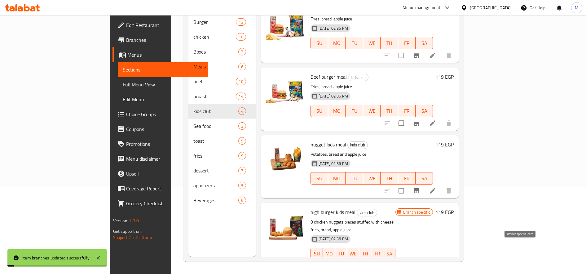
click at [420, 263] on icon "Branch-specific-item" at bounding box center [416, 266] width 7 height 7
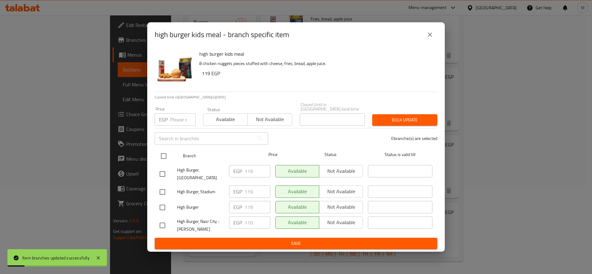
click at [165, 151] on input "checkbox" at bounding box center [163, 156] width 13 height 13
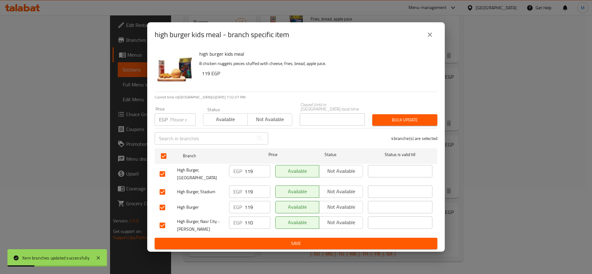
click at [411, 122] on button "Bulk update" at bounding box center [404, 119] width 65 height 11
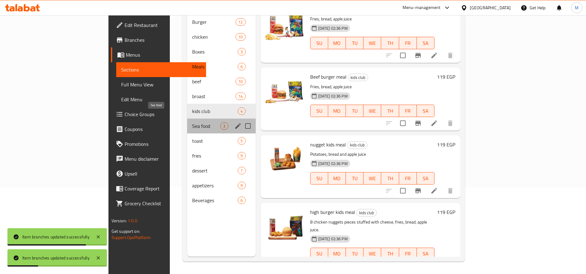
drag, startPoint x: 129, startPoint y: 113, endPoint x: 210, endPoint y: 113, distance: 81.8
click at [192, 122] on span "Sea food" at bounding box center [206, 125] width 28 height 7
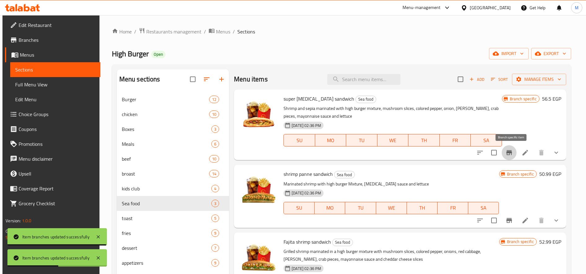
click at [506, 148] on button "Branch-specific-item" at bounding box center [509, 152] width 15 height 15
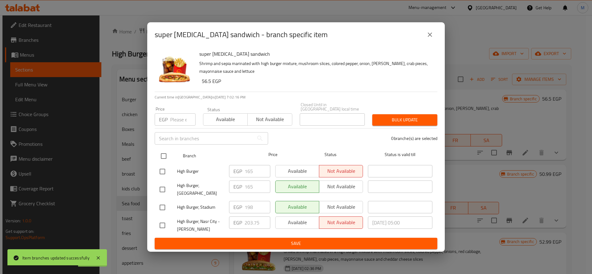
click at [170, 153] on input "checkbox" at bounding box center [163, 156] width 13 height 13
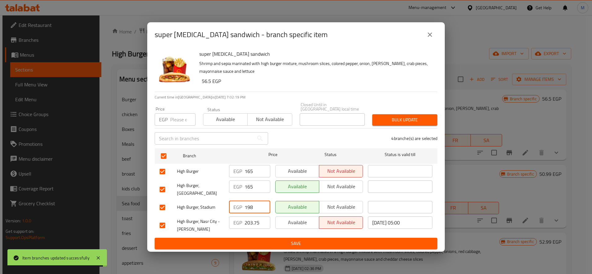
click at [252, 205] on input "198" at bounding box center [258, 207] width 26 height 12
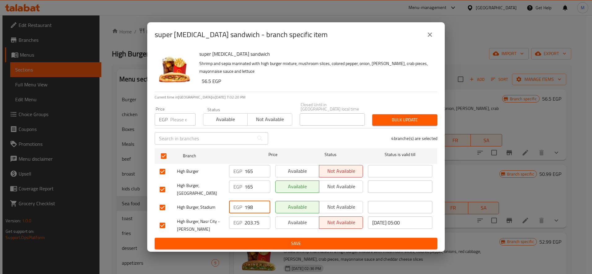
click at [392, 119] on span "Bulk update" at bounding box center [404, 120] width 55 height 8
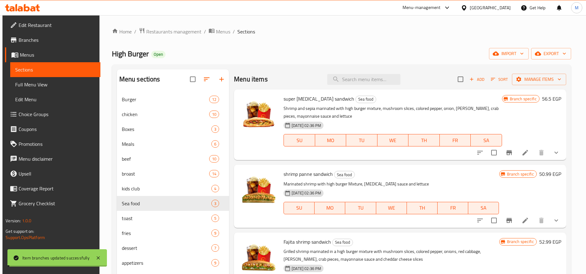
click at [552, 98] on h6 "56.5 EGP" at bounding box center [551, 99] width 19 height 9
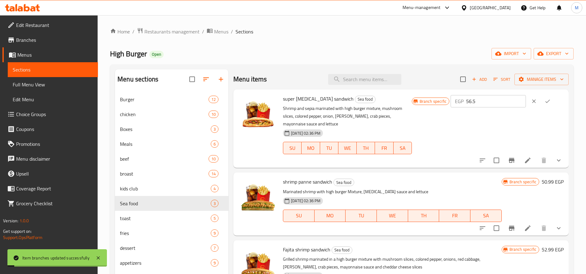
click at [494, 101] on input "56.5" at bounding box center [496, 101] width 60 height 12
paste input "198"
click at [551, 100] on icon "ok" at bounding box center [547, 101] width 6 height 6
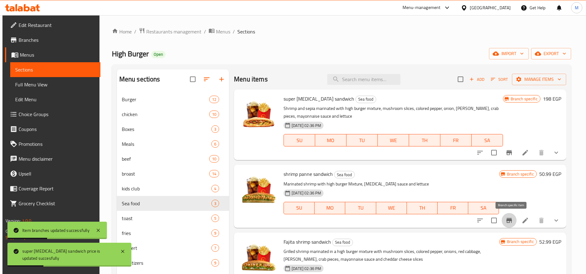
click at [513, 218] on icon "Branch-specific-item" at bounding box center [508, 220] width 7 height 7
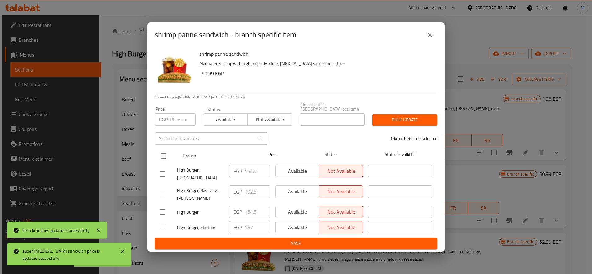
click at [162, 158] on input "checkbox" at bounding box center [163, 156] width 13 height 13
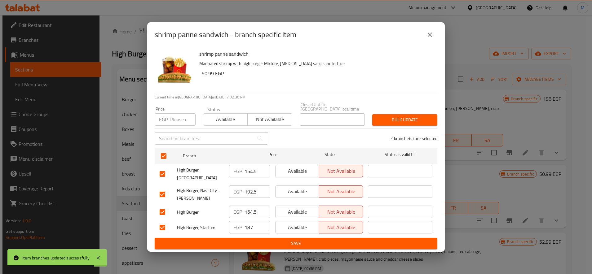
click at [243, 228] on div "EGP 187 ​" at bounding box center [249, 227] width 41 height 12
click at [245, 227] on input "187" at bounding box center [258, 227] width 26 height 12
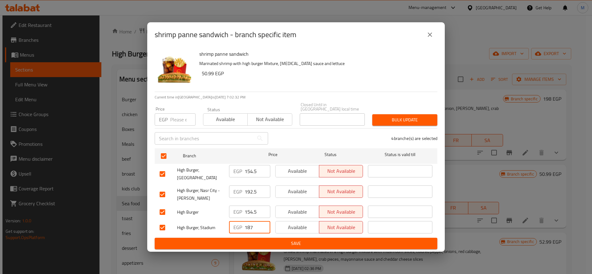
click at [403, 111] on div "Bulk update" at bounding box center [404, 120] width 73 height 19
click at [403, 116] on span "Bulk update" at bounding box center [404, 120] width 55 height 8
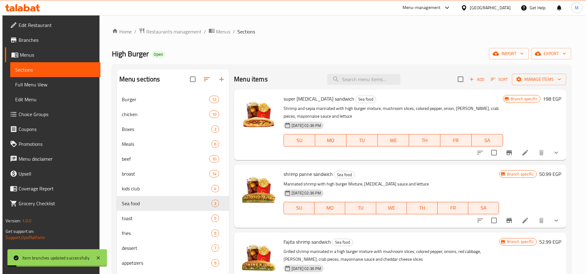
click at [548, 175] on h6 "50.99 EGP" at bounding box center [550, 174] width 22 height 9
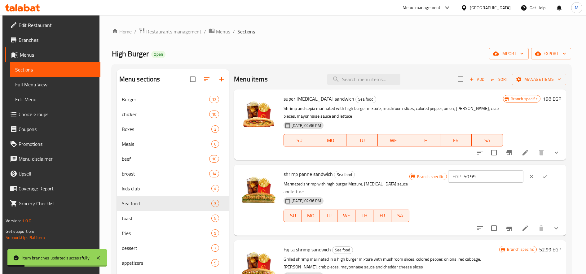
click at [482, 180] on input "50.99" at bounding box center [494, 176] width 60 height 12
paste input "187"
click at [548, 178] on icon "ok" at bounding box center [545, 177] width 6 height 6
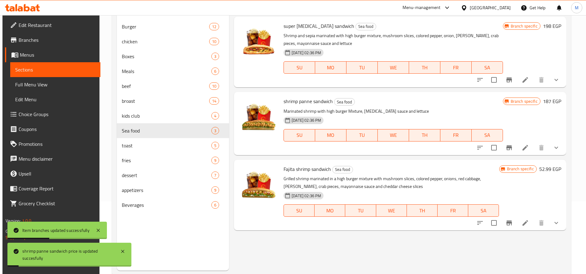
scroll to position [87, 0]
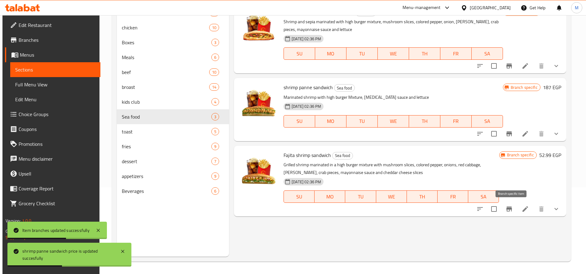
click at [509, 207] on icon "Branch-specific-item" at bounding box center [508, 208] width 7 height 7
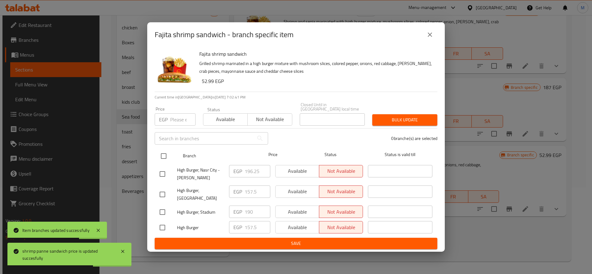
click at [164, 152] on input "checkbox" at bounding box center [163, 156] width 13 height 13
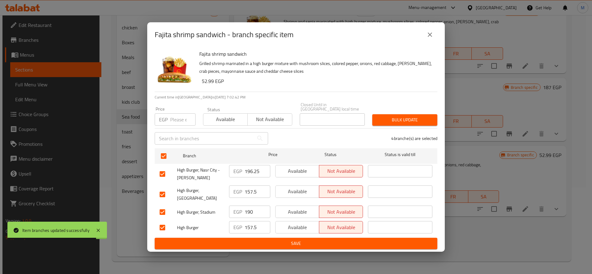
click at [242, 211] on p "EGP" at bounding box center [237, 211] width 9 height 7
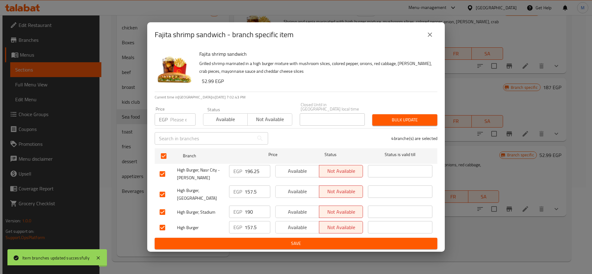
click at [249, 209] on input "190" at bounding box center [258, 212] width 26 height 12
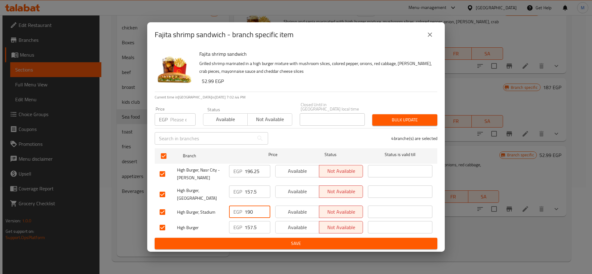
drag, startPoint x: 409, startPoint y: 111, endPoint x: 408, endPoint y: 118, distance: 7.2
click at [409, 112] on div "Bulk update" at bounding box center [404, 120] width 73 height 19
click at [408, 120] on span "Bulk update" at bounding box center [404, 120] width 55 height 8
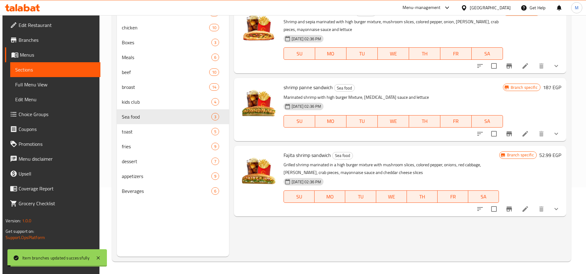
click at [548, 154] on h6 "52.99 EGP" at bounding box center [550, 155] width 22 height 9
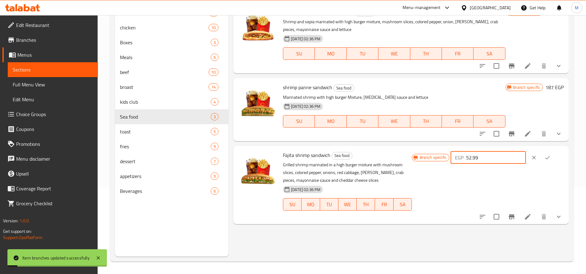
click at [497, 156] on input "52.99" at bounding box center [496, 158] width 60 height 12
paste input "190"
click at [561, 155] on div "EGP 190 ​" at bounding box center [507, 158] width 113 height 14
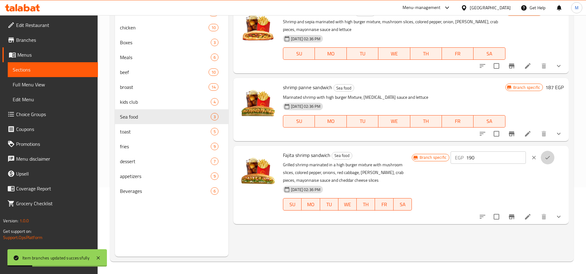
click at [554, 157] on button "ok" at bounding box center [548, 158] width 14 height 14
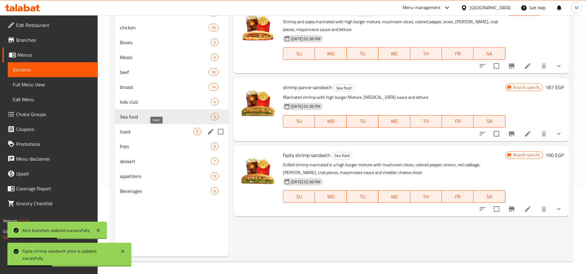
click at [134, 128] on span "toast" at bounding box center [156, 131] width 73 height 7
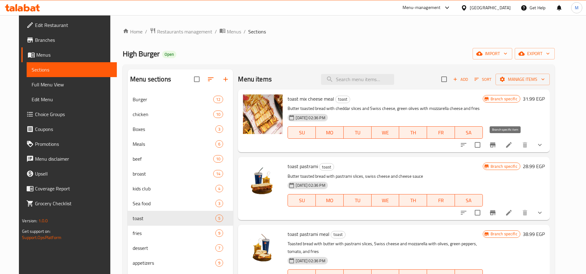
click at [500, 145] on button "Branch-specific-item" at bounding box center [492, 145] width 15 height 15
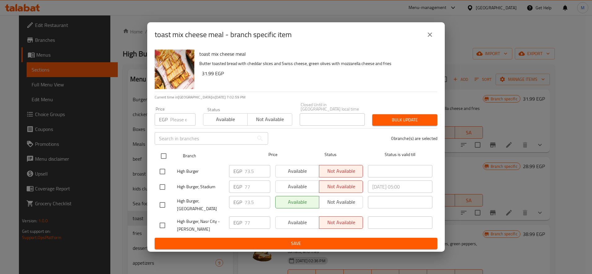
click at [162, 150] on input "checkbox" at bounding box center [163, 156] width 13 height 13
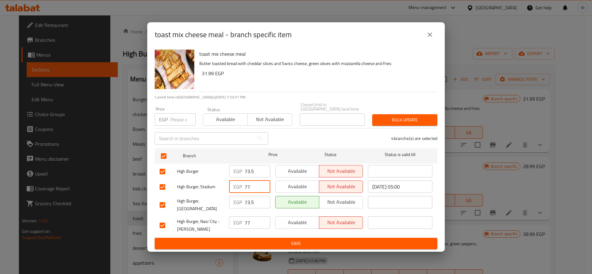
click at [248, 183] on input "77" at bounding box center [258, 187] width 26 height 12
click at [405, 128] on div "4 branche(s) are selected" at bounding box center [356, 138] width 169 height 22
click at [397, 120] on span "Bulk update" at bounding box center [404, 120] width 55 height 8
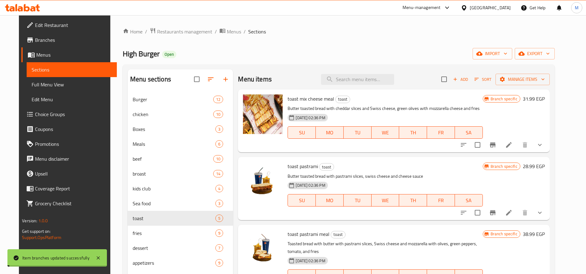
click at [545, 100] on h6 "31.99 EGP" at bounding box center [534, 99] width 22 height 9
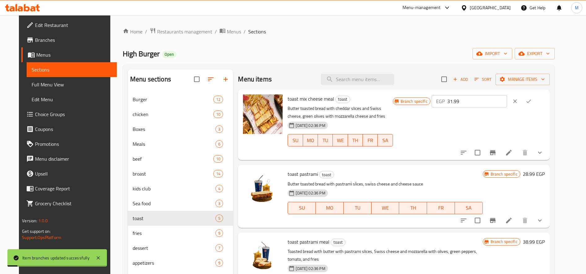
click at [498, 105] on input "31.99" at bounding box center [477, 101] width 60 height 12
paste input "77"
click at [536, 101] on button "ok" at bounding box center [529, 102] width 14 height 14
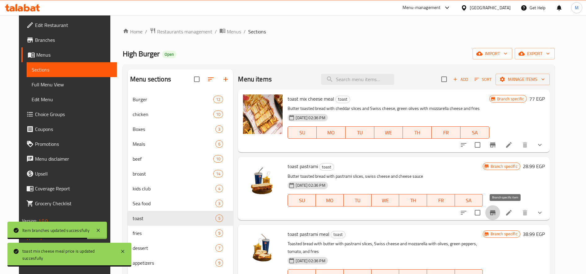
click at [496, 211] on icon "Branch-specific-item" at bounding box center [493, 212] width 6 height 5
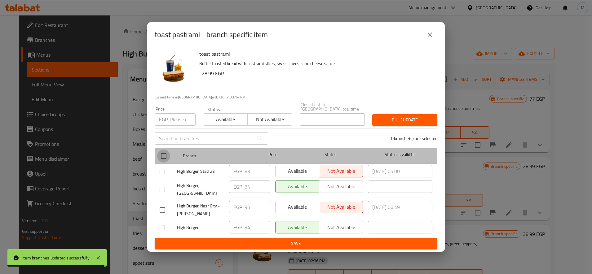
click at [161, 155] on input "checkbox" at bounding box center [163, 156] width 13 height 13
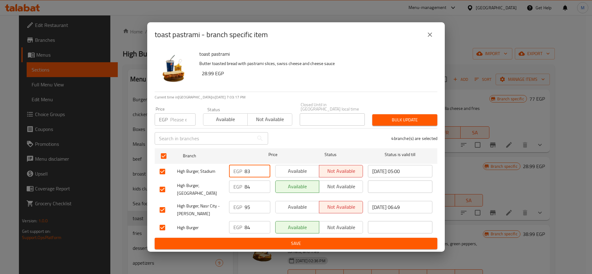
click at [246, 167] on input "83" at bounding box center [258, 171] width 26 height 12
click at [408, 122] on button "Bulk update" at bounding box center [404, 119] width 65 height 11
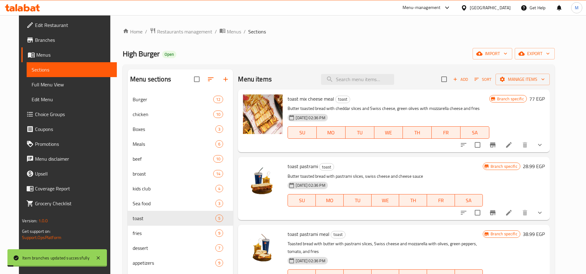
click at [545, 169] on h6 "28.99 EGP" at bounding box center [534, 166] width 22 height 9
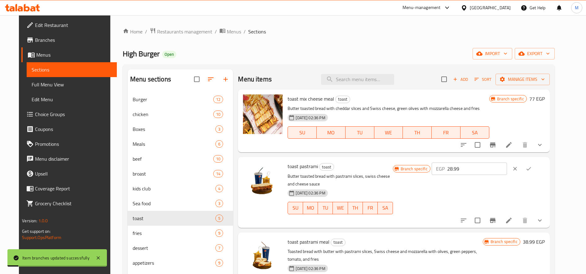
click at [499, 170] on input "28.99" at bounding box center [477, 169] width 60 height 12
paste input "83"
click at [532, 167] on icon "ok" at bounding box center [529, 169] width 6 height 6
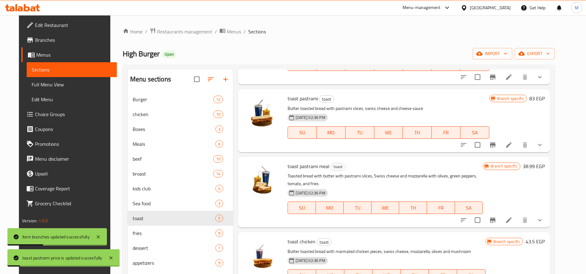
scroll to position [95, 0]
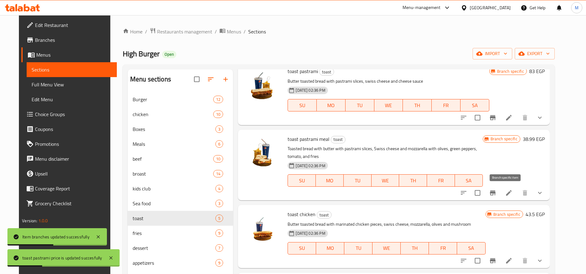
click at [496, 192] on icon "Branch-specific-item" at bounding box center [493, 193] width 6 height 5
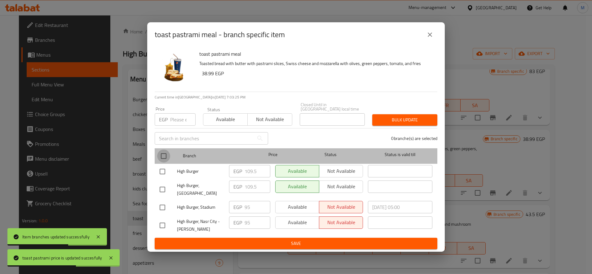
click at [163, 156] on input "checkbox" at bounding box center [163, 156] width 13 height 13
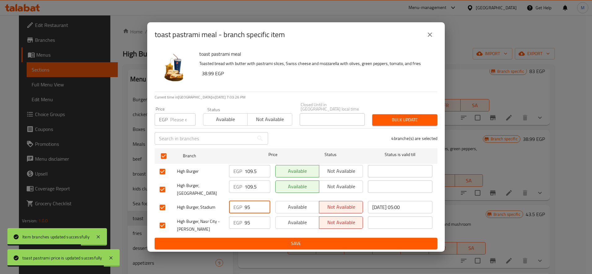
click at [249, 206] on input "95" at bounding box center [258, 207] width 26 height 12
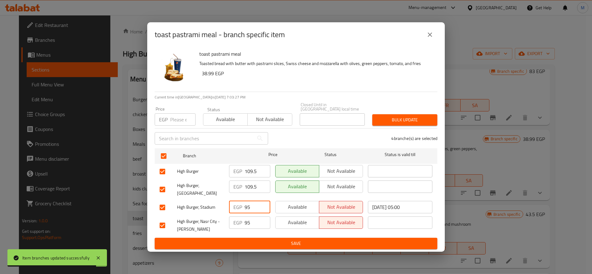
click at [390, 119] on span "Bulk update" at bounding box center [404, 120] width 55 height 8
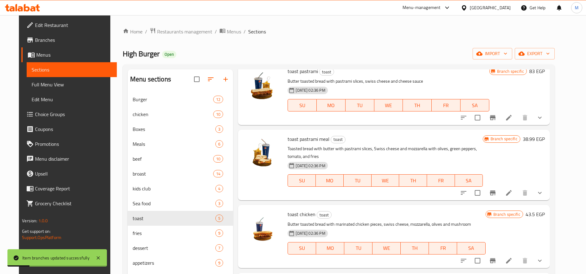
click at [545, 140] on h6 "38.99 EGP" at bounding box center [534, 139] width 22 height 9
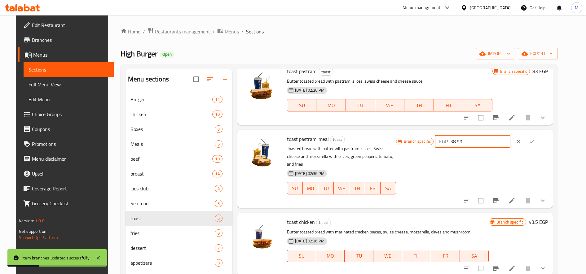
click at [493, 143] on input "38.99" at bounding box center [480, 141] width 60 height 12
paste input "95"
click at [539, 141] on button "ok" at bounding box center [532, 142] width 14 height 14
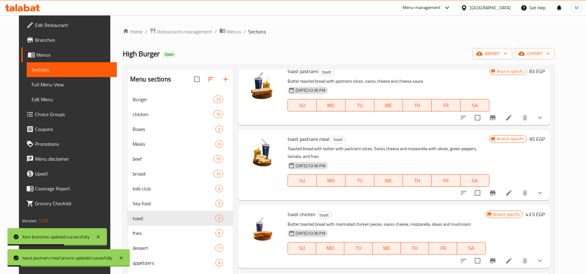
click at [496, 262] on icon "Branch-specific-item" at bounding box center [492, 260] width 7 height 7
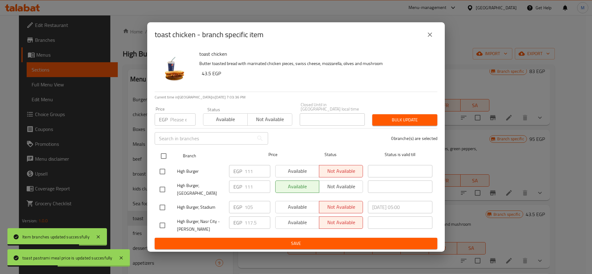
click at [158, 152] on input "checkbox" at bounding box center [163, 156] width 13 height 13
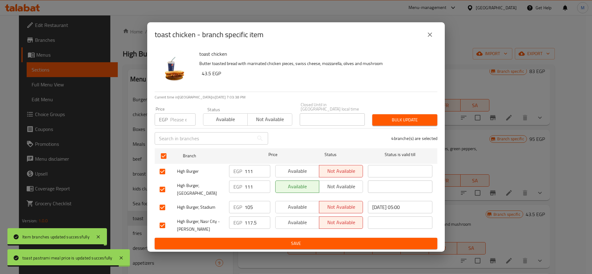
click at [249, 207] on input "105" at bounding box center [258, 207] width 26 height 12
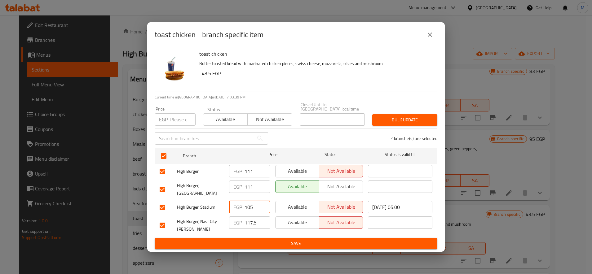
click at [395, 120] on span "Bulk update" at bounding box center [404, 120] width 55 height 8
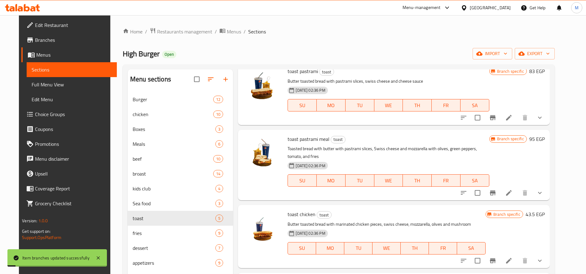
click at [545, 213] on h6 "43.5 EGP" at bounding box center [535, 214] width 19 height 9
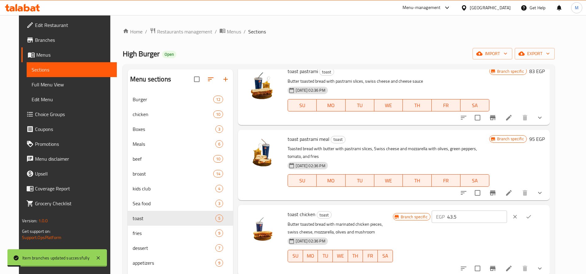
click at [492, 218] on input "43.5" at bounding box center [477, 217] width 60 height 12
paste input "10"
click at [536, 213] on button "ok" at bounding box center [529, 217] width 14 height 14
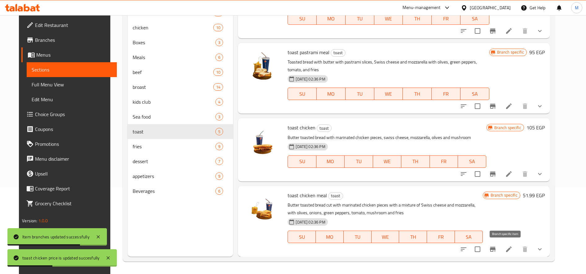
click at [496, 250] on icon "Branch-specific-item" at bounding box center [492, 249] width 7 height 7
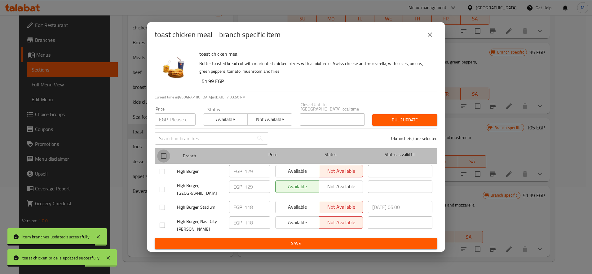
drag, startPoint x: 161, startPoint y: 154, endPoint x: 185, endPoint y: 157, distance: 24.4
click at [161, 154] on input "checkbox" at bounding box center [163, 156] width 13 height 13
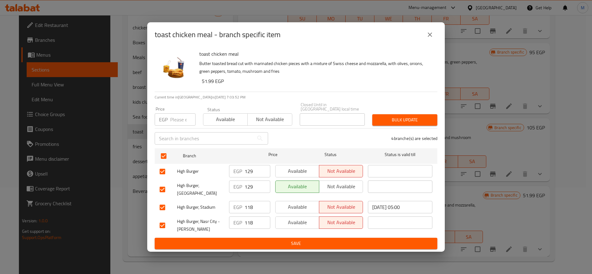
click at [252, 207] on input "118" at bounding box center [258, 207] width 26 height 12
click at [246, 205] on input "118" at bounding box center [258, 207] width 26 height 12
click at [412, 116] on span "Bulk update" at bounding box center [404, 120] width 55 height 8
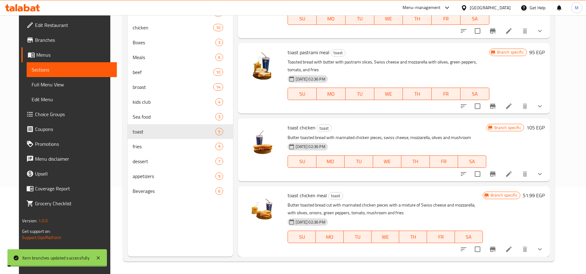
click at [540, 196] on h6 "51.99 EGP" at bounding box center [534, 195] width 22 height 9
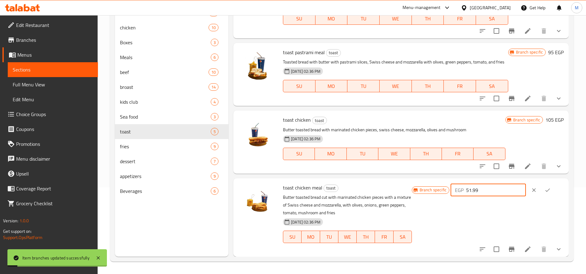
click at [483, 193] on input "51.99" at bounding box center [496, 190] width 60 height 12
paste input "118"
click at [549, 197] on button "ok" at bounding box center [548, 190] width 14 height 14
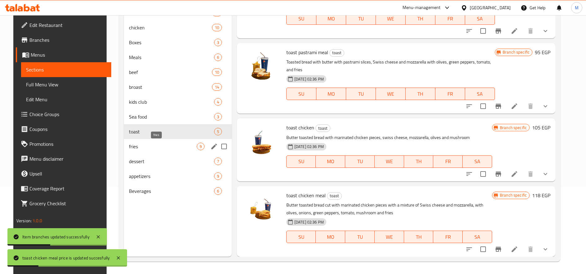
click at [138, 148] on span "fries" at bounding box center [163, 146] width 68 height 7
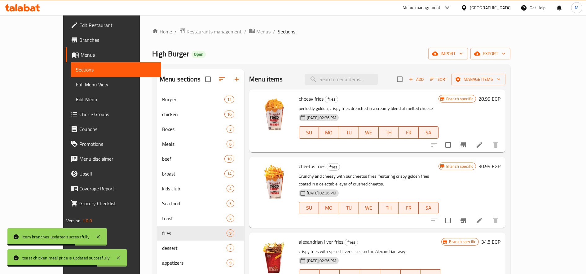
click at [467, 143] on icon "Branch-specific-item" at bounding box center [463, 144] width 7 height 7
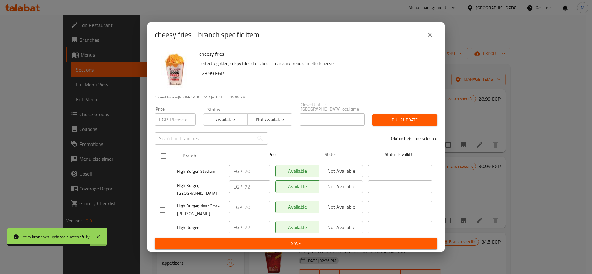
click at [162, 153] on input "checkbox" at bounding box center [163, 156] width 13 height 13
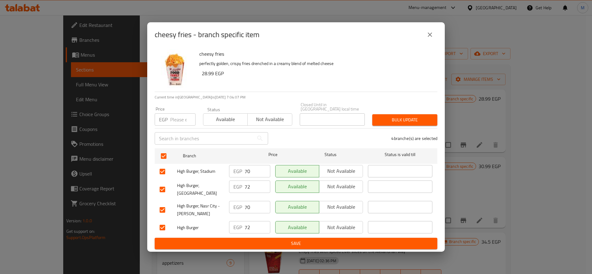
click at [249, 168] on input "70" at bounding box center [258, 171] width 26 height 12
click at [395, 116] on span "Bulk update" at bounding box center [404, 120] width 55 height 8
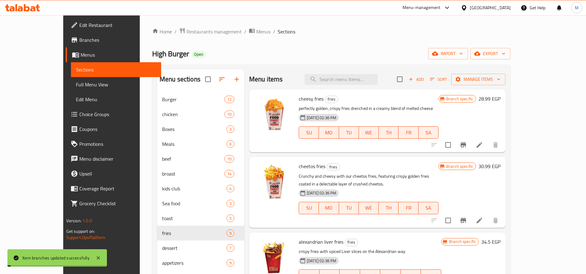
click at [500, 99] on h6 "28.99 EGP" at bounding box center [489, 99] width 22 height 9
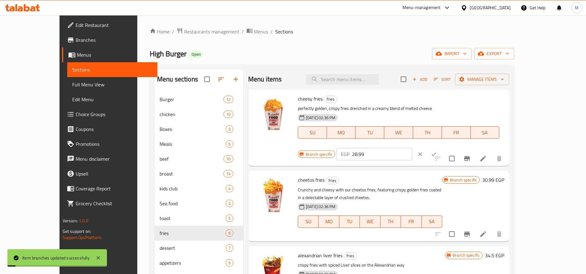
click at [412, 148] on input "28.99" at bounding box center [382, 154] width 60 height 12
paste input "70"
click at [437, 151] on icon "ok" at bounding box center [434, 154] width 6 height 6
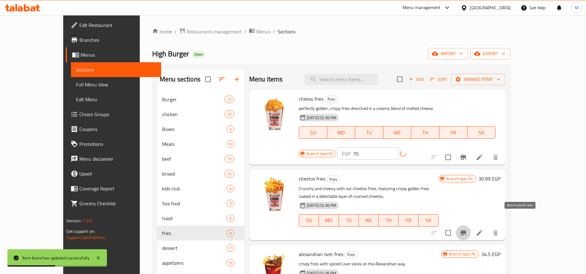
click at [467, 229] on icon "Branch-specific-item" at bounding box center [463, 232] width 7 height 7
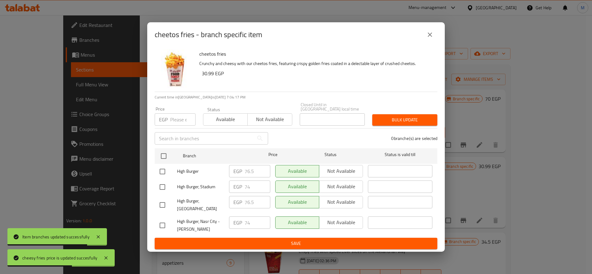
drag, startPoint x: 168, startPoint y: 155, endPoint x: 182, endPoint y: 160, distance: 14.9
click at [168, 155] on input "checkbox" at bounding box center [163, 156] width 13 height 13
click at [246, 186] on input "74" at bounding box center [258, 187] width 26 height 12
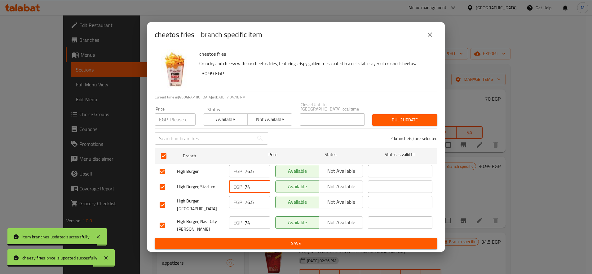
click at [246, 186] on input "74" at bounding box center [258, 187] width 26 height 12
click at [394, 121] on span "Bulk update" at bounding box center [404, 120] width 55 height 8
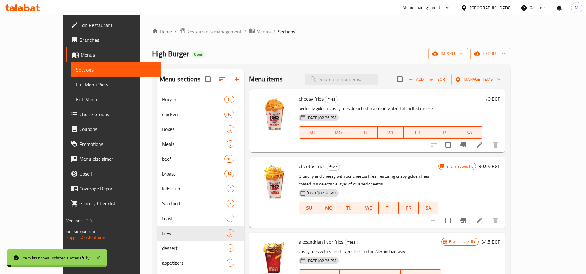
click at [500, 167] on h6 "30.99 EGP" at bounding box center [489, 166] width 22 height 9
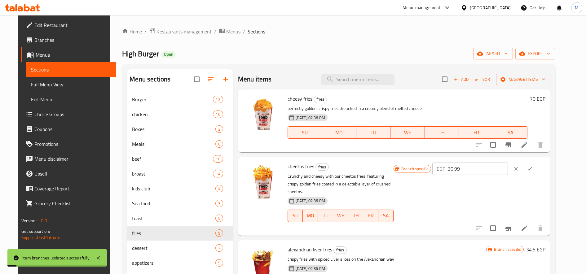
click at [504, 172] on input "30.99" at bounding box center [478, 169] width 60 height 12
paste input "74"
click at [533, 167] on icon "ok" at bounding box center [530, 169] width 6 height 6
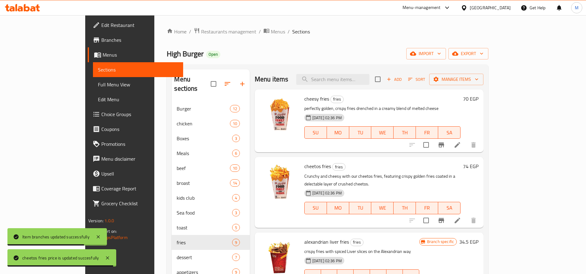
scroll to position [52, 0]
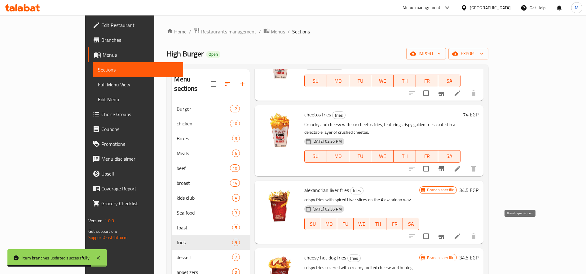
click at [444, 234] on icon "Branch-specific-item" at bounding box center [442, 236] width 6 height 5
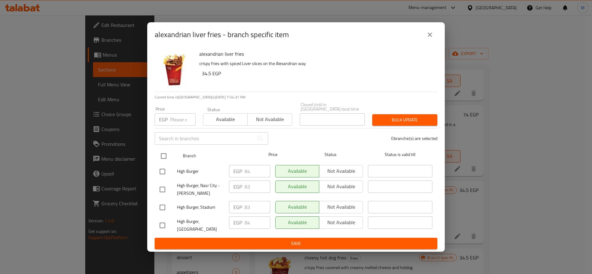
click at [164, 153] on input "checkbox" at bounding box center [163, 156] width 13 height 13
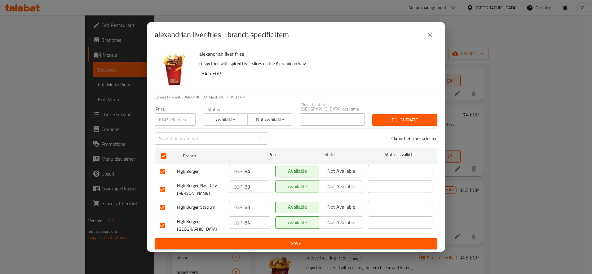
click at [247, 206] on input "83" at bounding box center [258, 207] width 26 height 12
drag, startPoint x: 400, startPoint y: 117, endPoint x: 429, endPoint y: 117, distance: 28.8
click at [401, 117] on span "Bulk update" at bounding box center [404, 120] width 55 height 8
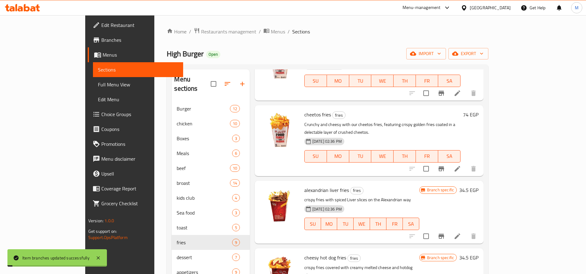
click at [478, 186] on h6 "34.5 EGP" at bounding box center [468, 190] width 19 height 9
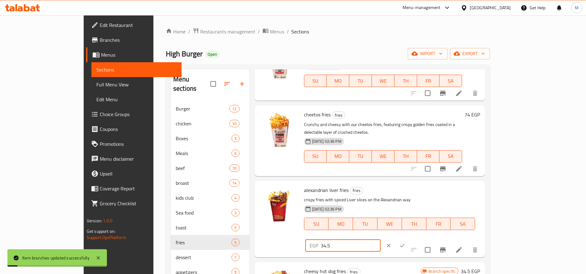
click at [381, 240] on input "34.5" at bounding box center [351, 246] width 60 height 12
paste input "83"
drag, startPoint x: 544, startPoint y: 181, endPoint x: 544, endPoint y: 186, distance: 4.4
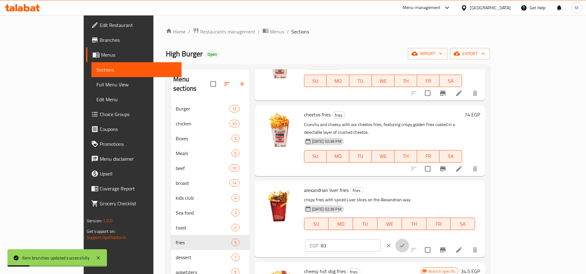
click at [405, 243] on icon "ok" at bounding box center [402, 246] width 6 height 6
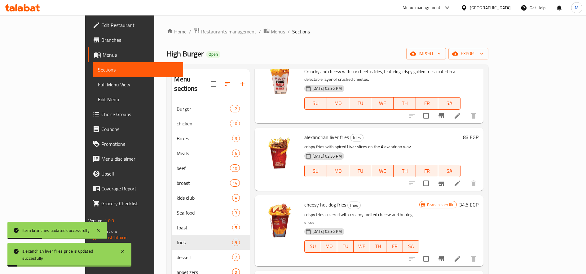
scroll to position [103, 0]
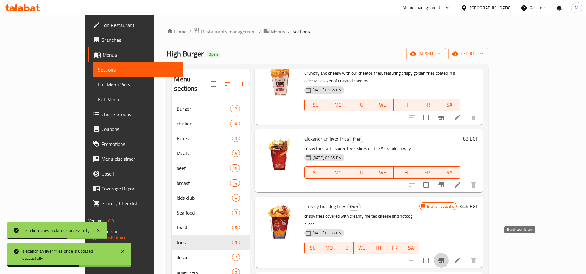
click at [444, 258] on icon "Branch-specific-item" at bounding box center [442, 260] width 6 height 5
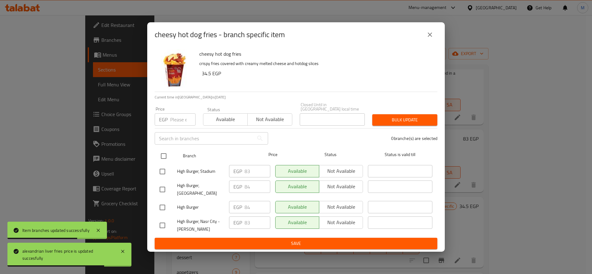
click at [162, 150] on input "checkbox" at bounding box center [163, 156] width 13 height 13
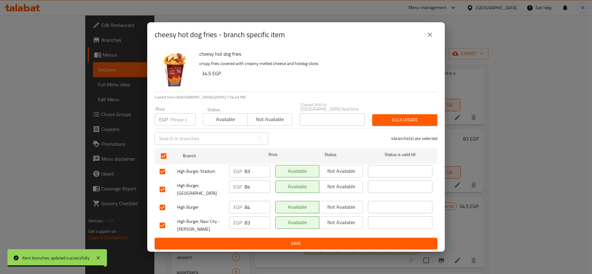
click at [248, 173] on input "83" at bounding box center [258, 171] width 26 height 12
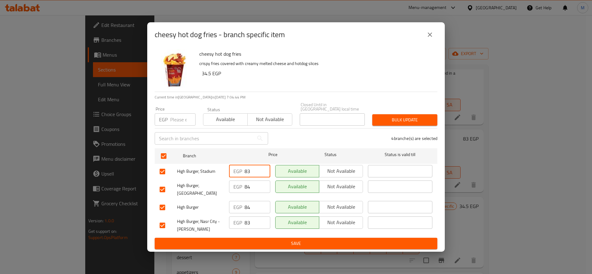
click at [409, 121] on span "Bulk update" at bounding box center [404, 120] width 55 height 8
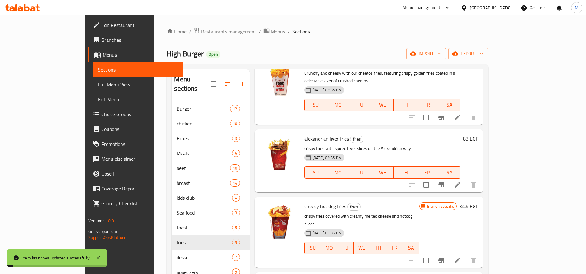
click at [478, 202] on h6 "34.5 EGP" at bounding box center [468, 206] width 19 height 9
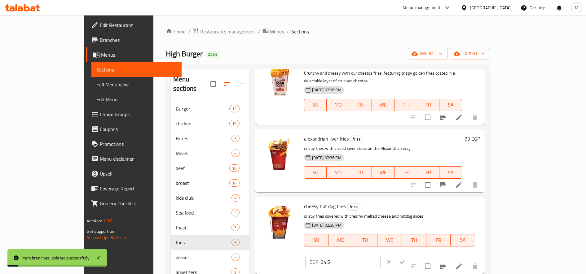
click at [381, 256] on input "34.5" at bounding box center [351, 262] width 60 height 12
paste input "83"
click at [409, 255] on button "ok" at bounding box center [402, 262] width 14 height 14
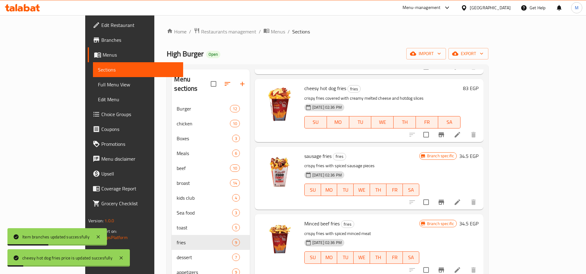
scroll to position [207, 0]
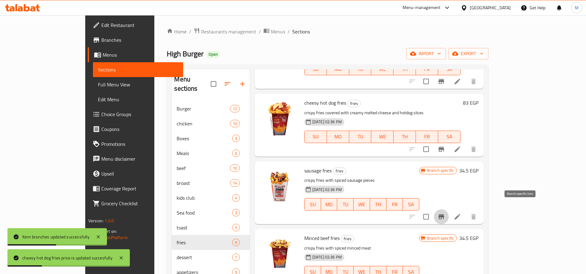
click at [445, 213] on icon "Branch-specific-item" at bounding box center [441, 216] width 7 height 7
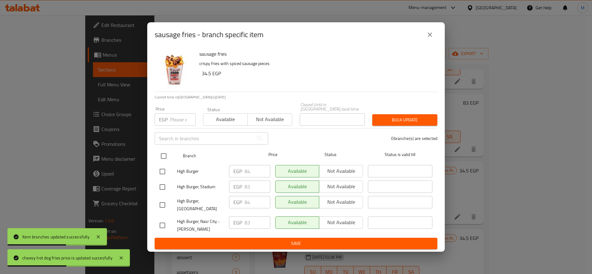
click at [161, 150] on input "checkbox" at bounding box center [163, 156] width 13 height 13
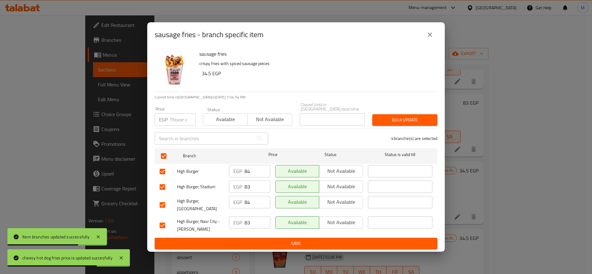
click at [251, 186] on input "83" at bounding box center [258, 187] width 26 height 12
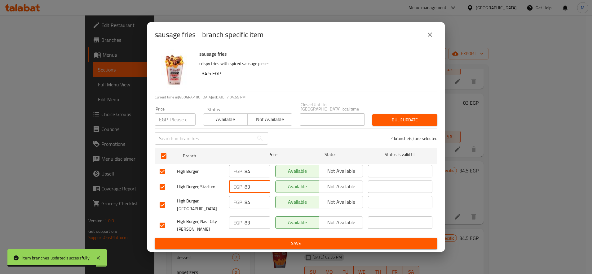
click at [398, 121] on span "Bulk update" at bounding box center [404, 120] width 55 height 8
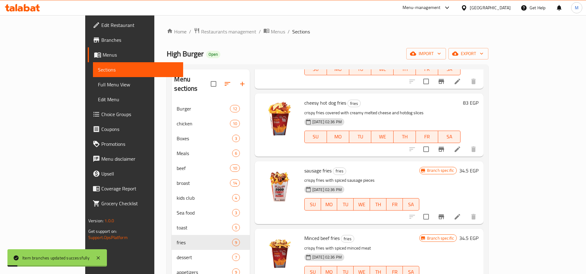
click at [478, 166] on h6 "34.5 EGP" at bounding box center [468, 170] width 19 height 9
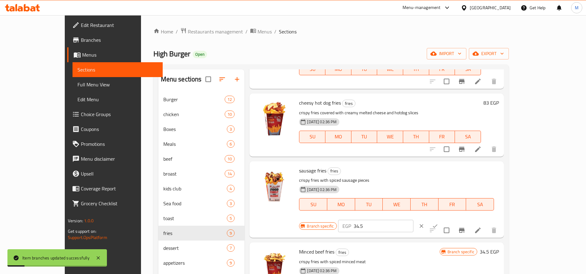
click at [413, 220] on input "34.5" at bounding box center [384, 226] width 60 height 12
paste input "83"
click at [438, 223] on icon "ok" at bounding box center [435, 226] width 6 height 6
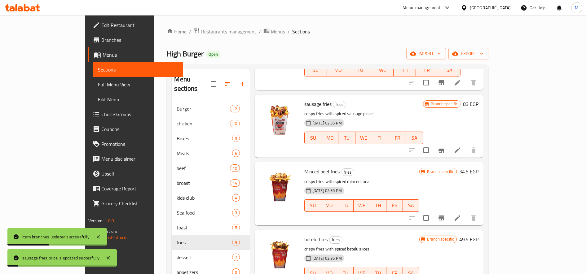
scroll to position [310, 0]
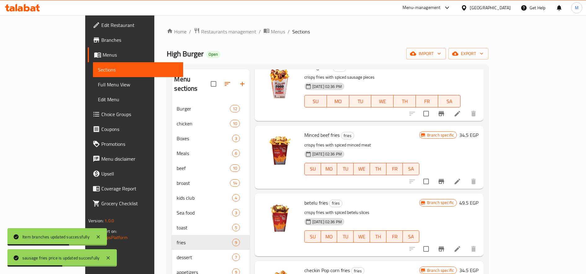
click at [445, 178] on icon "Branch-specific-item" at bounding box center [441, 181] width 7 height 7
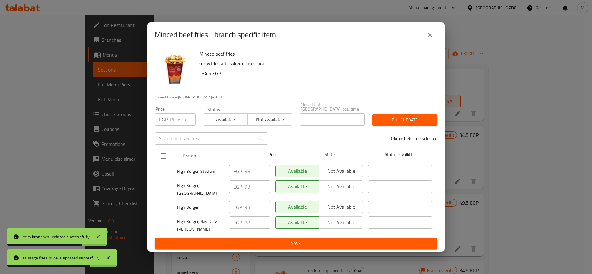
click at [161, 153] on input "checkbox" at bounding box center [163, 156] width 13 height 13
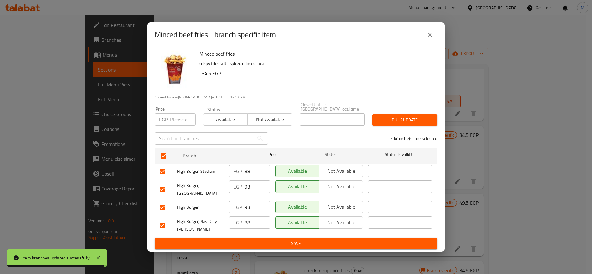
click at [248, 170] on input "88" at bounding box center [258, 171] width 26 height 12
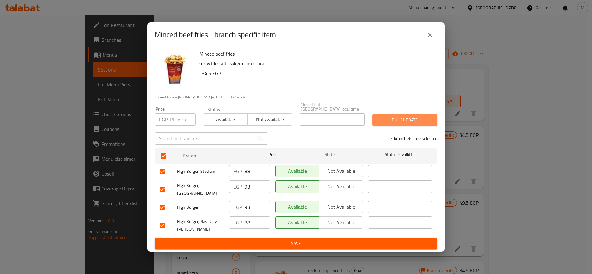
click at [411, 120] on span "Bulk update" at bounding box center [404, 120] width 55 height 8
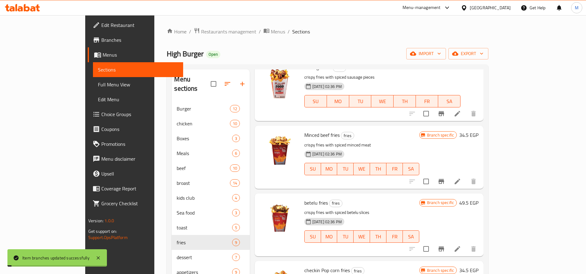
click at [478, 131] on h6 "34.5 EGP" at bounding box center [468, 135] width 19 height 9
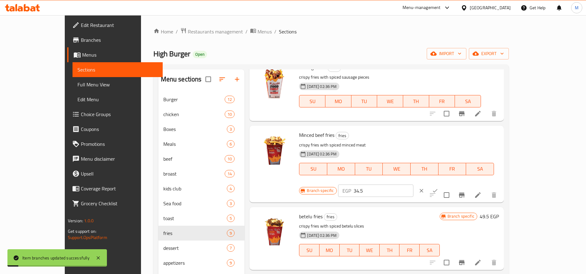
click at [413, 185] on input "34.5" at bounding box center [384, 191] width 60 height 12
paste input "88"
drag, startPoint x: 545, startPoint y: 131, endPoint x: 545, endPoint y: 135, distance: 4.0
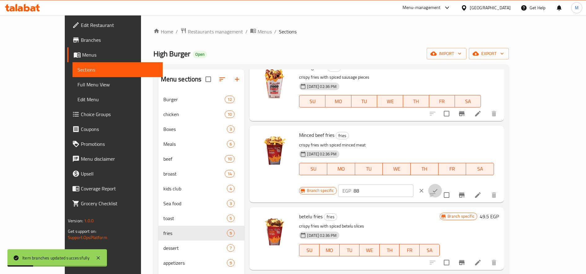
click at [438, 189] on icon "ok" at bounding box center [435, 190] width 5 height 3
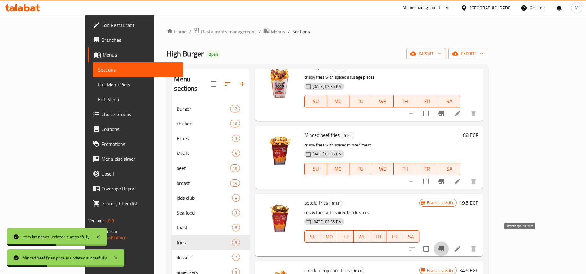
click at [445, 245] on icon "Branch-specific-item" at bounding box center [441, 248] width 7 height 7
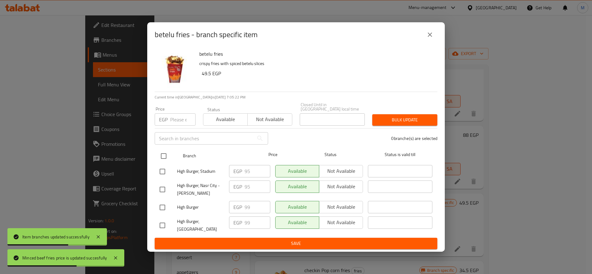
click at [165, 156] on input "checkbox" at bounding box center [163, 156] width 13 height 13
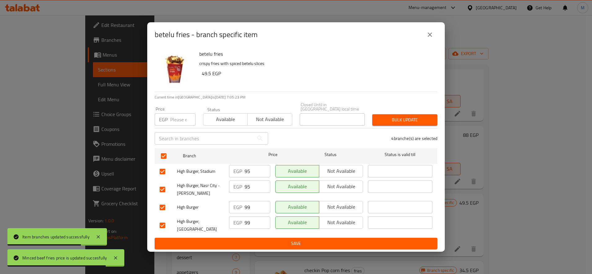
click at [244, 170] on div "EGP 95 ​" at bounding box center [249, 171] width 41 height 12
click at [246, 170] on input "95" at bounding box center [258, 171] width 26 height 12
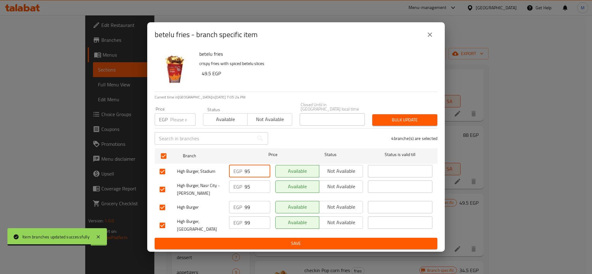
click at [246, 170] on input "95" at bounding box center [258, 171] width 26 height 12
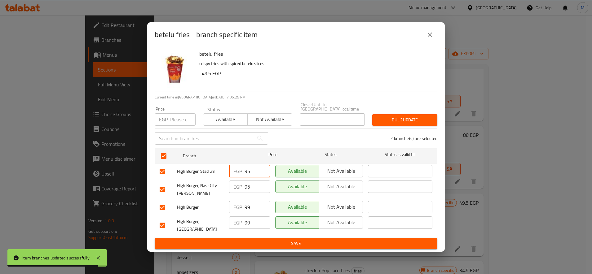
click at [407, 120] on span "Bulk update" at bounding box center [404, 120] width 55 height 8
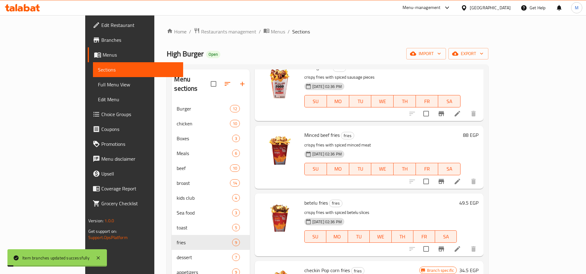
click at [478, 199] on h6 "49.5 EGP" at bounding box center [468, 203] width 19 height 9
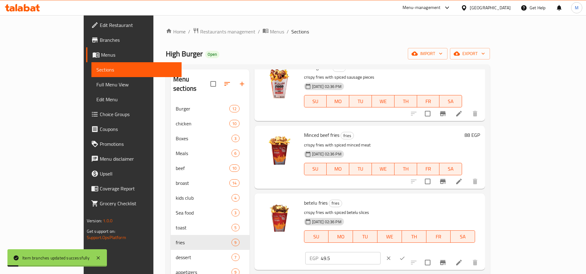
click at [381, 252] on input "49.5" at bounding box center [351, 258] width 60 height 12
paste input "9"
click at [405, 255] on icon "ok" at bounding box center [402, 258] width 6 height 6
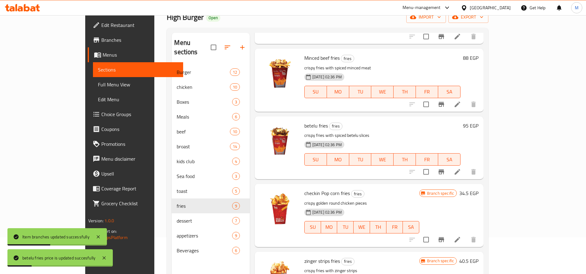
scroll to position [87, 0]
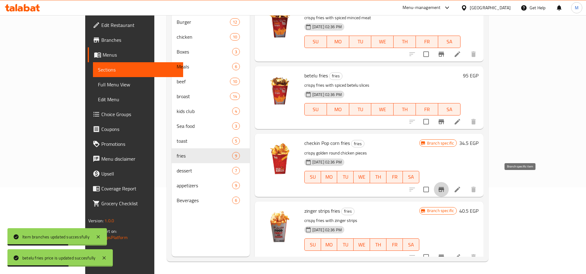
click at [444, 187] on icon "Branch-specific-item" at bounding box center [442, 189] width 6 height 5
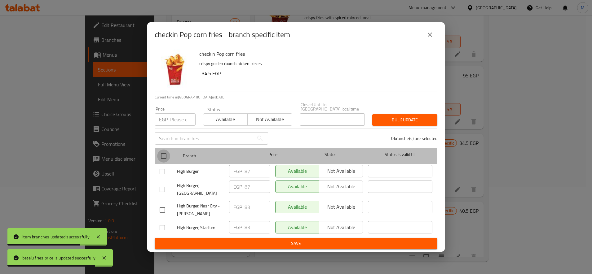
click at [160, 152] on input "checkbox" at bounding box center [163, 156] width 13 height 13
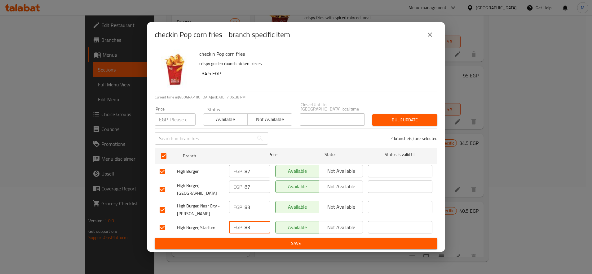
click at [246, 223] on input "83" at bounding box center [258, 227] width 26 height 12
click at [390, 118] on span "Bulk update" at bounding box center [404, 120] width 55 height 8
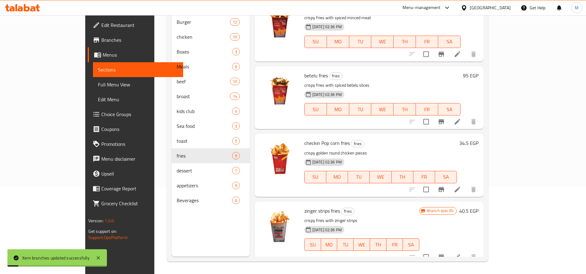
click at [478, 139] on h6 "34.5 EGP" at bounding box center [468, 143] width 19 height 9
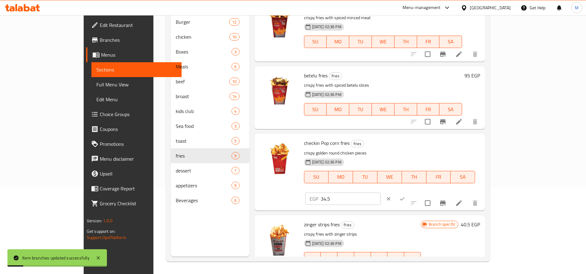
click at [381, 193] on input "34.5" at bounding box center [351, 199] width 60 height 12
paste input "83"
click at [405, 196] on icon "ok" at bounding box center [402, 199] width 6 height 6
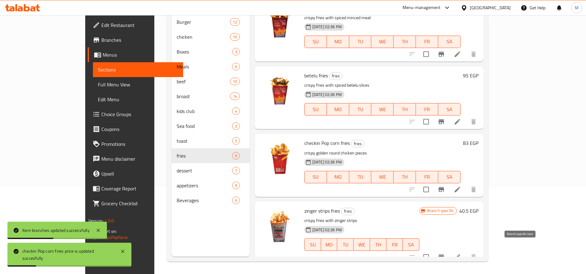
click at [444, 255] on icon "Branch-specific-item" at bounding box center [442, 257] width 6 height 5
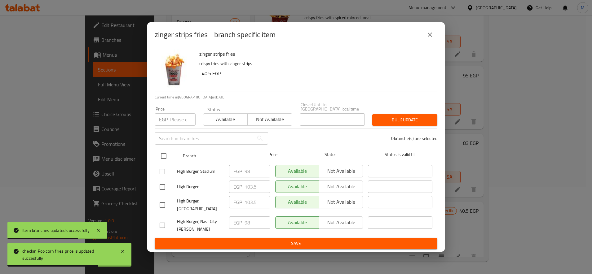
click at [166, 151] on input "checkbox" at bounding box center [163, 156] width 13 height 13
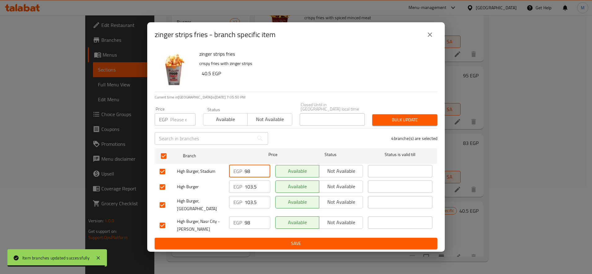
click at [249, 168] on input "98" at bounding box center [258, 171] width 26 height 12
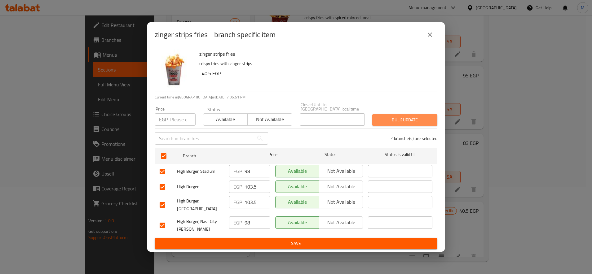
click at [405, 116] on span "Bulk update" at bounding box center [404, 120] width 55 height 8
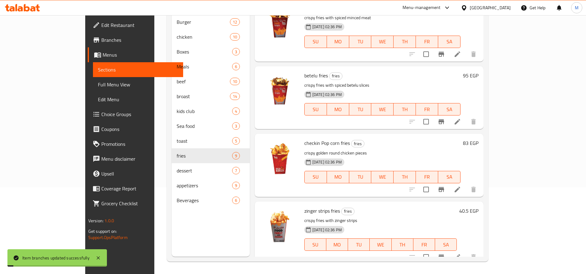
click at [478, 207] on h6 "40.5 EGP" at bounding box center [468, 211] width 19 height 9
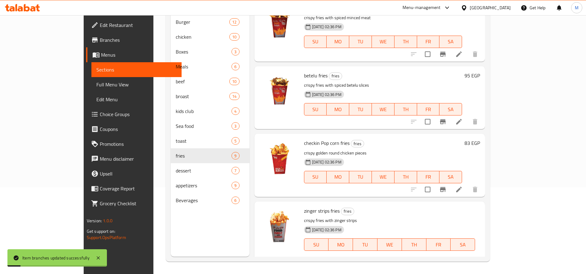
click at [381, 260] on input "40.5" at bounding box center [351, 266] width 60 height 12
paste input "98"
click at [405, 263] on icon "ok" at bounding box center [402, 266] width 6 height 6
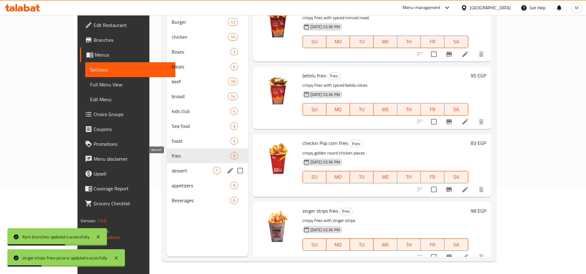
click at [172, 167] on span "dessert" at bounding box center [192, 170] width 41 height 7
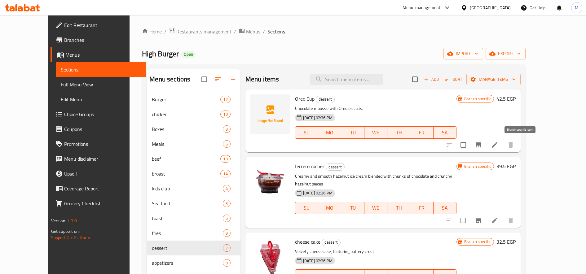
click at [486, 144] on button "Branch-specific-item" at bounding box center [478, 145] width 15 height 15
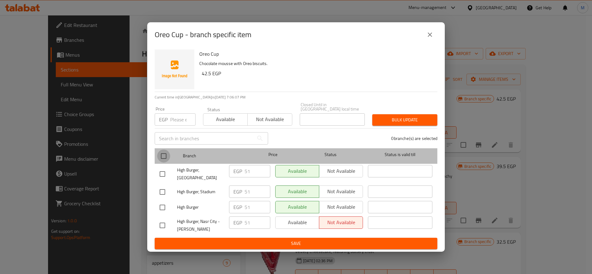
click at [166, 156] on input "checkbox" at bounding box center [163, 156] width 13 height 13
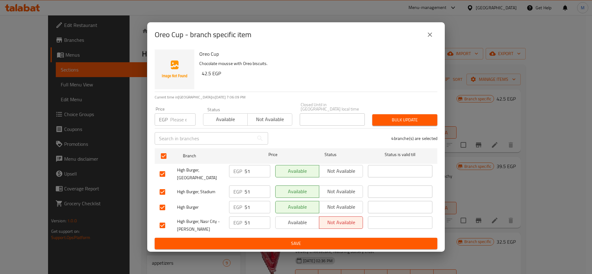
click at [246, 187] on input "51" at bounding box center [258, 192] width 26 height 12
click at [386, 116] on span "Bulk update" at bounding box center [404, 120] width 55 height 8
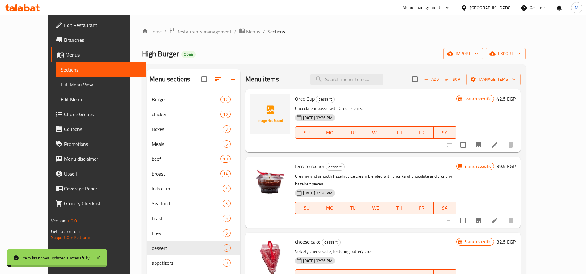
click at [516, 100] on h6 "42.5 EGP" at bounding box center [505, 99] width 19 height 9
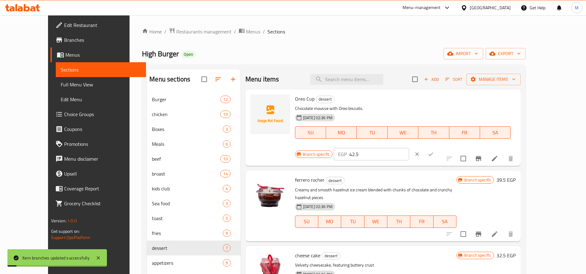
click at [409, 148] on input "42.5" at bounding box center [379, 154] width 60 height 12
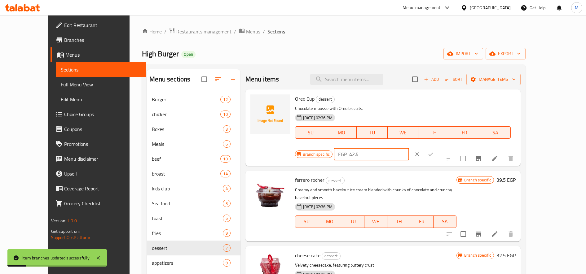
paste input "51"
click at [434, 151] on icon "ok" at bounding box center [431, 154] width 6 height 6
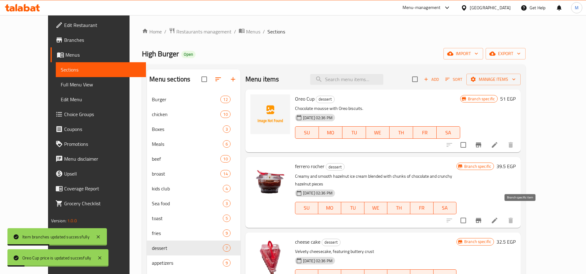
click at [481, 218] on icon "Branch-specific-item" at bounding box center [479, 220] width 6 height 5
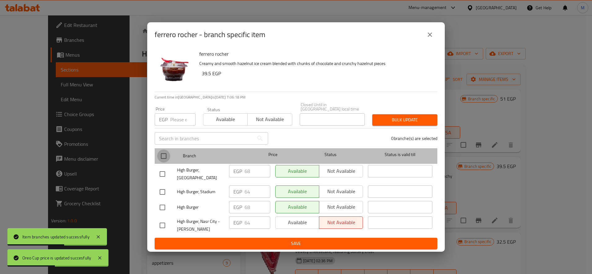
click at [166, 156] on input "checkbox" at bounding box center [163, 156] width 13 height 13
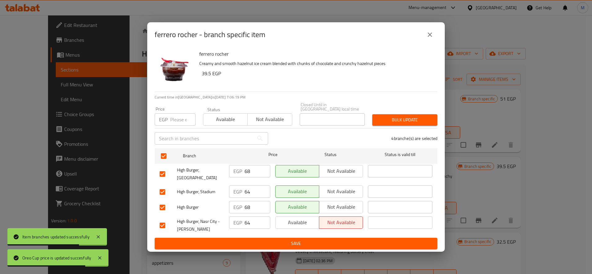
click at [248, 191] on input "64" at bounding box center [258, 192] width 26 height 12
drag, startPoint x: 397, startPoint y: 109, endPoint x: 399, endPoint y: 116, distance: 7.7
click at [398, 111] on div "Bulk update" at bounding box center [404, 120] width 73 height 19
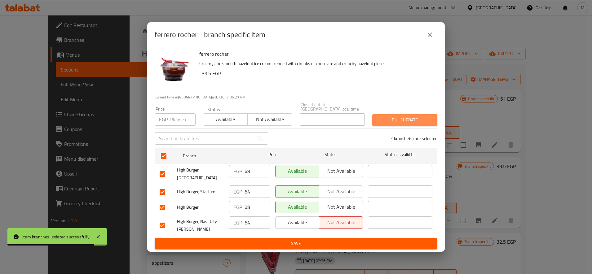
click at [399, 118] on span "Bulk update" at bounding box center [404, 120] width 55 height 8
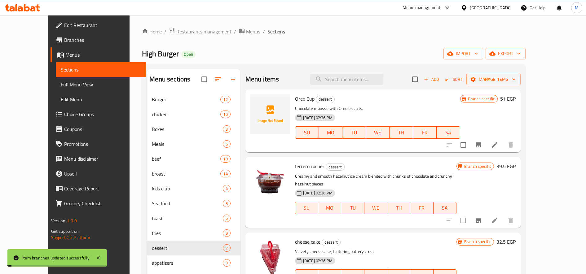
click at [516, 169] on h6 "39.5 EGP" at bounding box center [505, 166] width 19 height 9
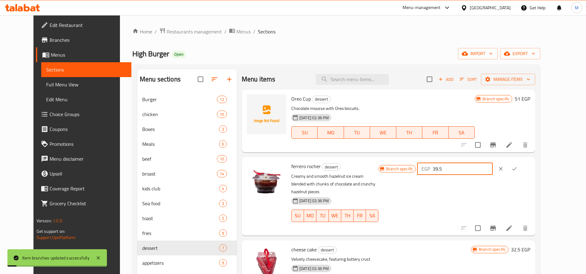
click at [478, 170] on input "39.5" at bounding box center [463, 169] width 60 height 12
paste input "64"
click at [518, 170] on icon "ok" at bounding box center [514, 169] width 6 height 6
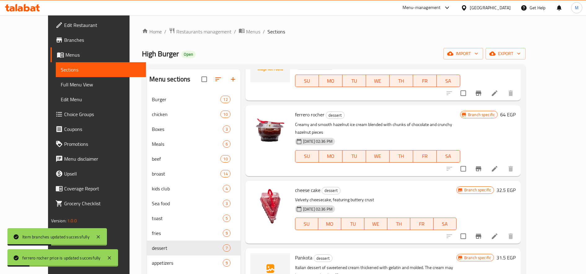
scroll to position [103, 0]
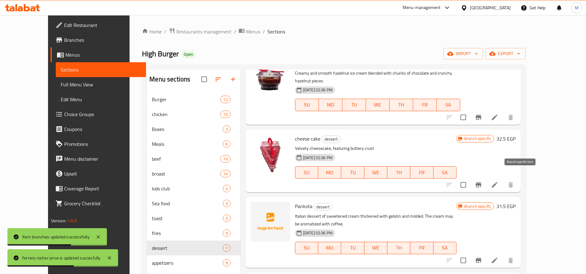
click at [481, 183] on icon "Branch-specific-item" at bounding box center [479, 185] width 6 height 5
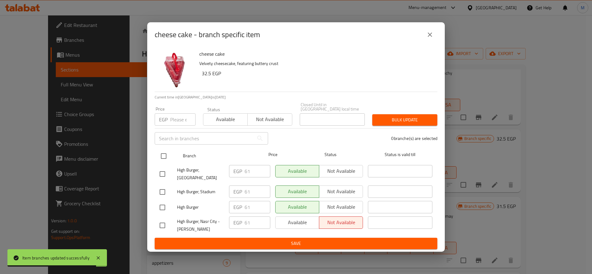
click at [157, 156] on div "Branch Price Status Status is valid till" at bounding box center [296, 155] width 283 height 15
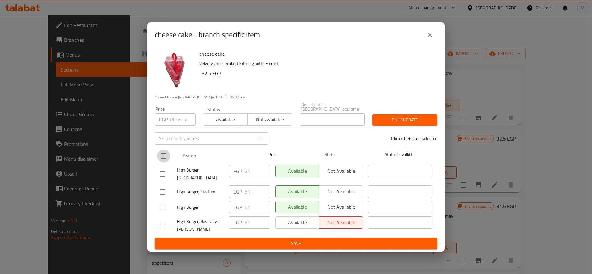
click at [165, 154] on input "checkbox" at bounding box center [163, 156] width 13 height 13
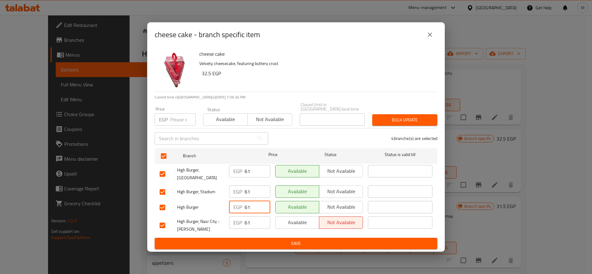
click at [247, 205] on input "61" at bounding box center [258, 207] width 26 height 12
click at [417, 117] on span "Bulk update" at bounding box center [404, 120] width 55 height 8
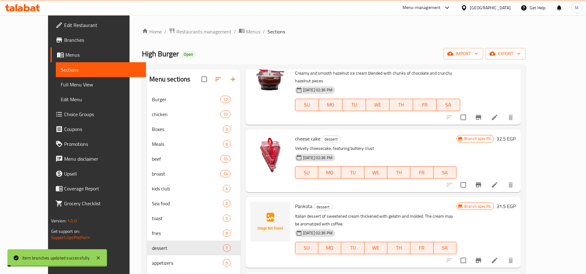
click at [516, 134] on h6 "32.5 EGP" at bounding box center [505, 138] width 19 height 9
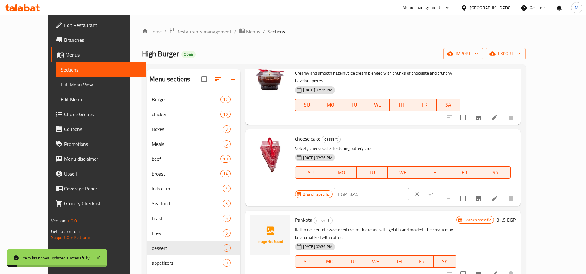
click at [409, 188] on input "32.5" at bounding box center [379, 194] width 60 height 12
paste input "61"
click at [434, 191] on icon "ok" at bounding box center [431, 194] width 6 height 6
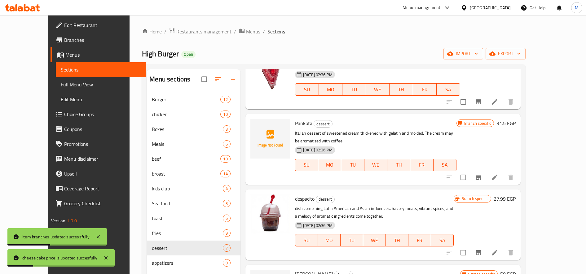
scroll to position [207, 0]
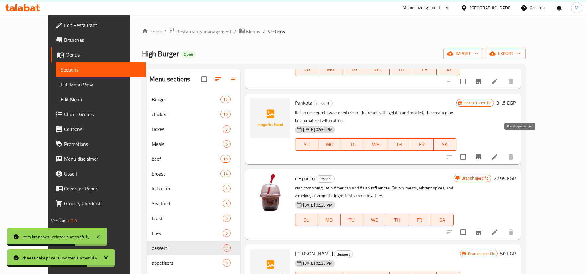
click at [482, 153] on icon "Branch-specific-item" at bounding box center [478, 156] width 7 height 7
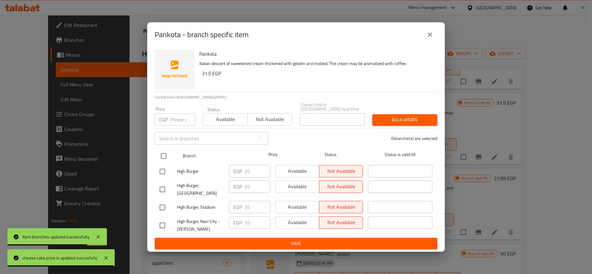
click at [163, 153] on input "checkbox" at bounding box center [163, 156] width 13 height 13
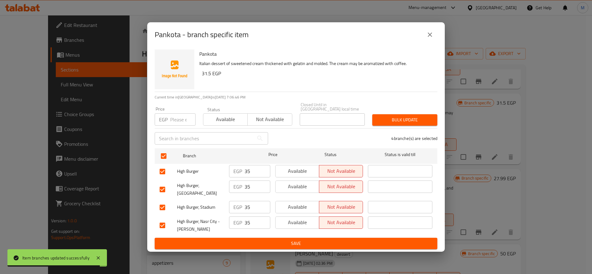
click at [249, 170] on input "35" at bounding box center [258, 171] width 26 height 12
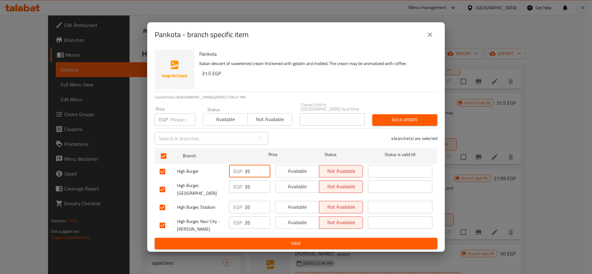
click at [408, 122] on button "Bulk update" at bounding box center [404, 119] width 65 height 11
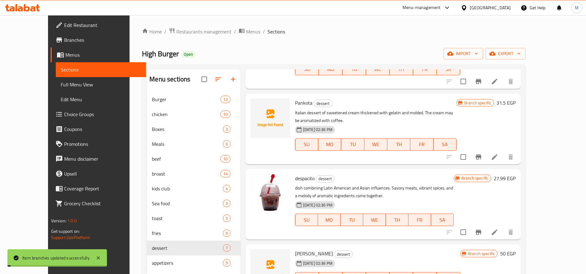
click at [516, 99] on h6 "31.5 EGP" at bounding box center [505, 103] width 19 height 9
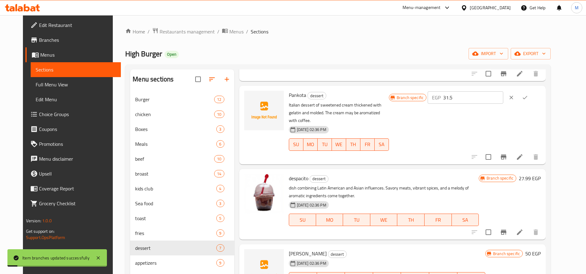
click at [498, 99] on input "31.5" at bounding box center [473, 97] width 60 height 12
paste input "number"
click at [528, 97] on icon "ok" at bounding box center [525, 98] width 6 height 6
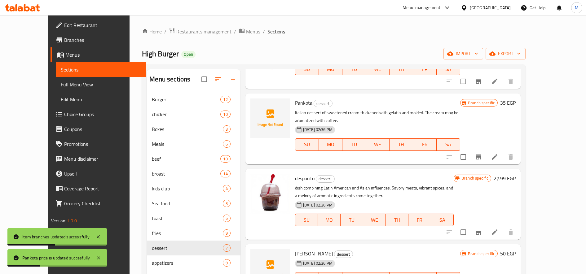
click at [481, 230] on icon "Branch-specific-item" at bounding box center [479, 232] width 6 height 5
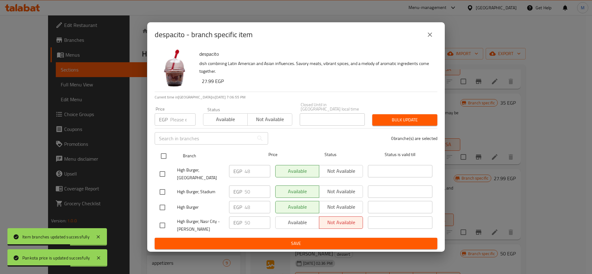
click at [163, 157] on input "checkbox" at bounding box center [163, 156] width 13 height 13
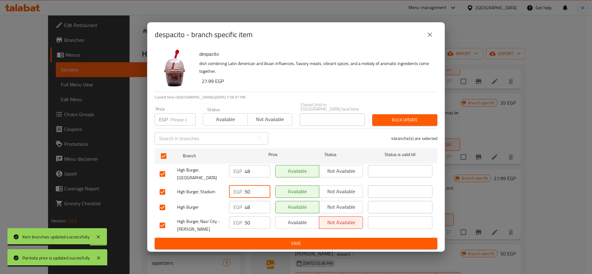
click at [250, 192] on input "50" at bounding box center [258, 192] width 26 height 12
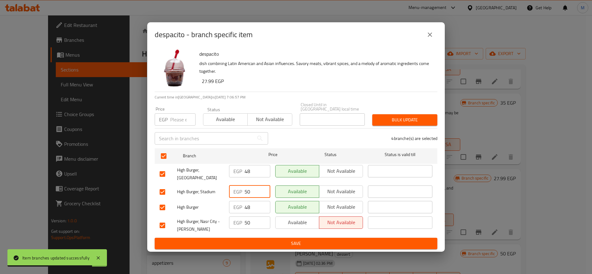
click at [250, 192] on input "50" at bounding box center [258, 192] width 26 height 12
click at [400, 123] on button "Bulk update" at bounding box center [404, 119] width 65 height 11
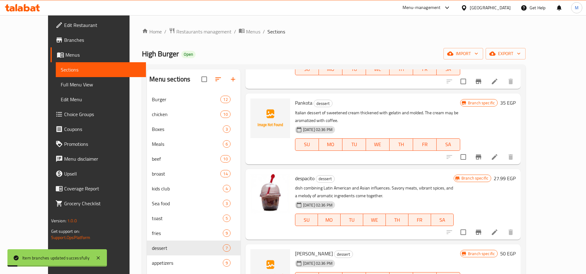
click at [516, 174] on h6 "27.99 EGP" at bounding box center [505, 178] width 22 height 9
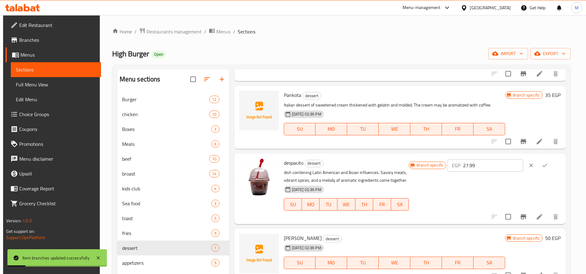
click at [496, 167] on input "27.99" at bounding box center [493, 165] width 60 height 12
paste input "50"
click at [549, 162] on button "ok" at bounding box center [545, 166] width 14 height 14
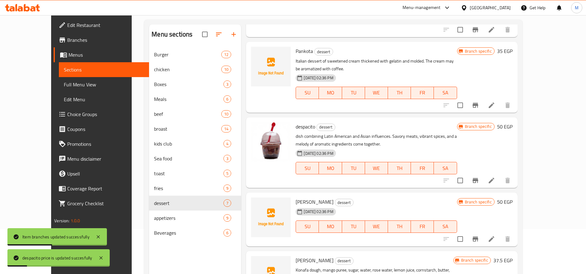
scroll to position [87, 0]
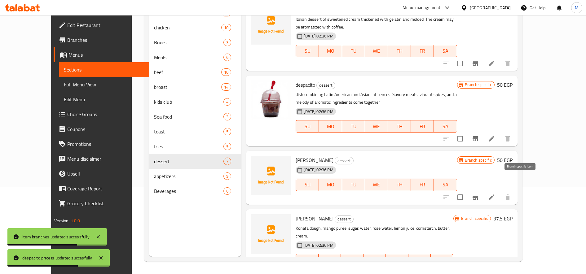
click at [478, 195] on icon "Branch-specific-item" at bounding box center [476, 197] width 6 height 5
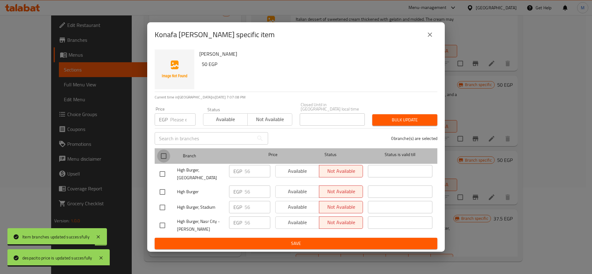
click at [168, 156] on input "checkbox" at bounding box center [163, 156] width 13 height 13
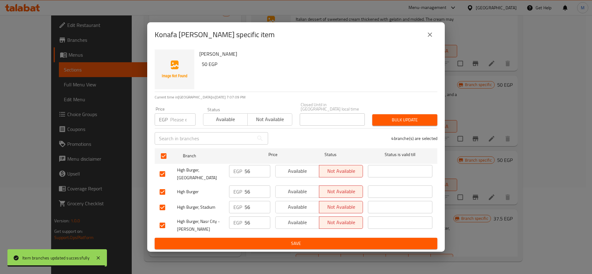
click at [402, 121] on span "Bulk update" at bounding box center [404, 120] width 55 height 8
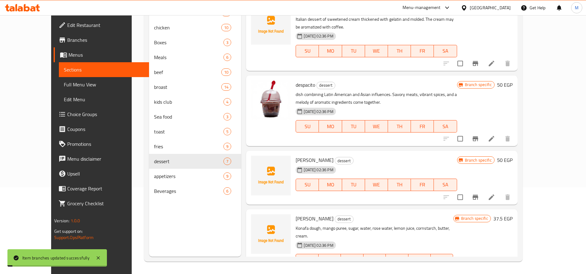
click at [513, 156] on h6 "50 EGP" at bounding box center [504, 160] width 15 height 9
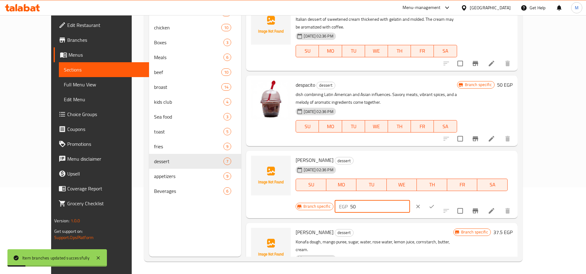
drag, startPoint x: 483, startPoint y: 146, endPoint x: 475, endPoint y: 148, distance: 7.8
click at [410, 201] on input "50" at bounding box center [380, 207] width 60 height 12
click at [439, 200] on button "ok" at bounding box center [432, 207] width 14 height 14
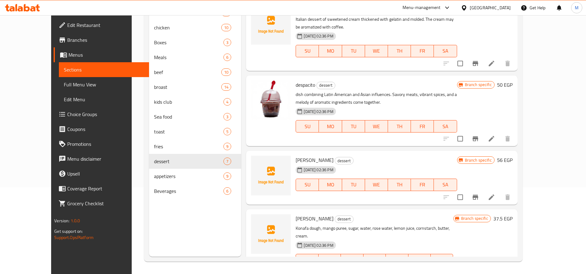
click at [478, 270] on icon "Branch-specific-item" at bounding box center [476, 272] width 6 height 5
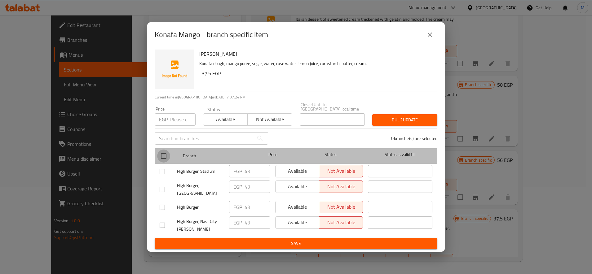
click
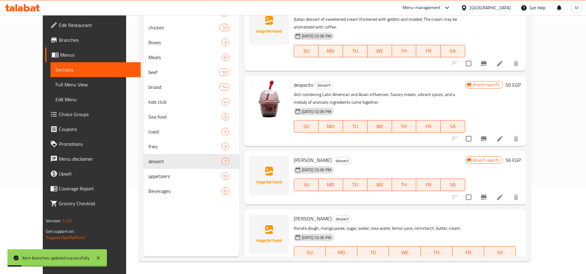
paste input "43"
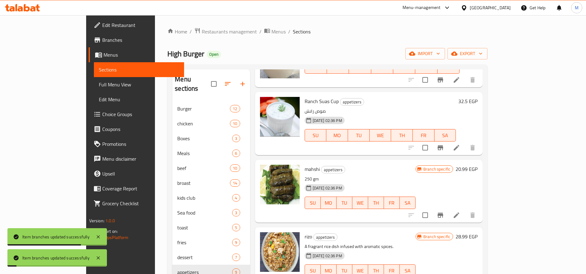
scroll to position [103, 0]
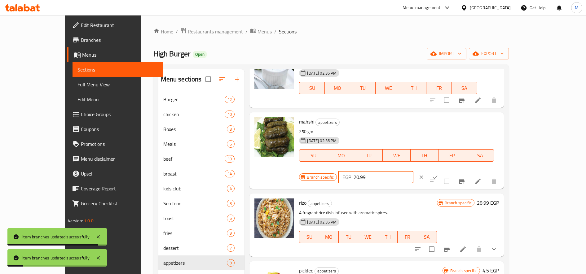
paste input "74"
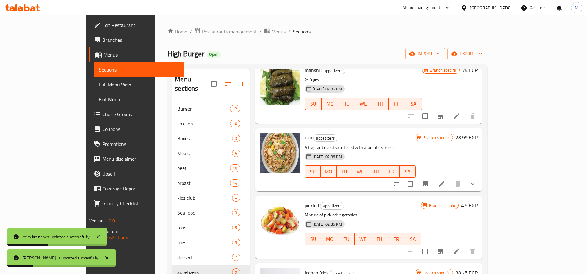
scroll to position [207, 0]
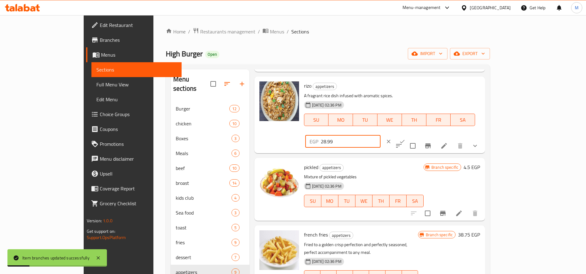
paste input "75"
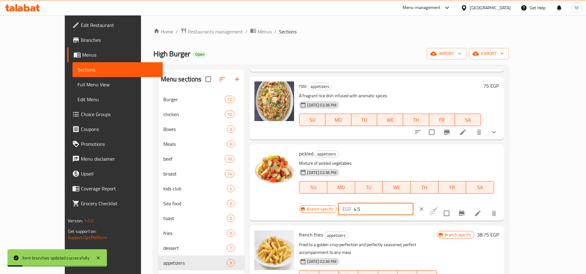
paste input "12"
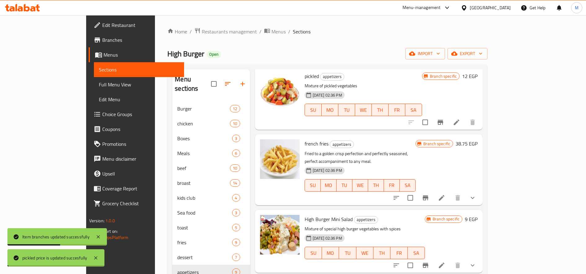
scroll to position [310, 0]
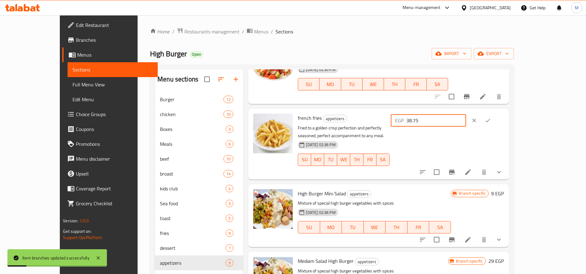
paste input "78"
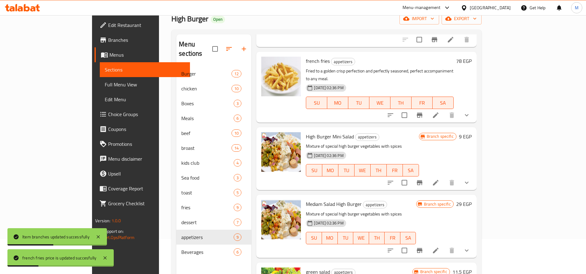
scroll to position [87, 0]
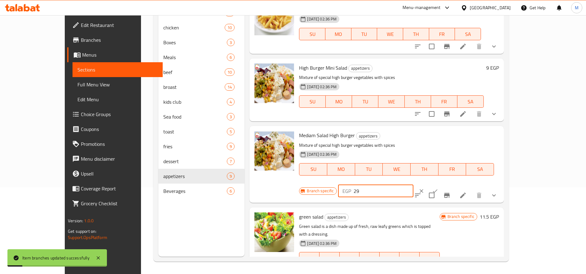
paste input "3"
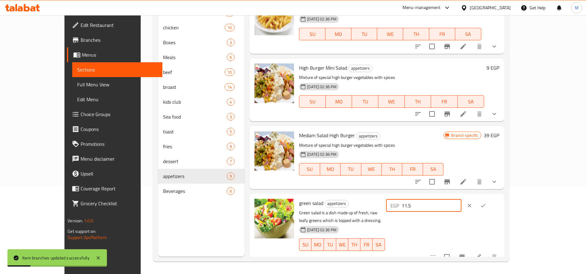
paste input "5"
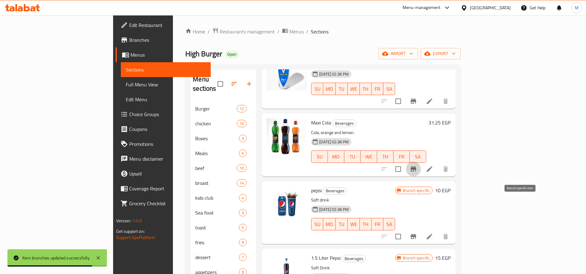
scroll to position [103, 0]
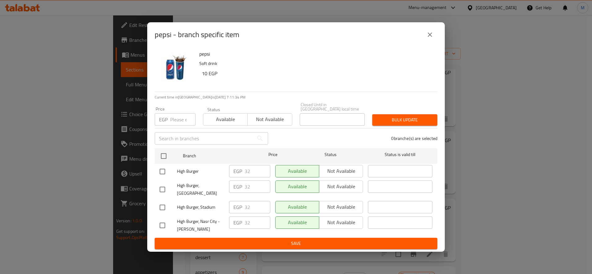
drag, startPoint x: 402, startPoint y: 117, endPoint x: 395, endPoint y: 121, distance: 8.2
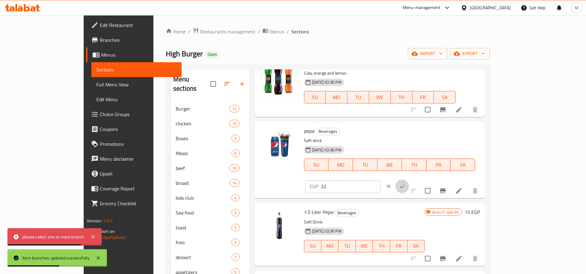
drag, startPoint x: 547, startPoint y: 136, endPoint x: 539, endPoint y: 154, distance: 19.3
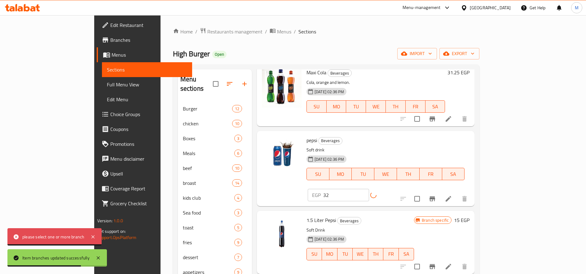
scroll to position [148, 0]
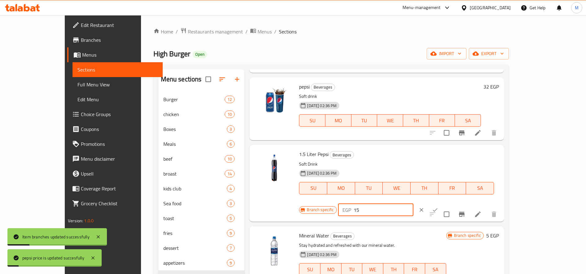
paste input "5"
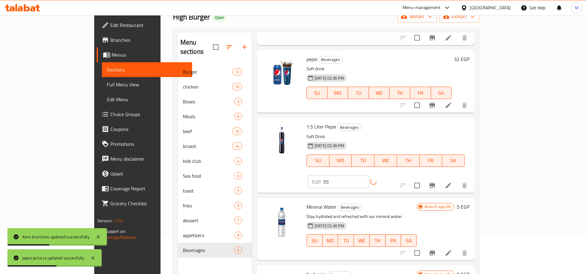
scroll to position [52, 0]
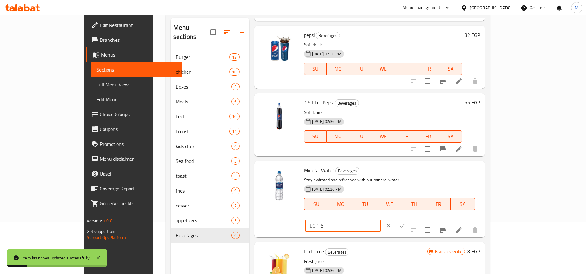
paste input "33"
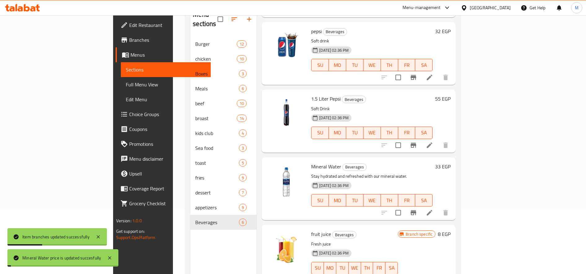
scroll to position [87, 0]
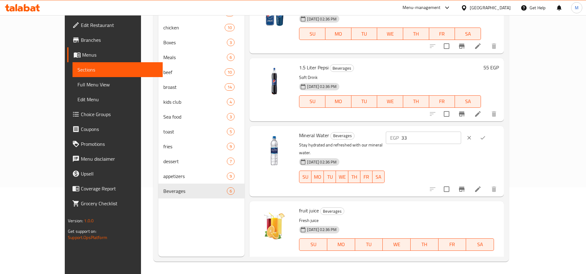
paste input "33"
